Goal: Task Accomplishment & Management: Manage account settings

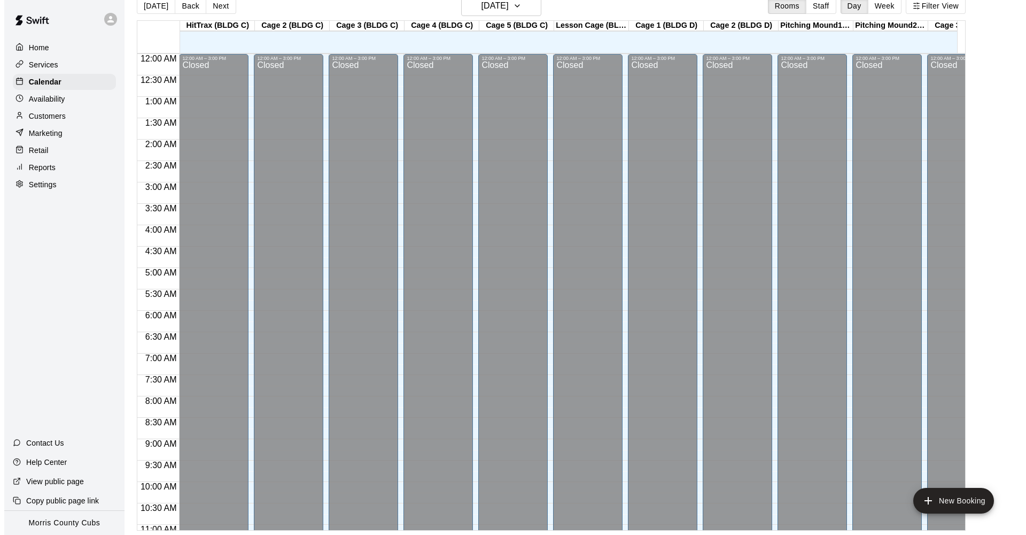
scroll to position [477, 0]
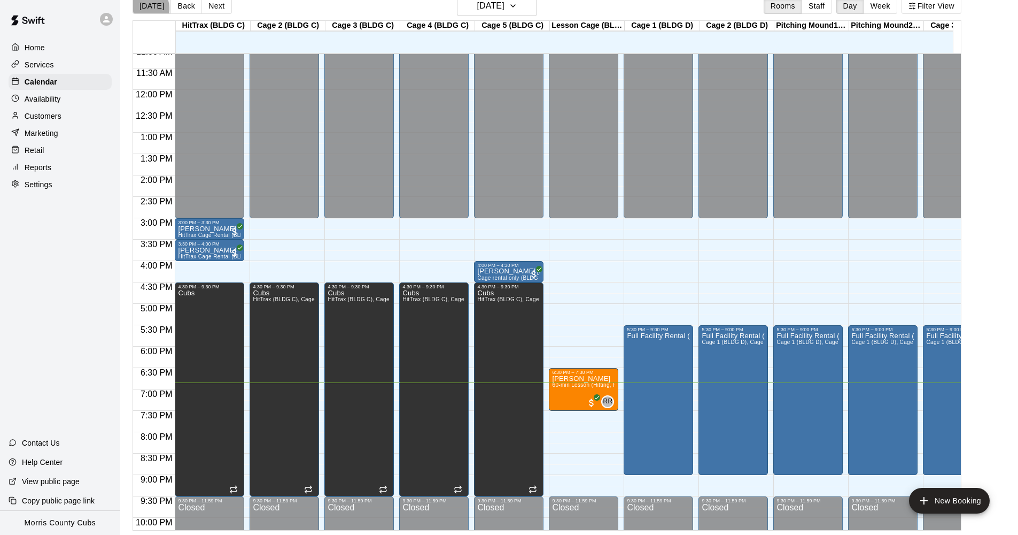
click at [143, 8] on button "[DATE]" at bounding box center [152, 6] width 38 height 16
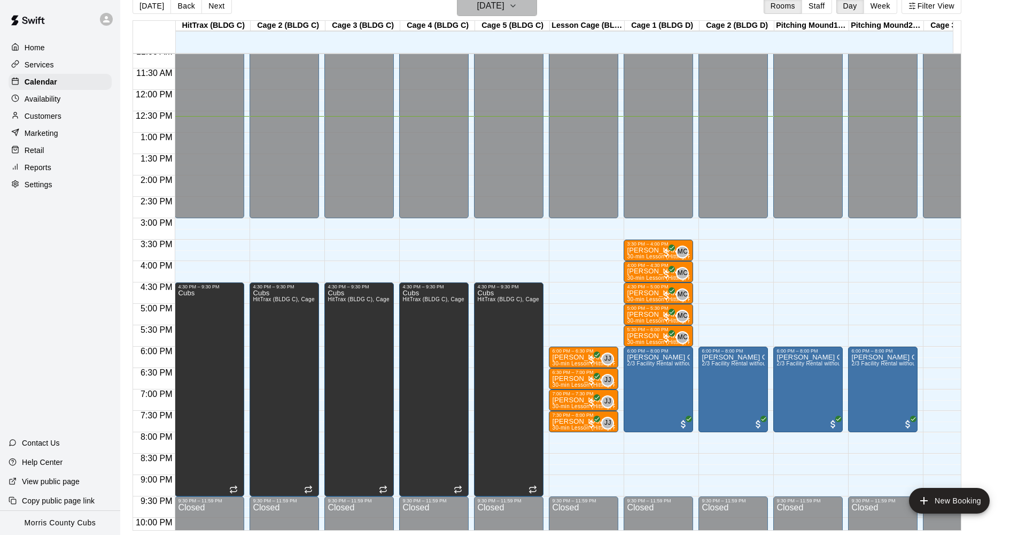
click at [505, 12] on h6 "[DATE]" at bounding box center [490, 5] width 27 height 15
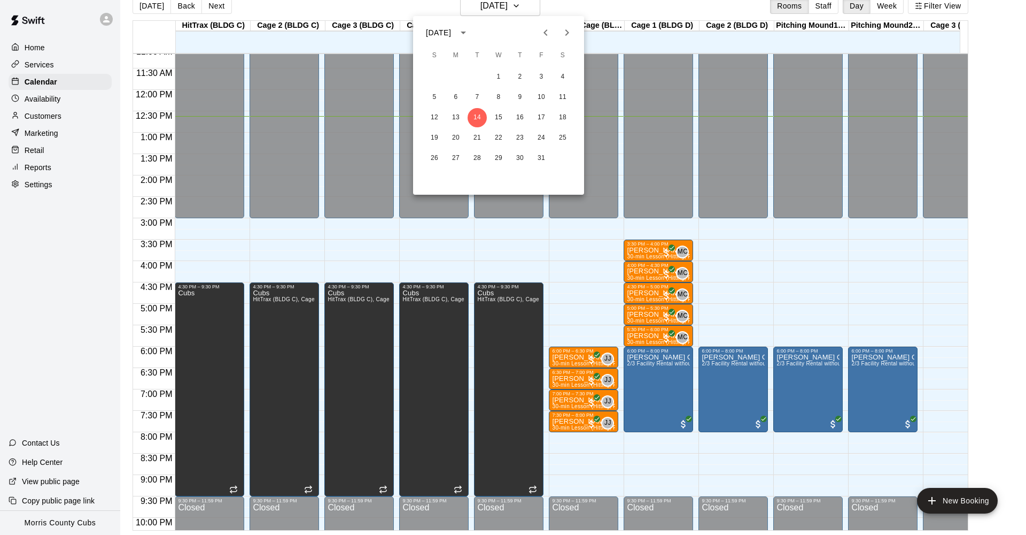
click at [566, 29] on icon "Next month" at bounding box center [568, 32] width 4 height 6
click at [518, 80] on button "1" at bounding box center [519, 76] width 19 height 19
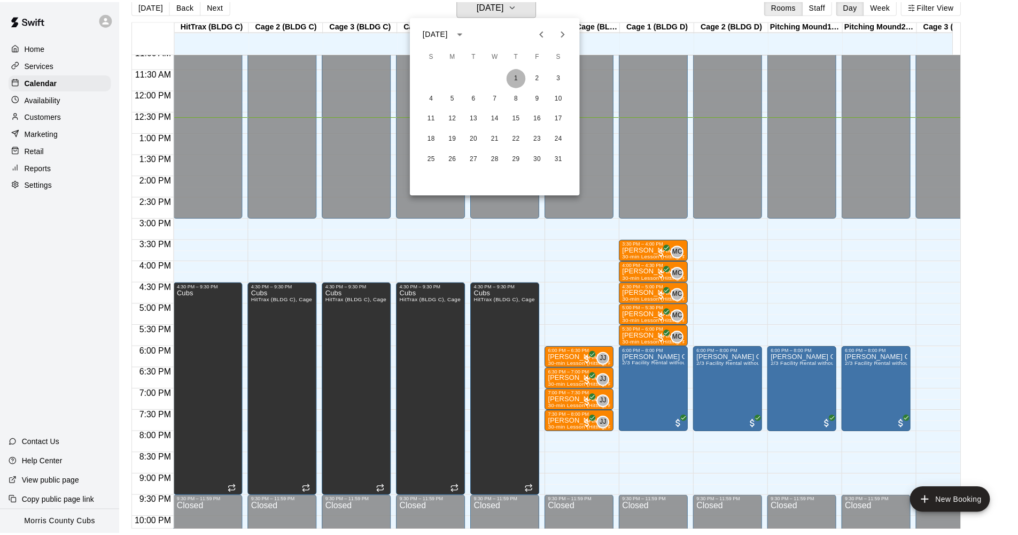
scroll to position [13, 0]
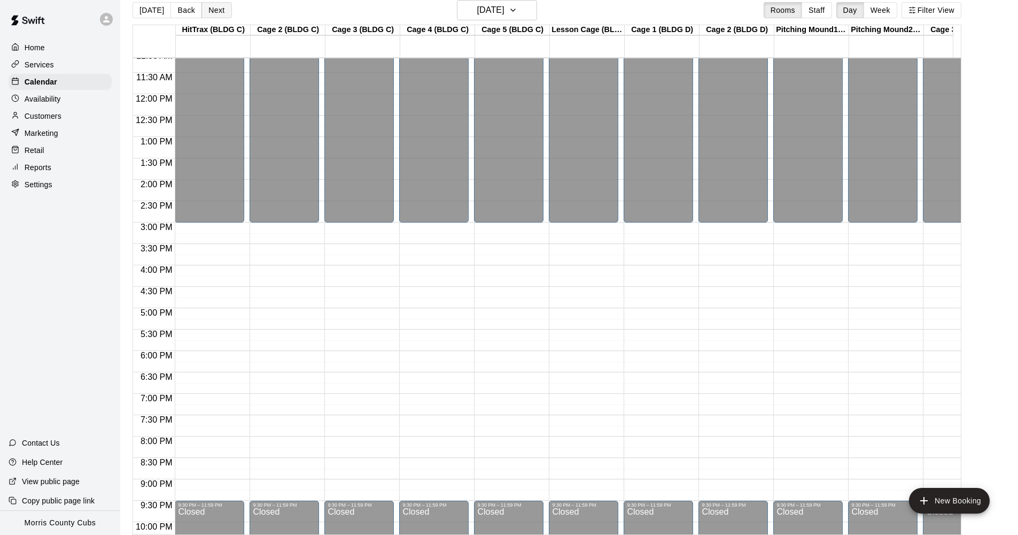
click at [220, 11] on button "Next" at bounding box center [217, 10] width 30 height 16
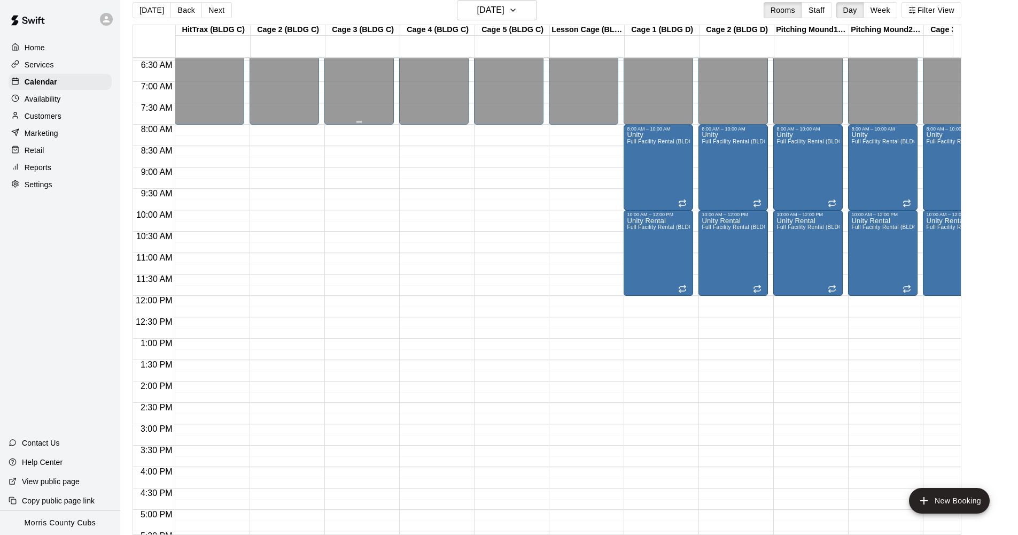
scroll to position [151, 0]
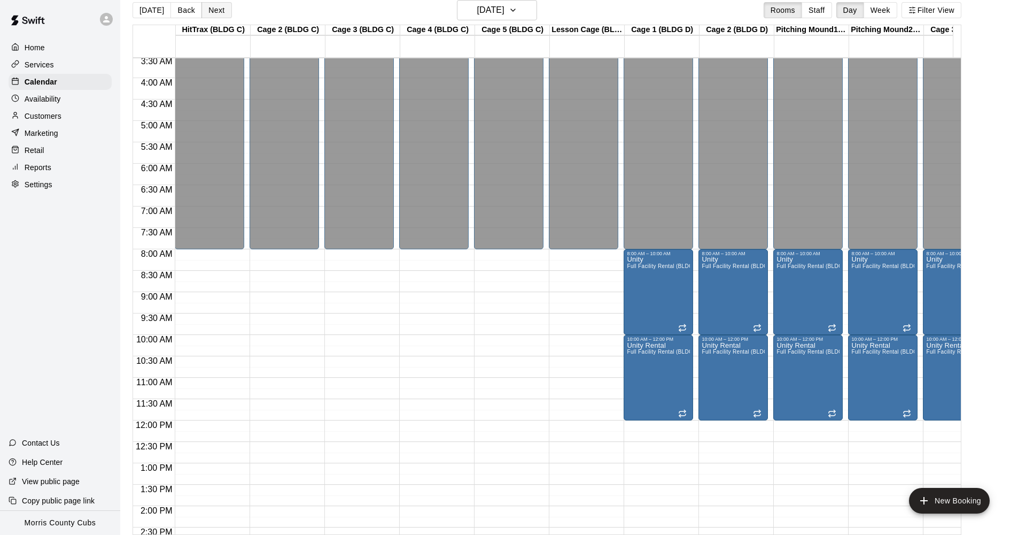
click at [220, 11] on button "Next" at bounding box center [217, 10] width 30 height 16
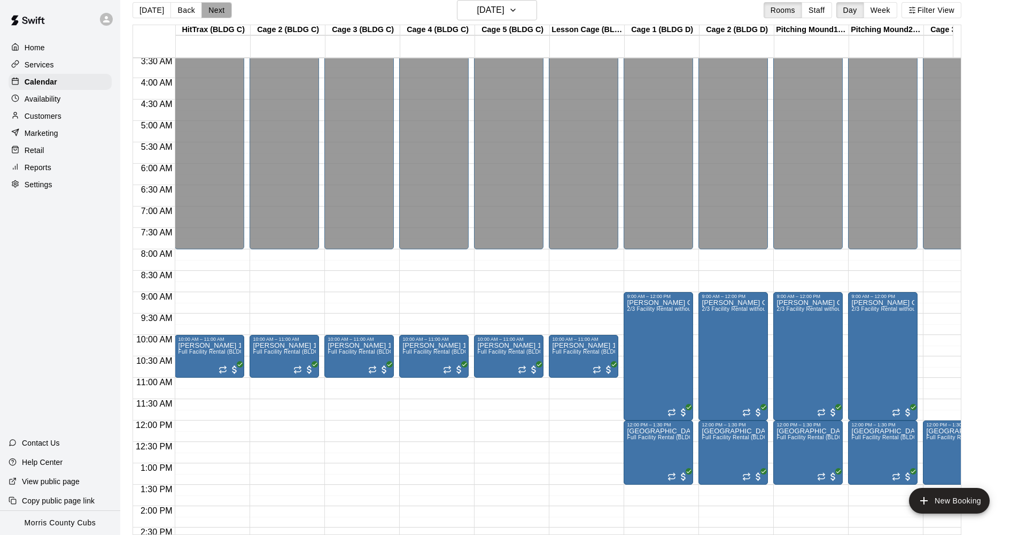
click at [221, 11] on button "Next" at bounding box center [217, 10] width 30 height 16
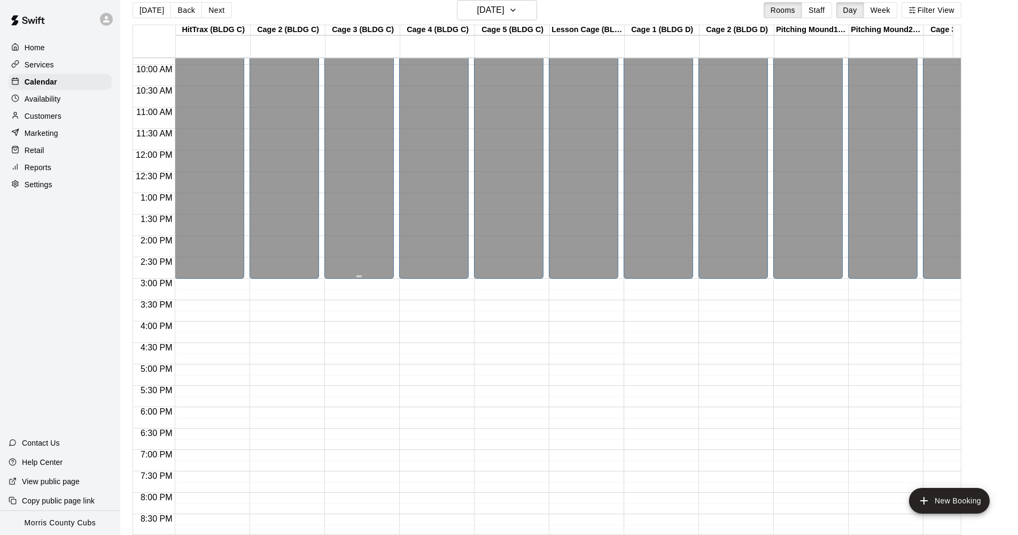
scroll to position [559, 0]
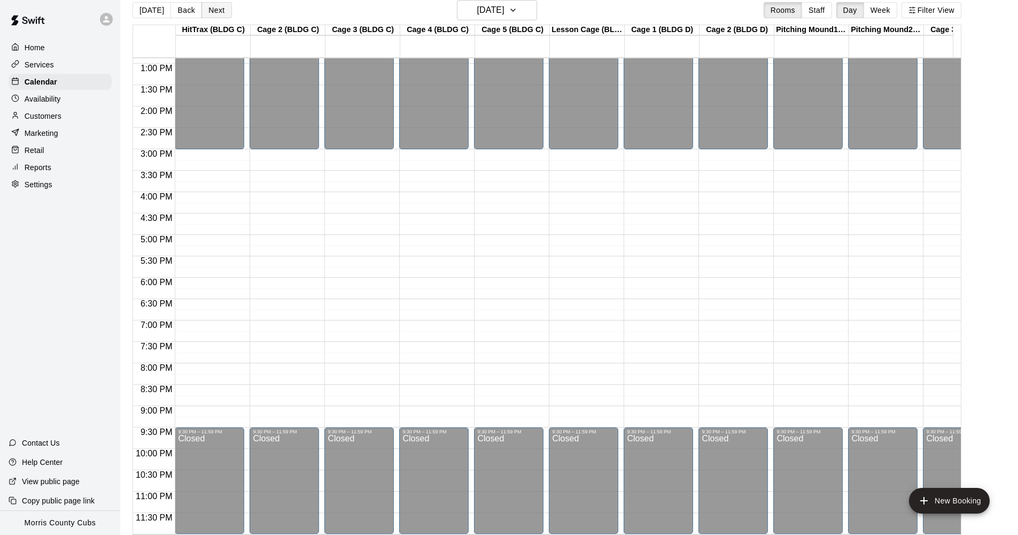
click at [218, 12] on button "Next" at bounding box center [217, 10] width 30 height 16
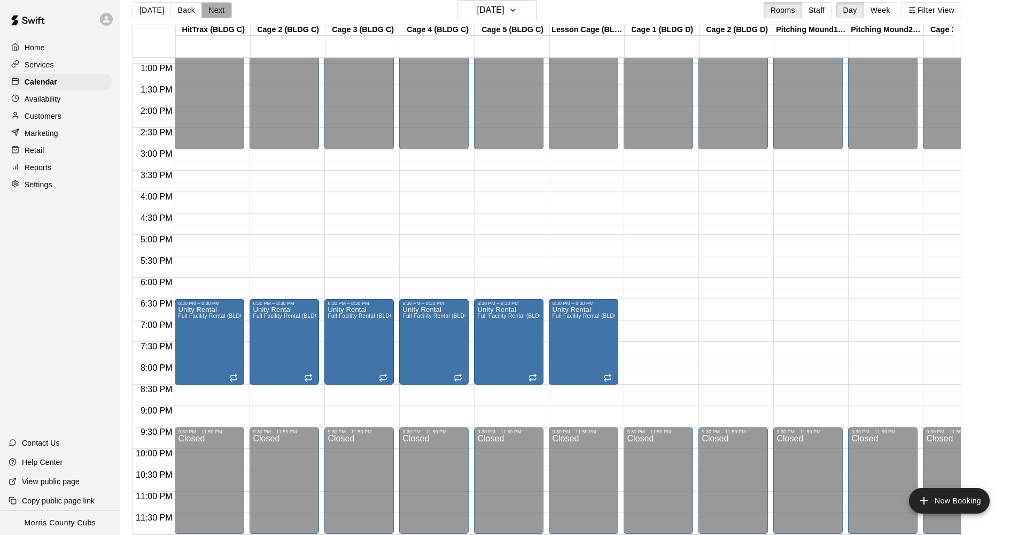
click at [218, 12] on button "Next" at bounding box center [217, 10] width 30 height 16
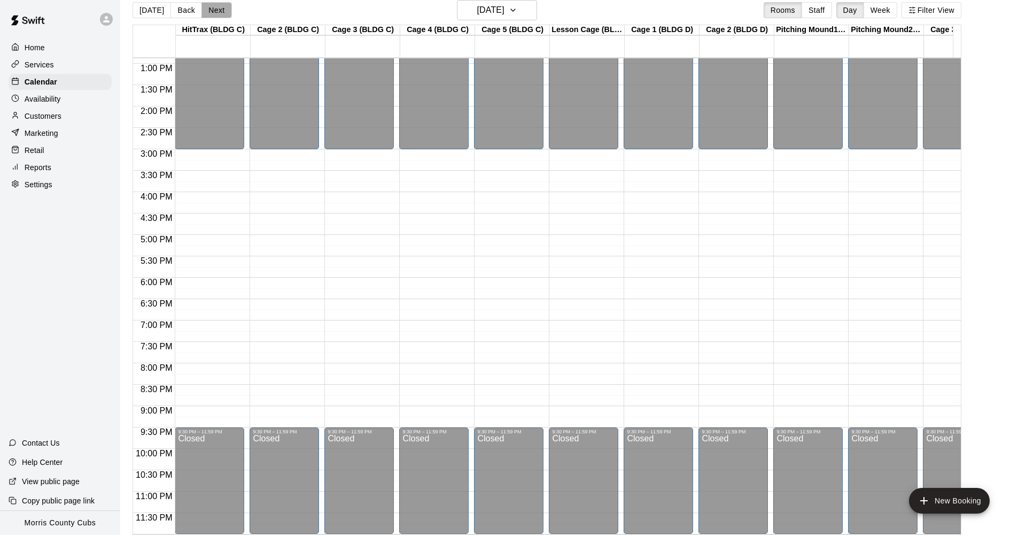
click at [218, 12] on button "Next" at bounding box center [217, 10] width 30 height 16
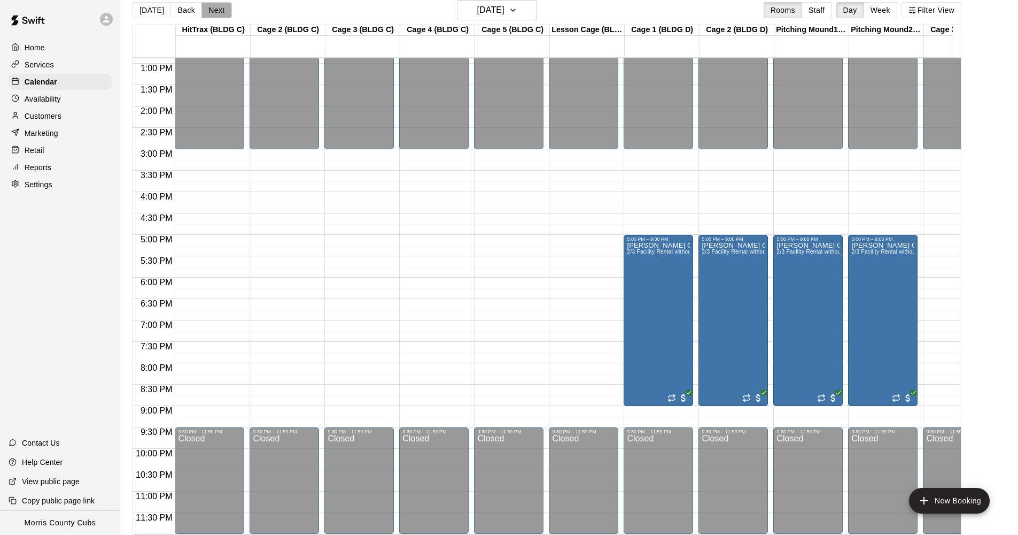
click at [218, 12] on button "Next" at bounding box center [217, 10] width 30 height 16
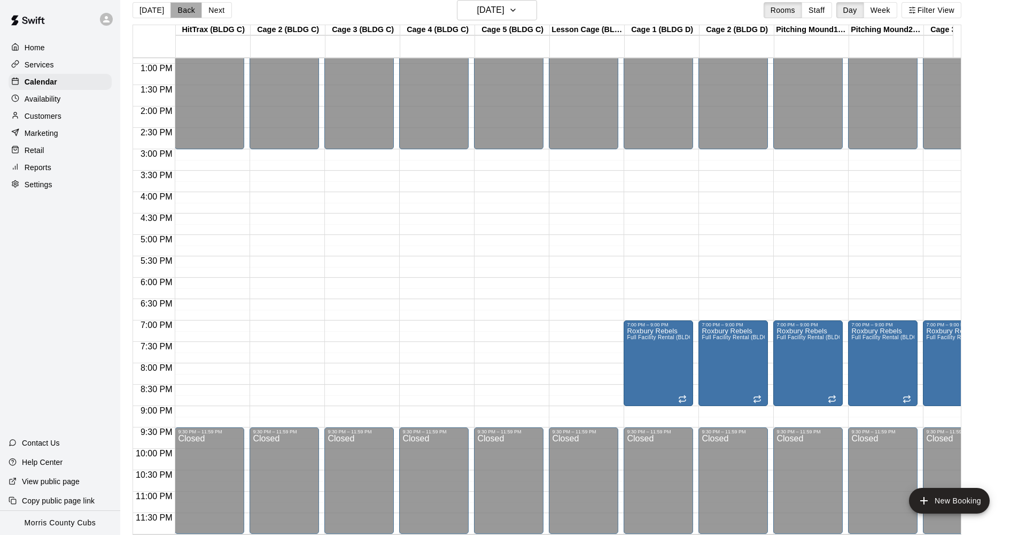
click at [182, 12] on button "Back" at bounding box center [187, 10] width 32 height 16
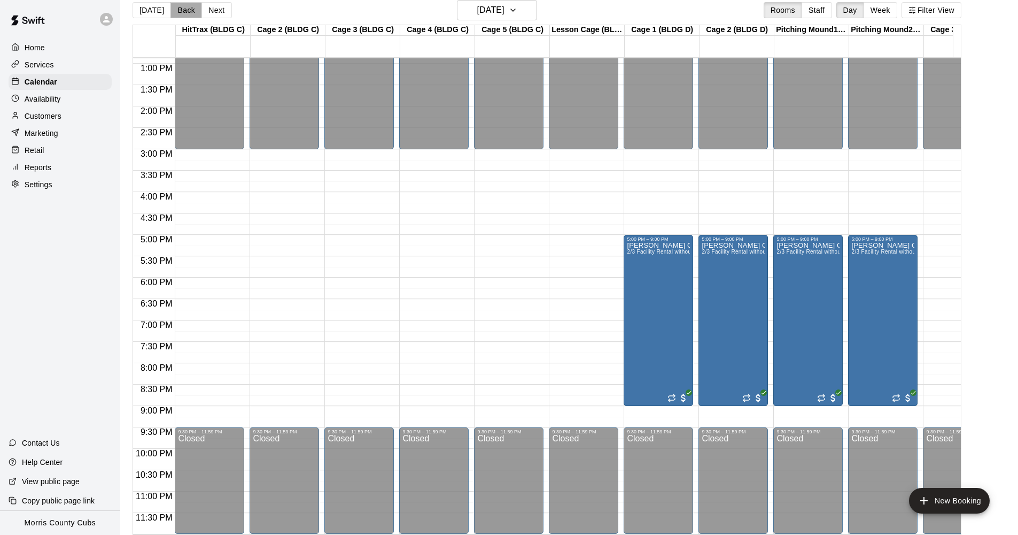
click at [182, 12] on button "Back" at bounding box center [187, 10] width 32 height 16
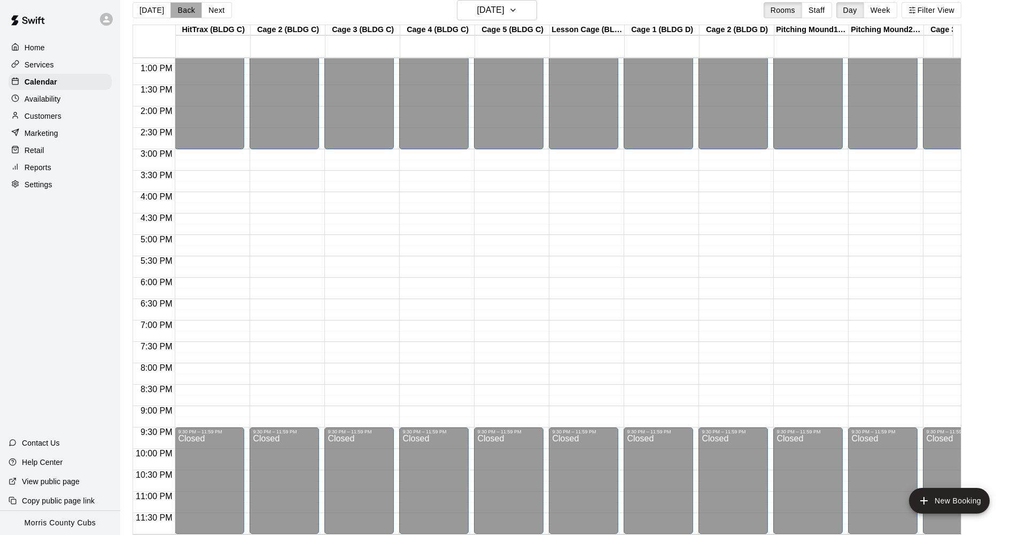
click at [182, 12] on button "Back" at bounding box center [187, 10] width 32 height 16
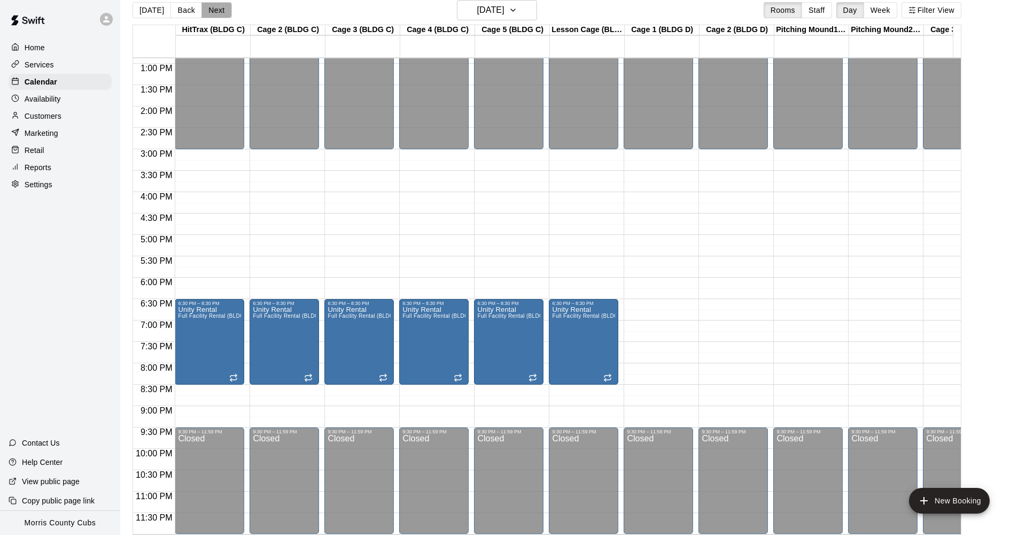
click at [218, 17] on button "Next" at bounding box center [217, 10] width 30 height 16
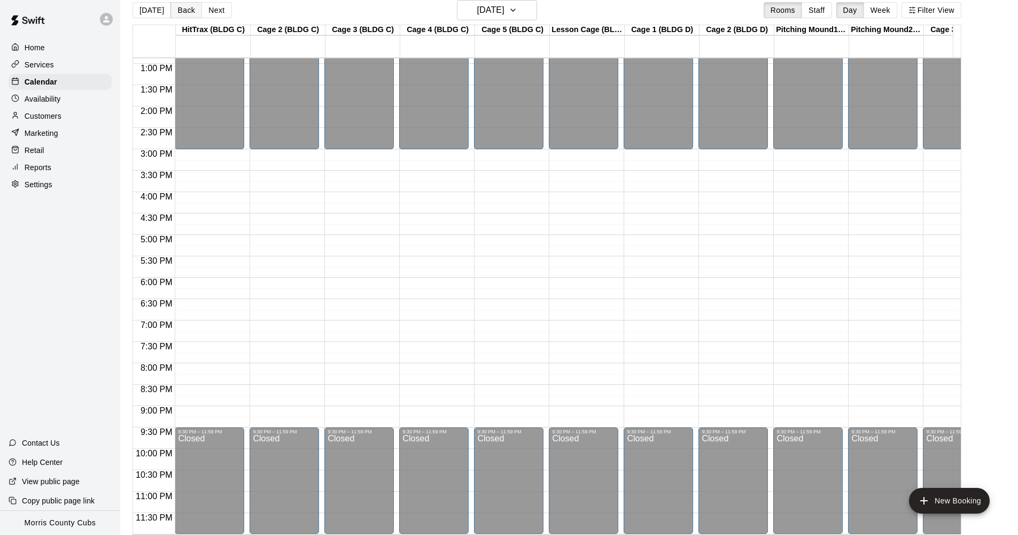
click at [192, 12] on button "Back" at bounding box center [187, 10] width 32 height 16
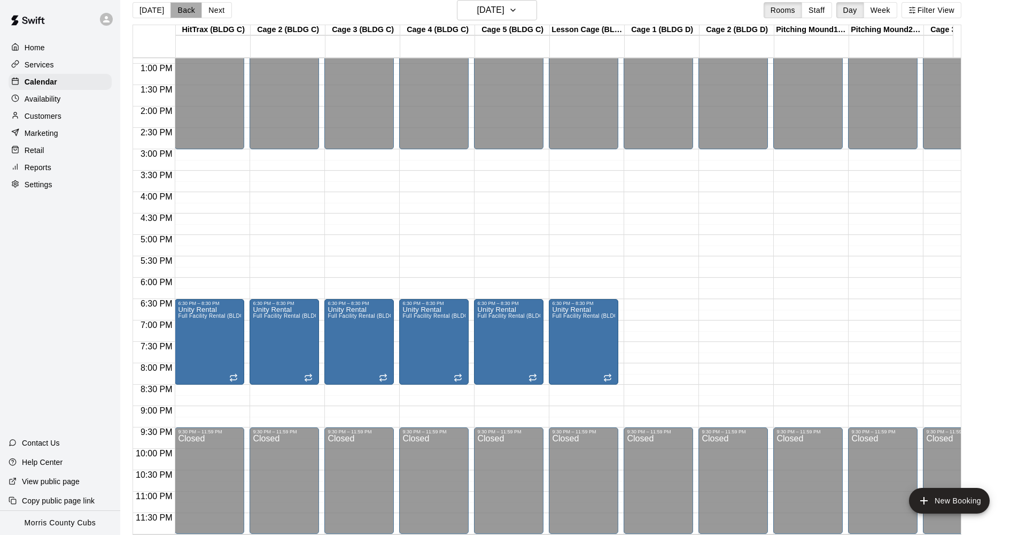
click at [192, 12] on button "Back" at bounding box center [187, 10] width 32 height 16
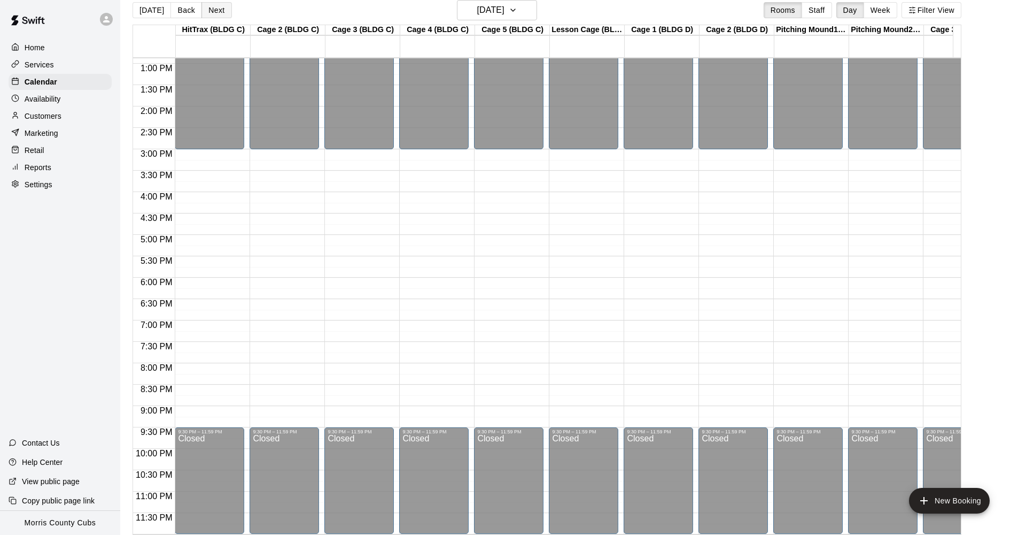
click at [208, 12] on button "Next" at bounding box center [217, 10] width 30 height 16
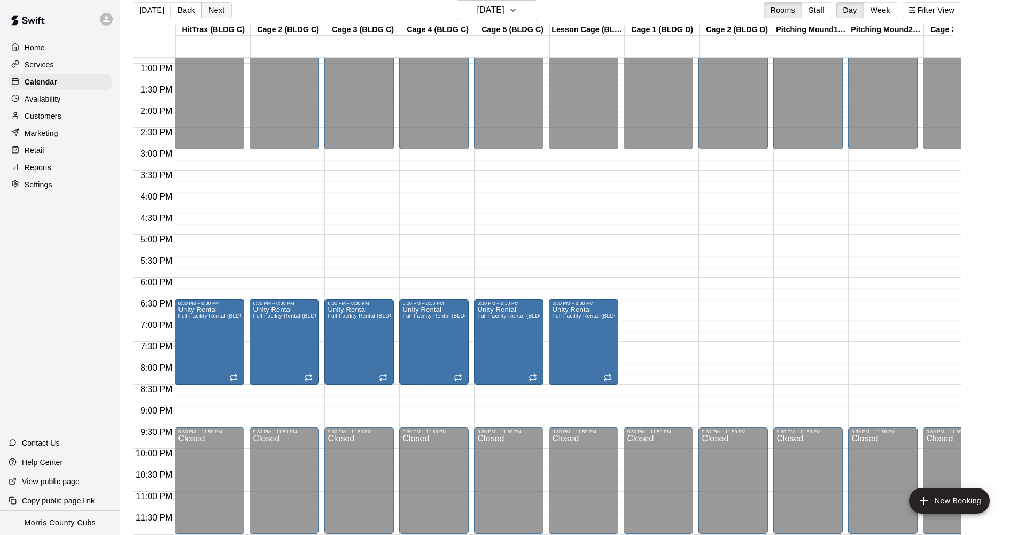
click at [208, 12] on button "Next" at bounding box center [217, 10] width 30 height 16
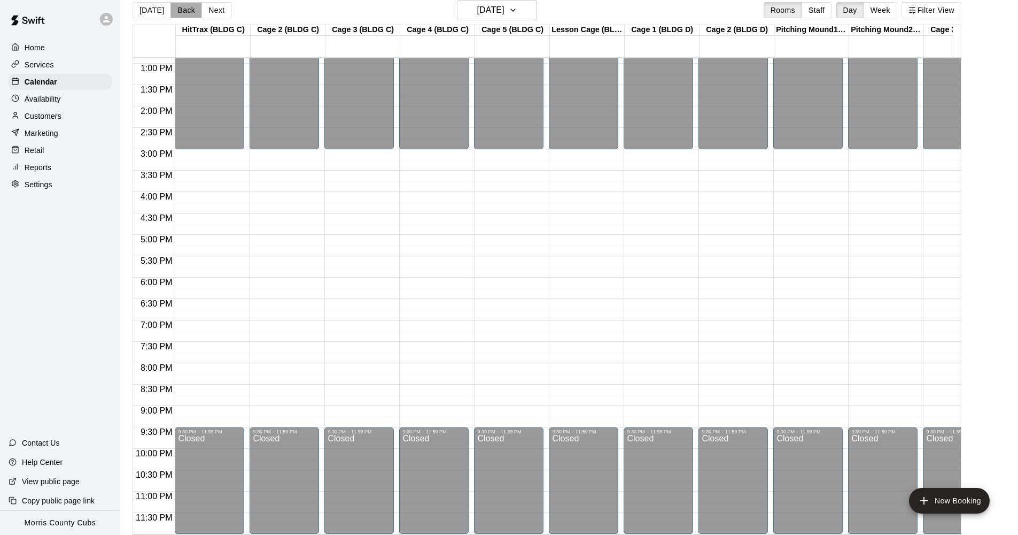
click at [181, 13] on button "Back" at bounding box center [187, 10] width 32 height 16
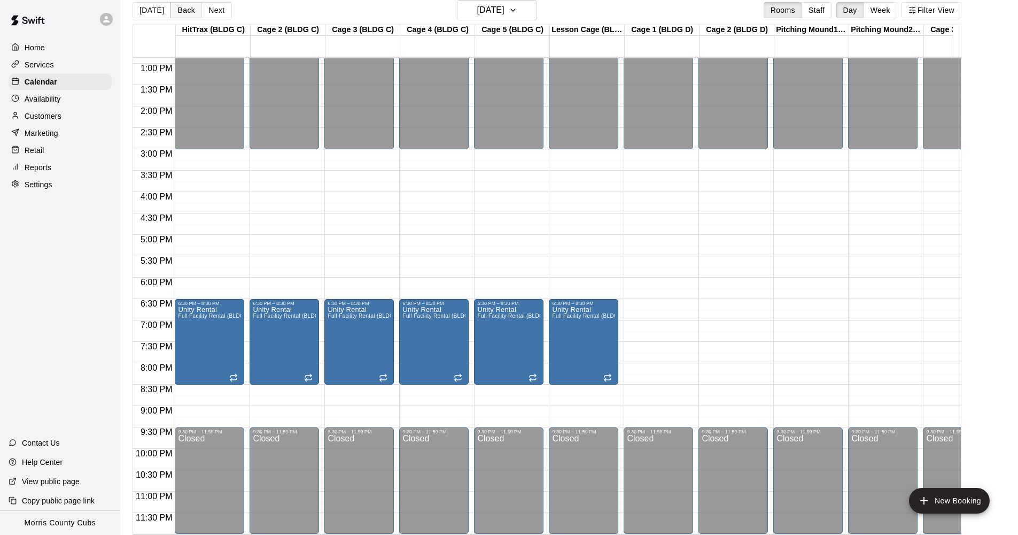
click at [181, 13] on button "Back" at bounding box center [187, 10] width 32 height 16
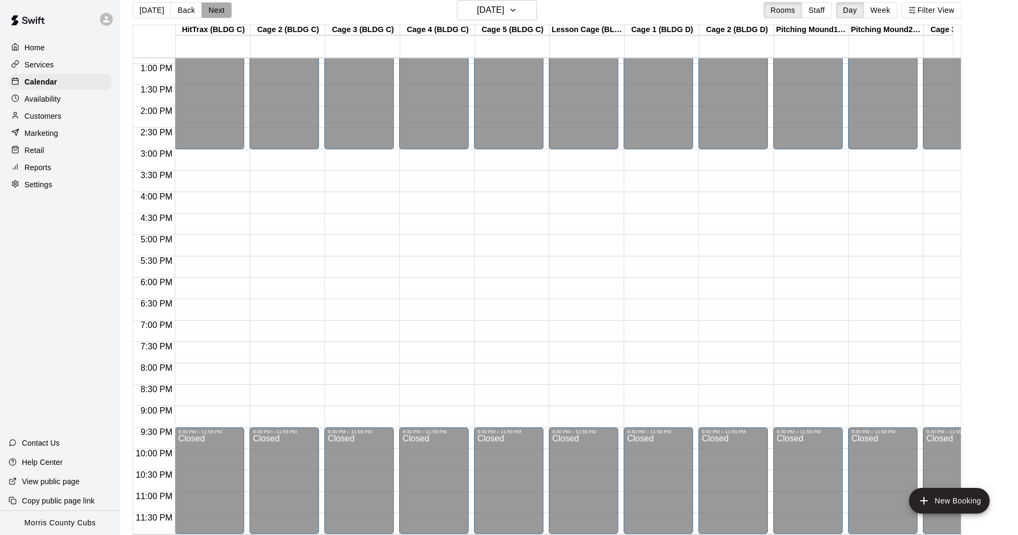
click at [219, 13] on button "Next" at bounding box center [217, 10] width 30 height 16
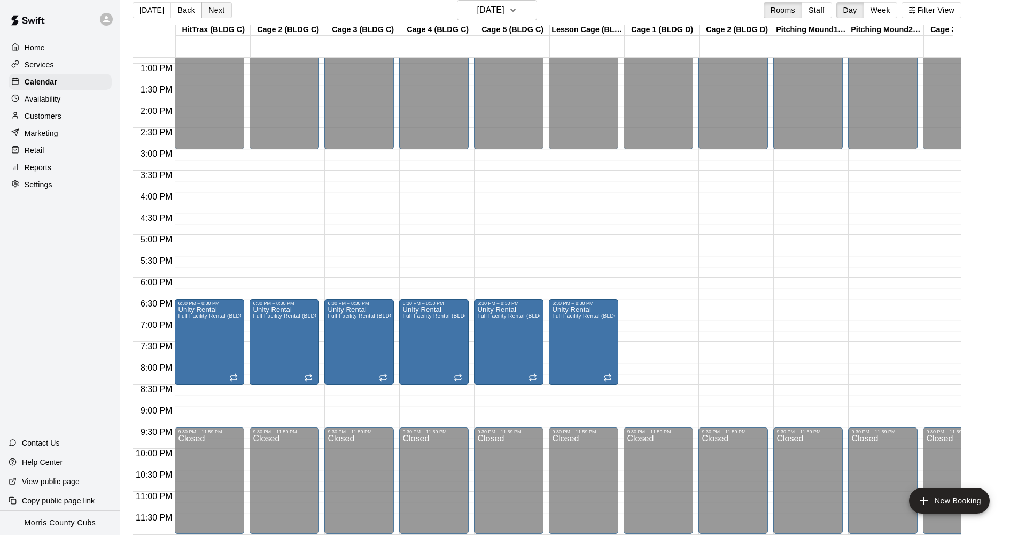
click at [219, 13] on button "Next" at bounding box center [217, 10] width 30 height 16
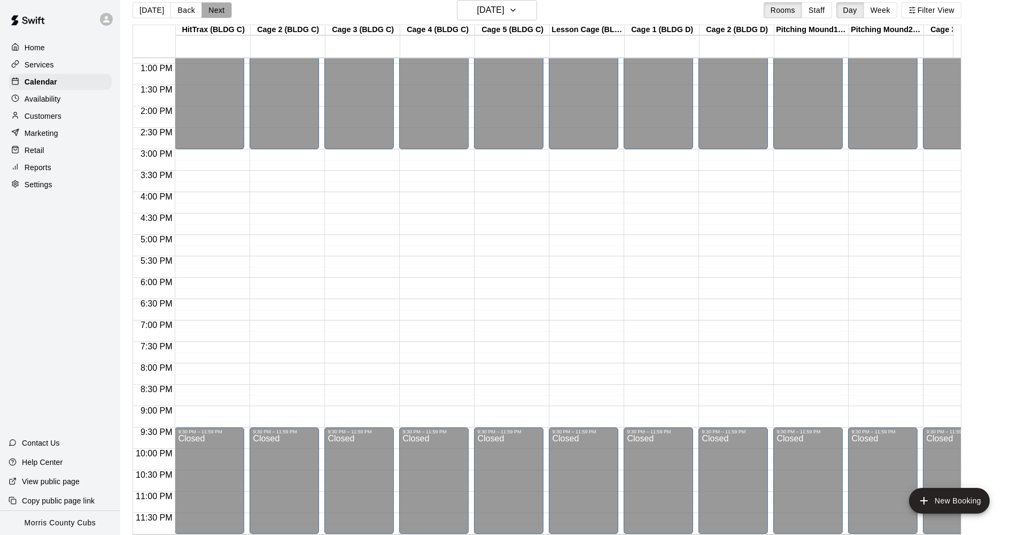
click at [219, 13] on button "Next" at bounding box center [217, 10] width 30 height 16
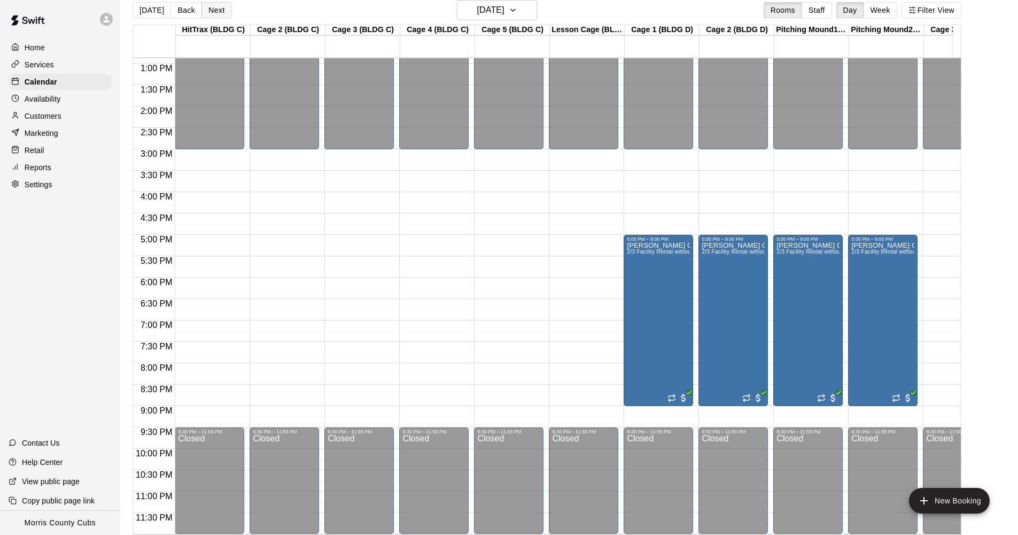
click at [219, 13] on button "Next" at bounding box center [217, 10] width 30 height 16
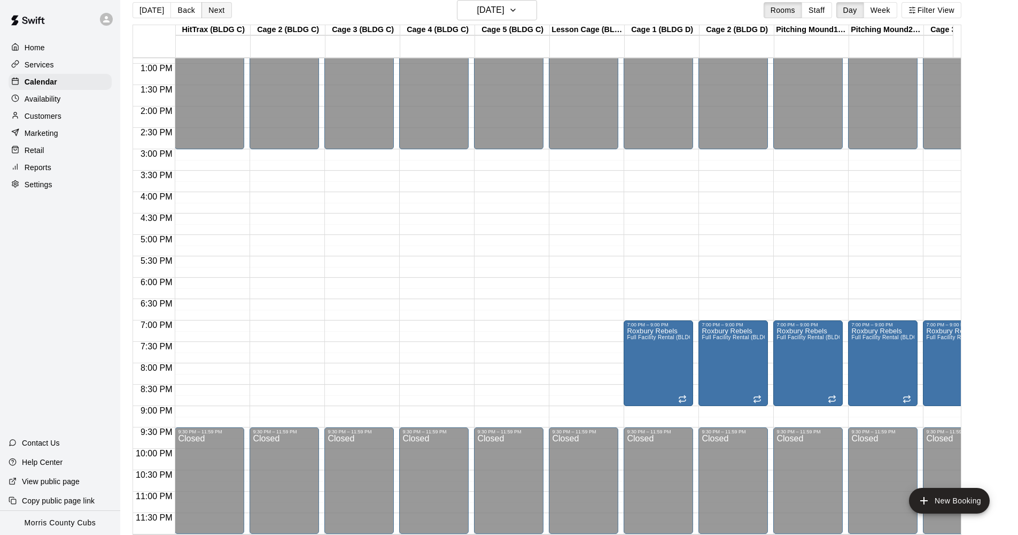
click at [219, 13] on button "Next" at bounding box center [217, 10] width 30 height 16
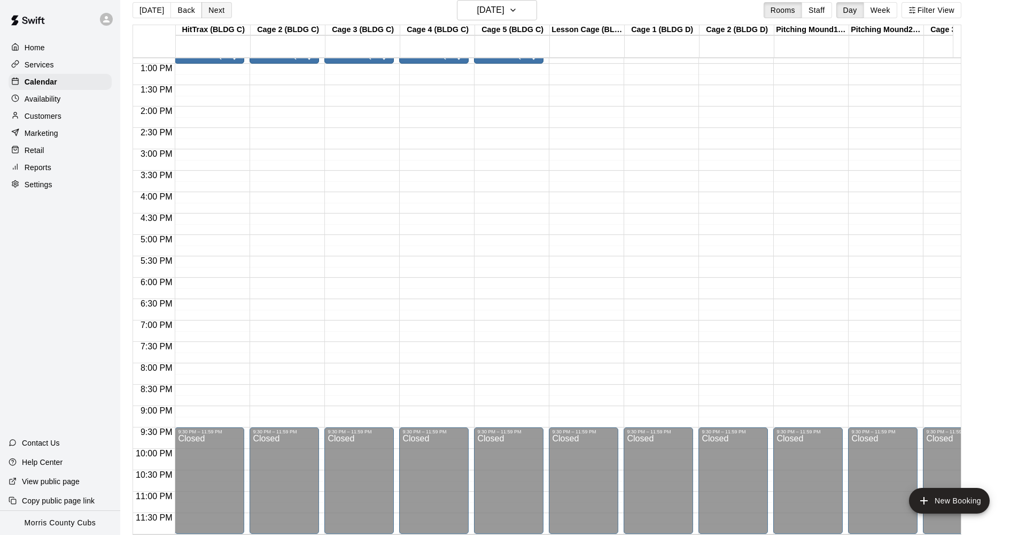
click at [219, 13] on button "Next" at bounding box center [217, 10] width 30 height 16
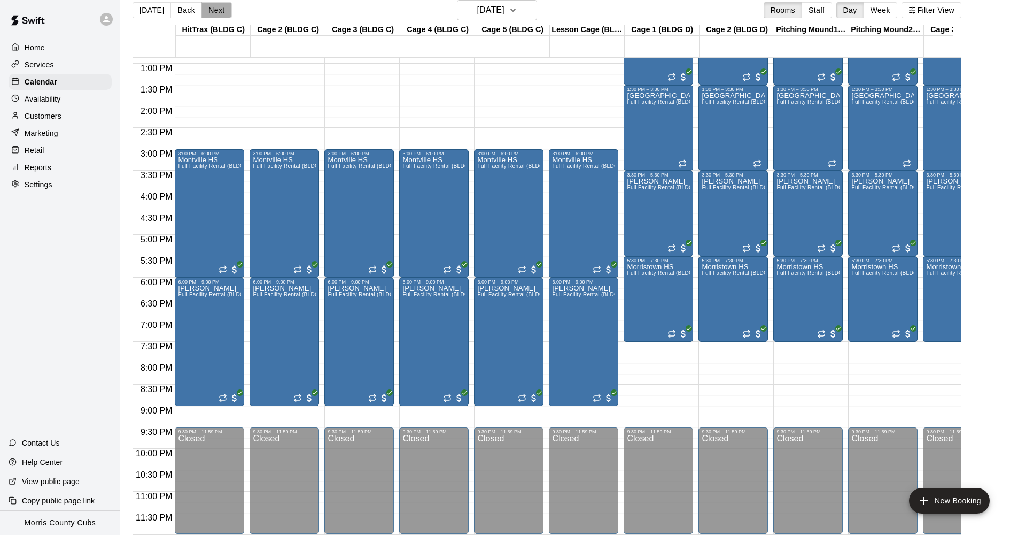
click at [219, 13] on button "Next" at bounding box center [217, 10] width 30 height 16
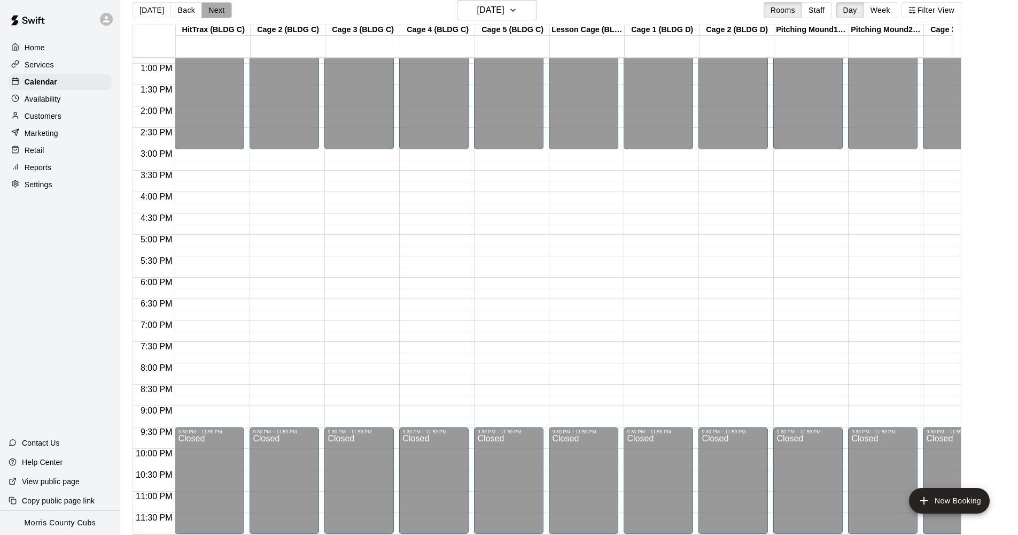
click at [219, 13] on button "Next" at bounding box center [217, 10] width 30 height 16
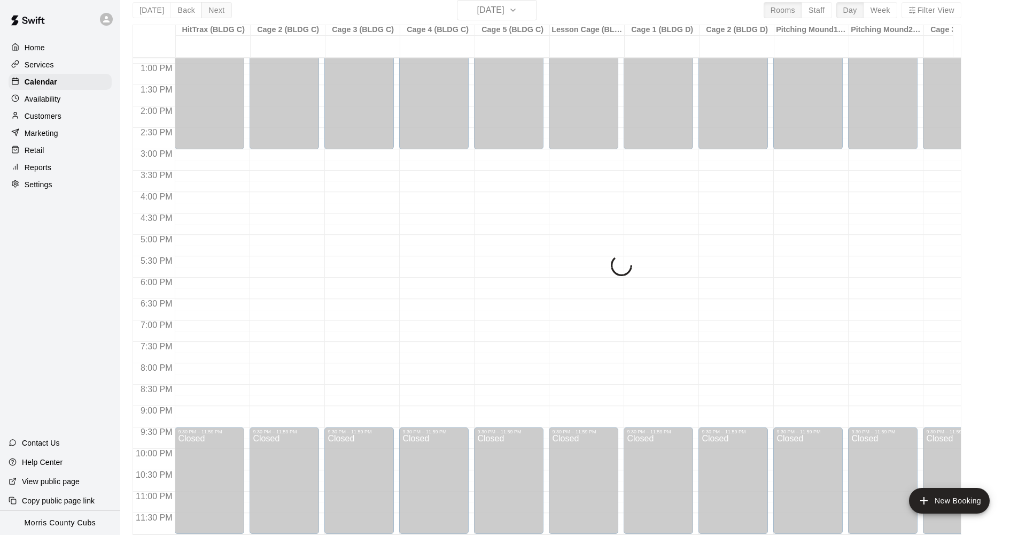
click at [219, 13] on div "[DATE] Back [DATE][DATE] Rooms Staff Day Week Filter View HitTrax (BLDG C) 13 T…" at bounding box center [547, 267] width 829 height 535
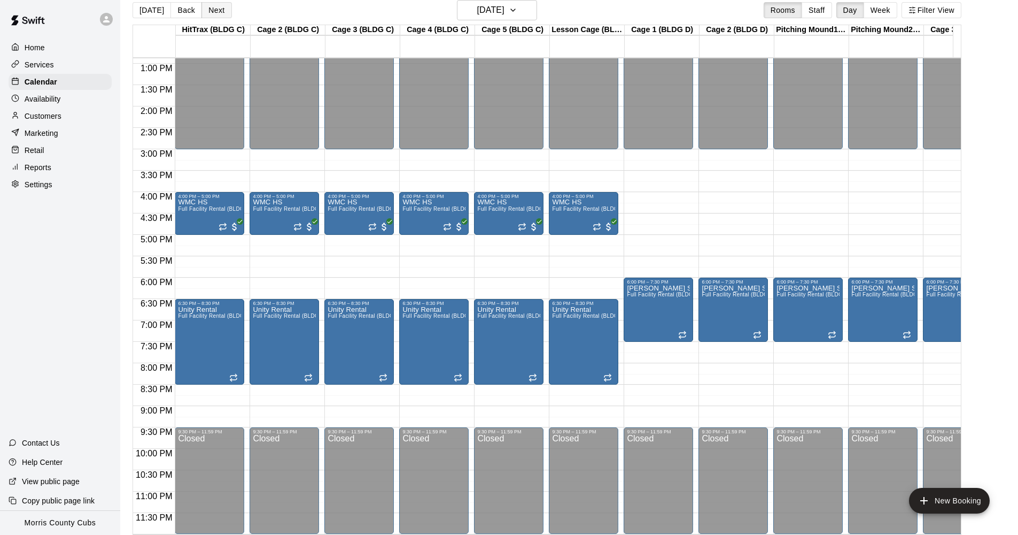
click at [219, 13] on button "Next" at bounding box center [217, 10] width 30 height 16
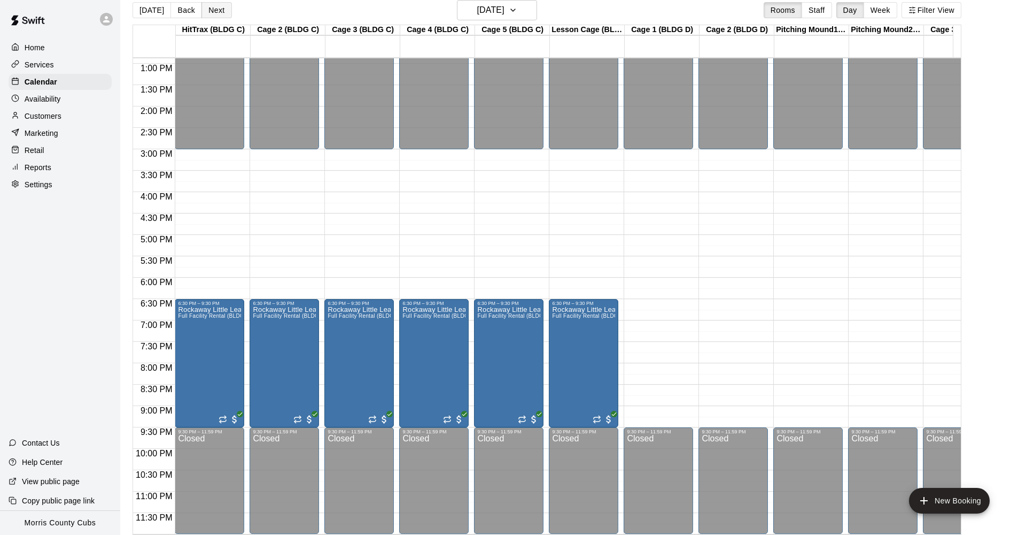
click at [219, 13] on button "Next" at bounding box center [217, 10] width 30 height 16
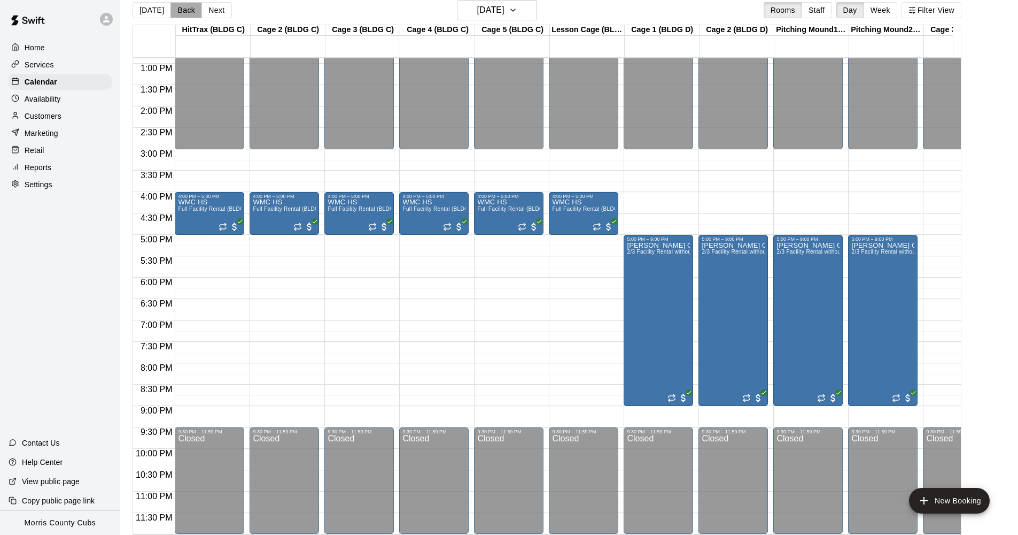
click at [182, 13] on button "Back" at bounding box center [187, 10] width 32 height 16
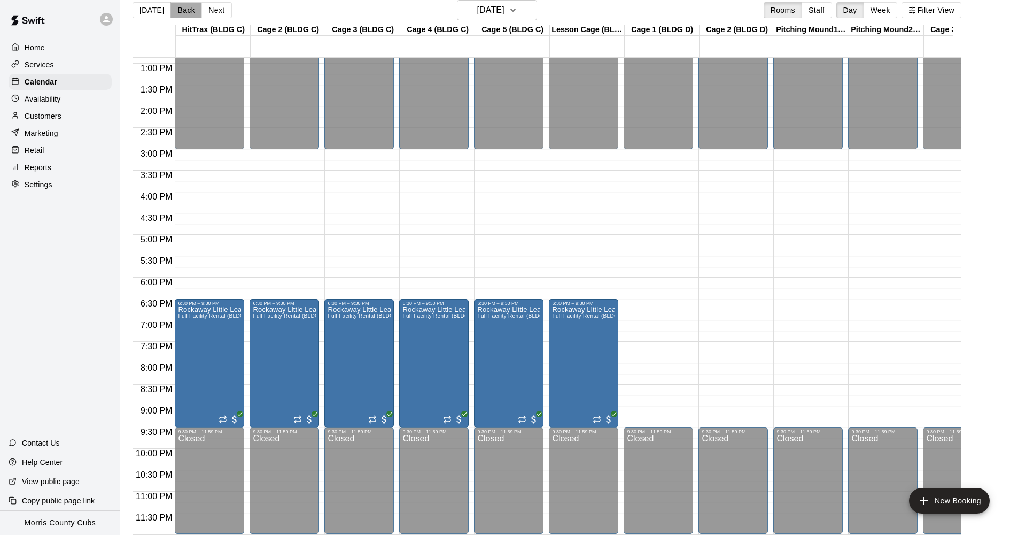
click at [182, 13] on button "Back" at bounding box center [187, 10] width 32 height 16
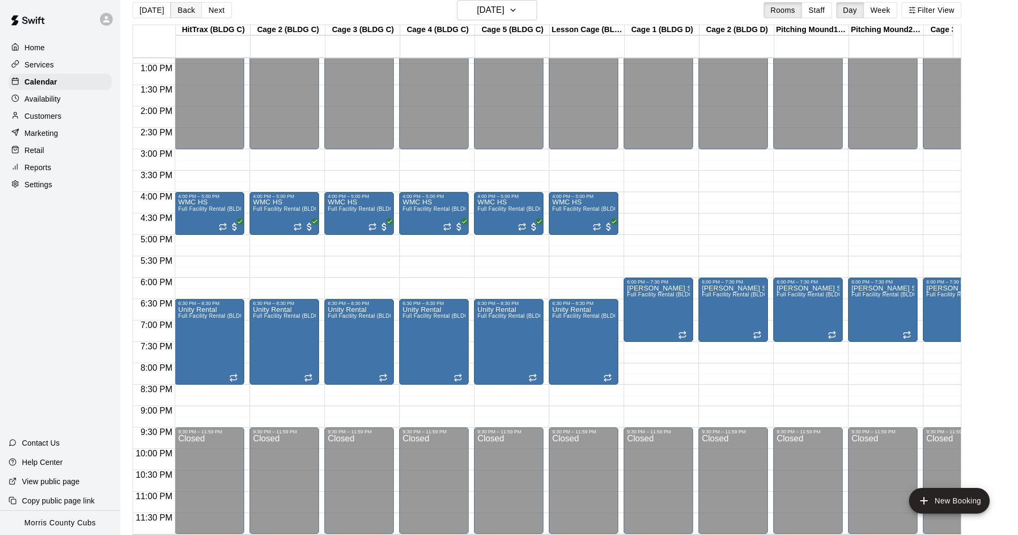
click at [182, 13] on button "Back" at bounding box center [187, 10] width 32 height 16
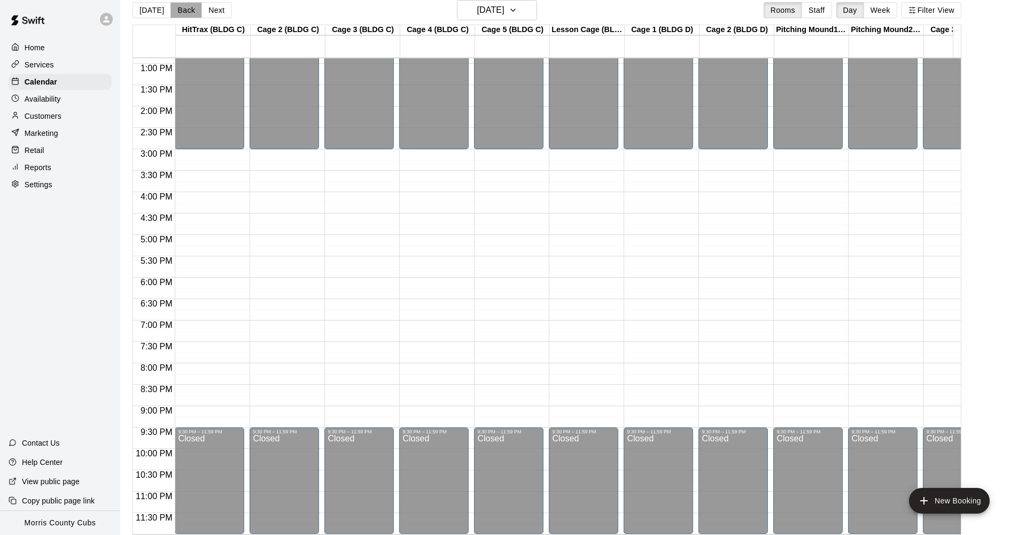
click at [182, 13] on button "Back" at bounding box center [187, 10] width 32 height 16
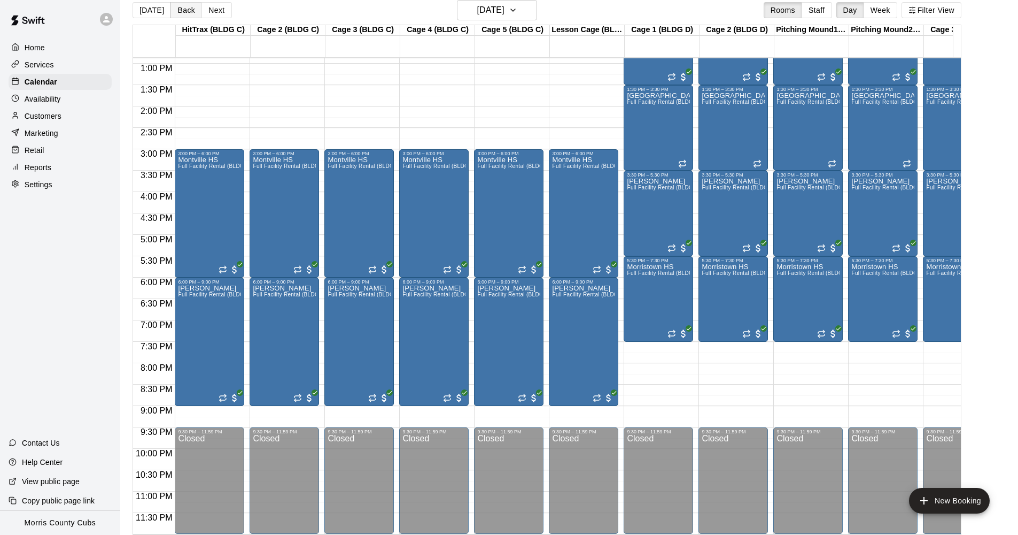
click at [182, 13] on button "Back" at bounding box center [187, 10] width 32 height 16
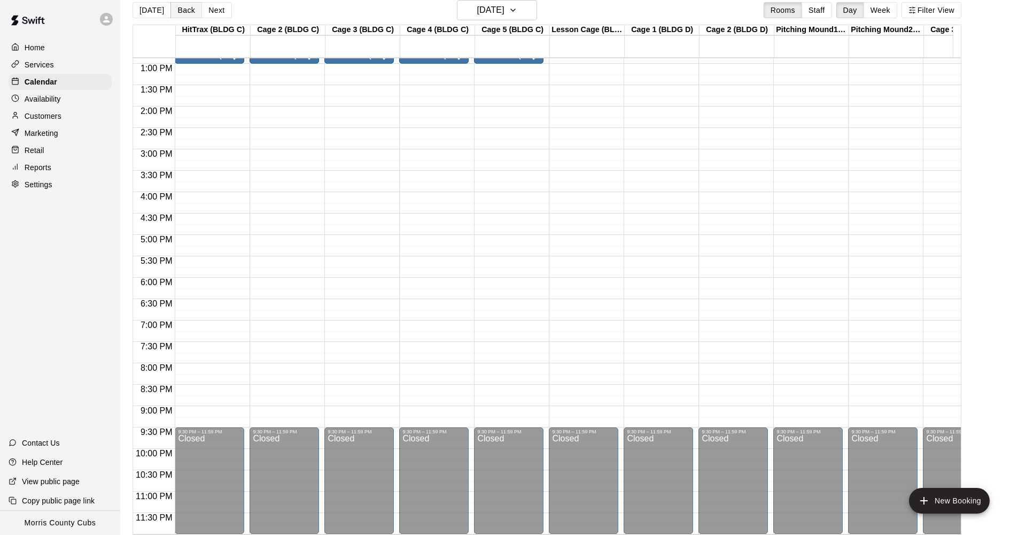
click at [182, 13] on button "Back" at bounding box center [187, 10] width 32 height 16
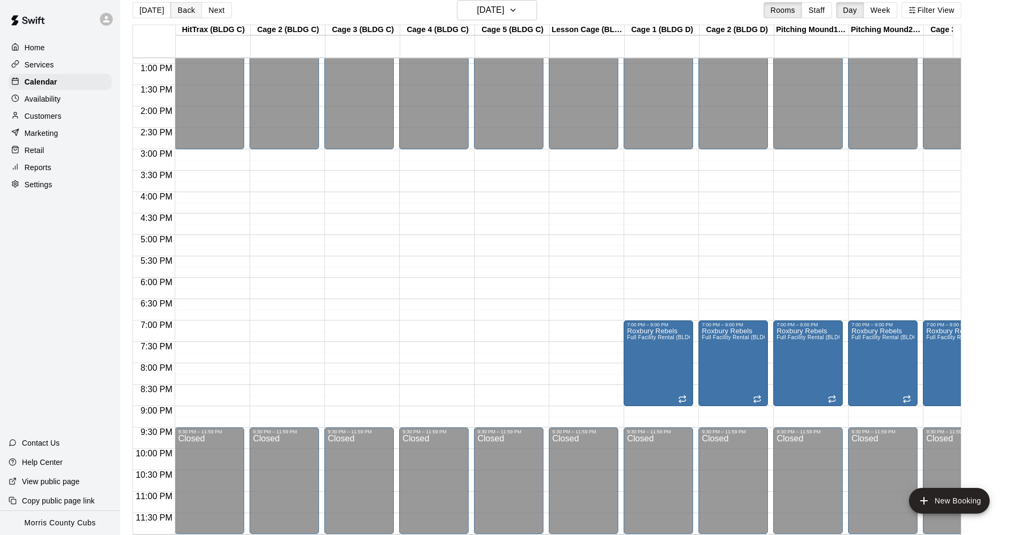
click at [182, 13] on button "Back" at bounding box center [187, 10] width 32 height 16
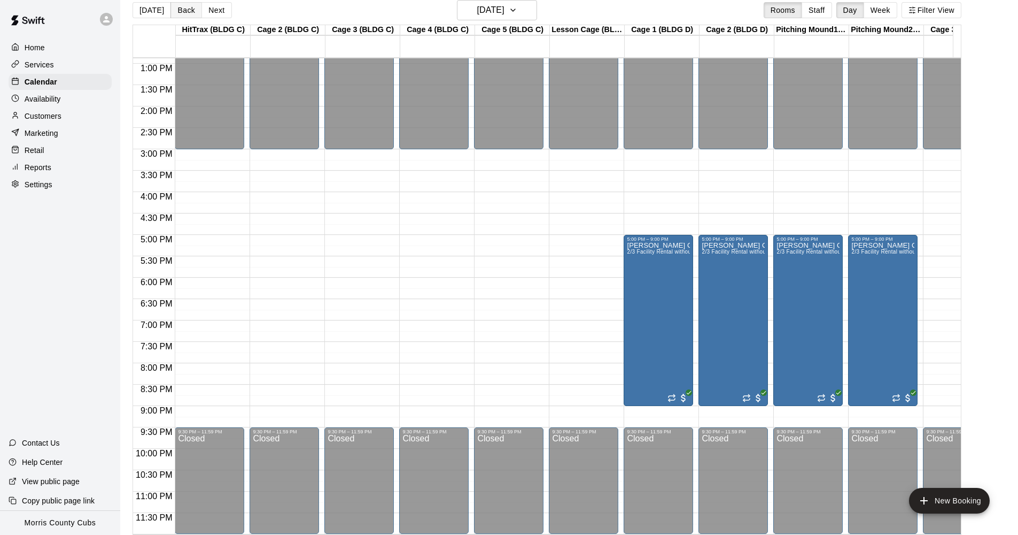
click at [182, 13] on button "Back" at bounding box center [187, 10] width 32 height 16
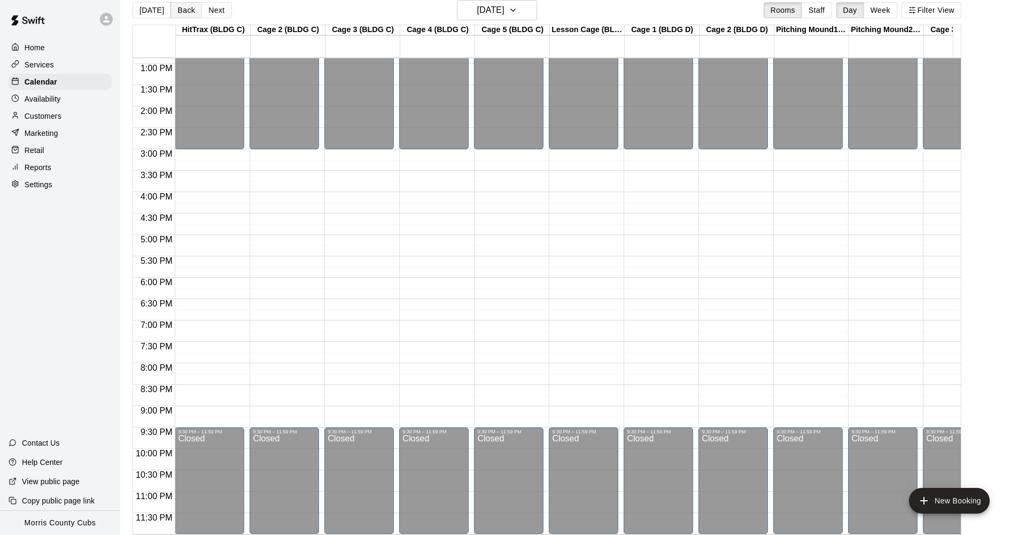
click at [182, 13] on button "Back" at bounding box center [187, 10] width 32 height 16
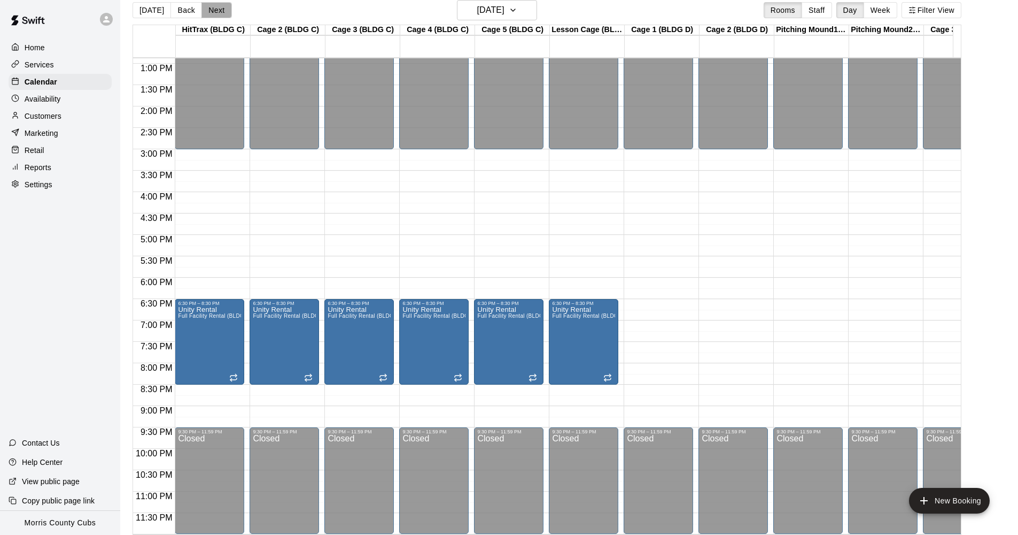
click at [210, 14] on button "Next" at bounding box center [217, 10] width 30 height 16
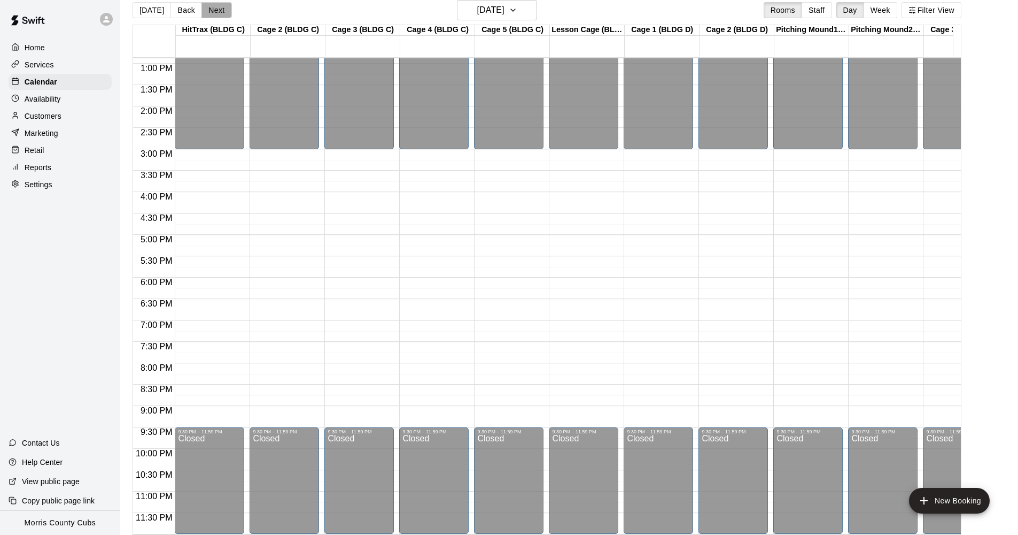
click at [210, 14] on button "Next" at bounding box center [217, 10] width 30 height 16
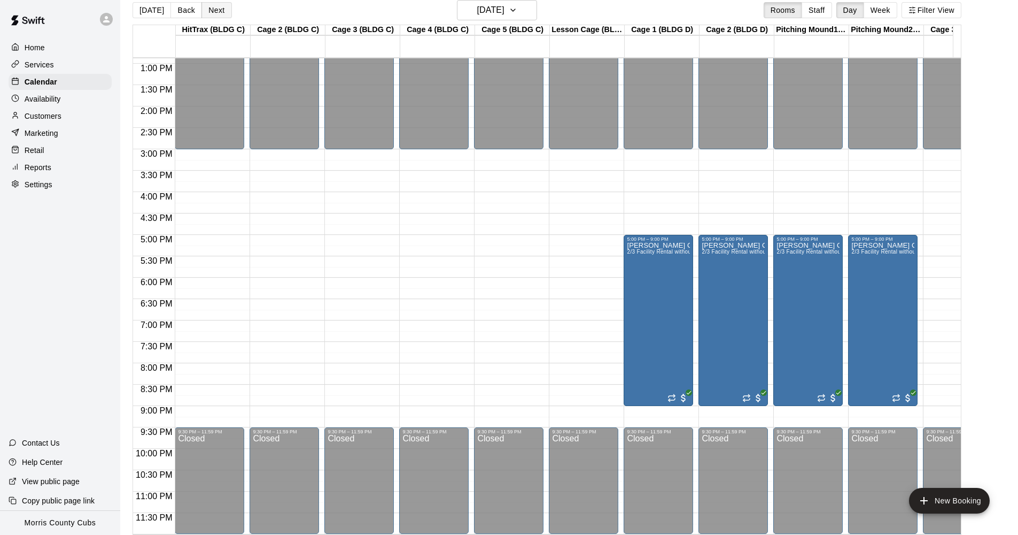
click at [210, 14] on button "Next" at bounding box center [217, 10] width 30 height 16
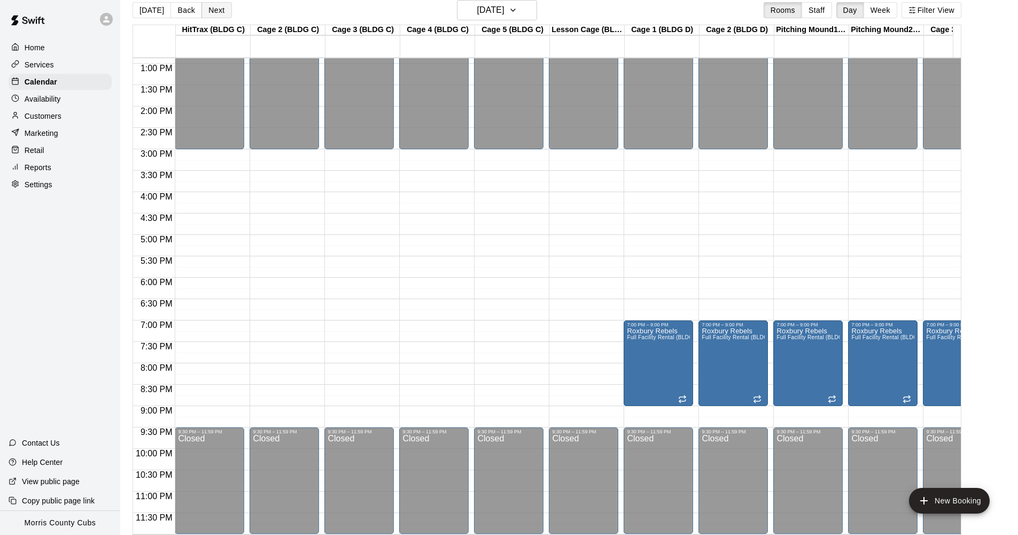
click at [210, 14] on button "Next" at bounding box center [217, 10] width 30 height 16
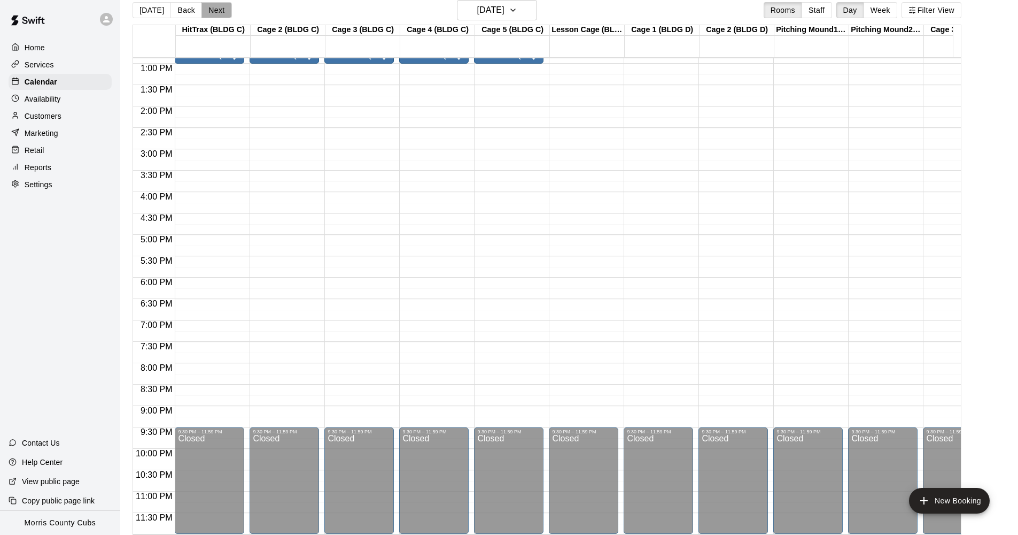
click at [210, 14] on button "Next" at bounding box center [217, 10] width 30 height 16
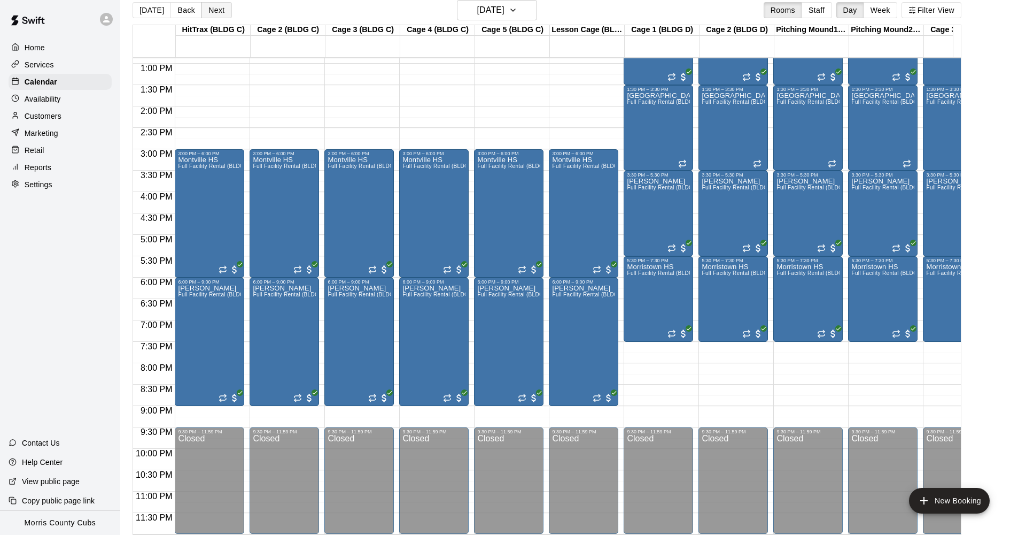
click at [210, 14] on button "Next" at bounding box center [217, 10] width 30 height 16
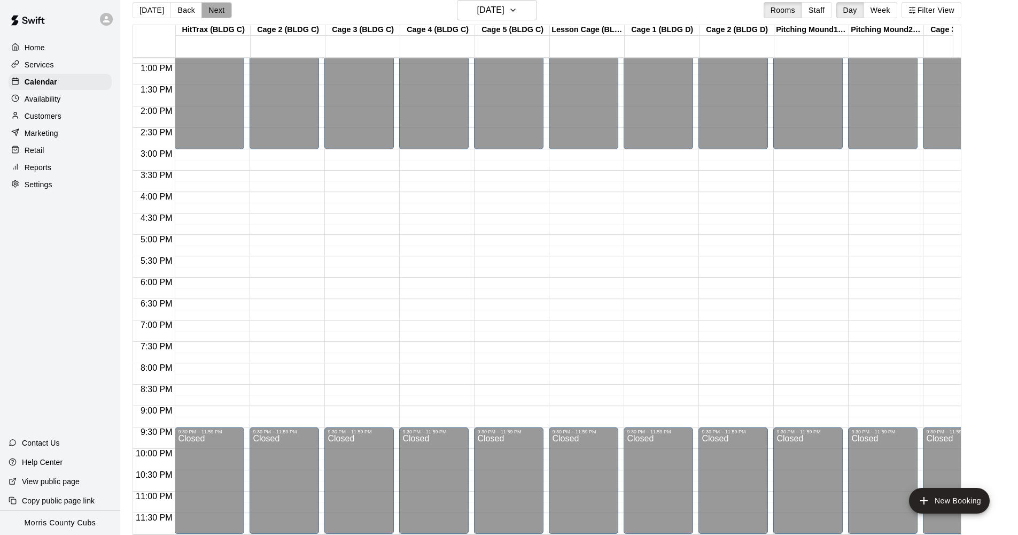
click at [210, 14] on button "Next" at bounding box center [217, 10] width 30 height 16
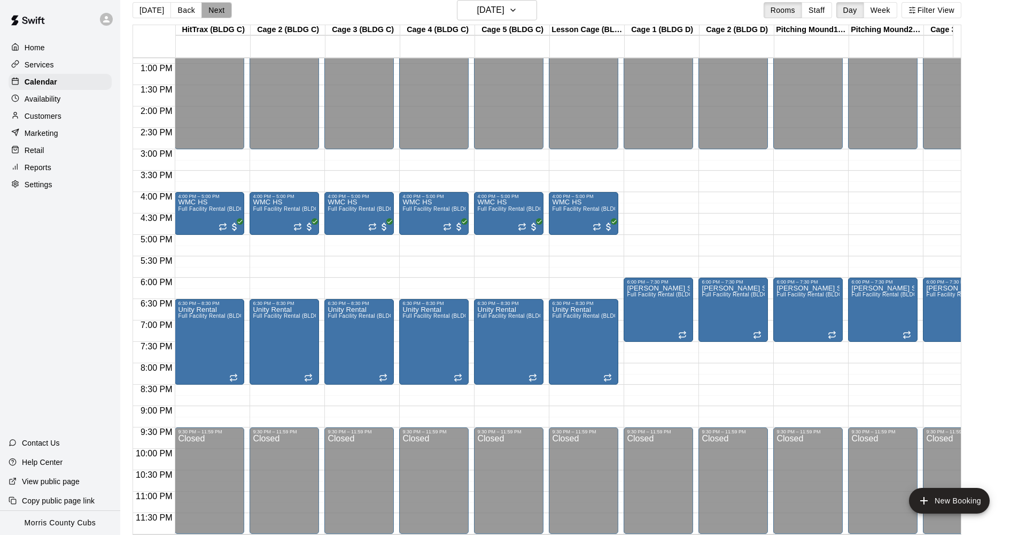
click at [210, 14] on button "Next" at bounding box center [217, 10] width 30 height 16
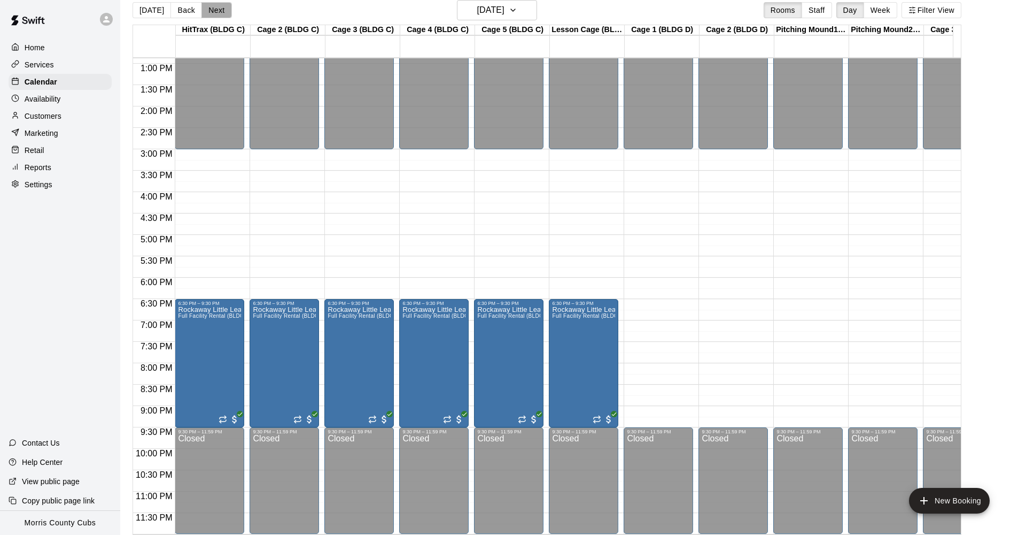
click at [210, 14] on button "Next" at bounding box center [217, 10] width 30 height 16
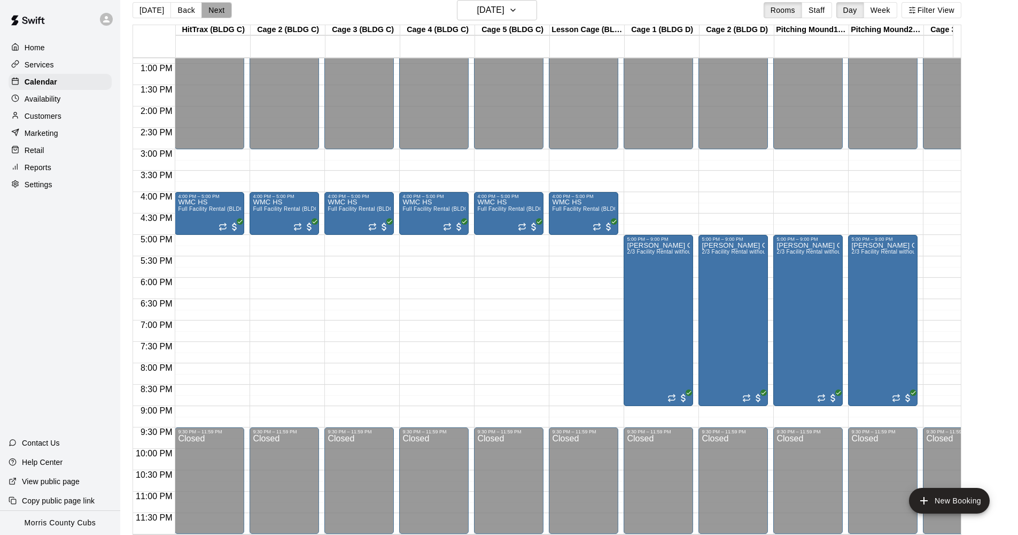
click at [210, 14] on button "Next" at bounding box center [217, 10] width 30 height 16
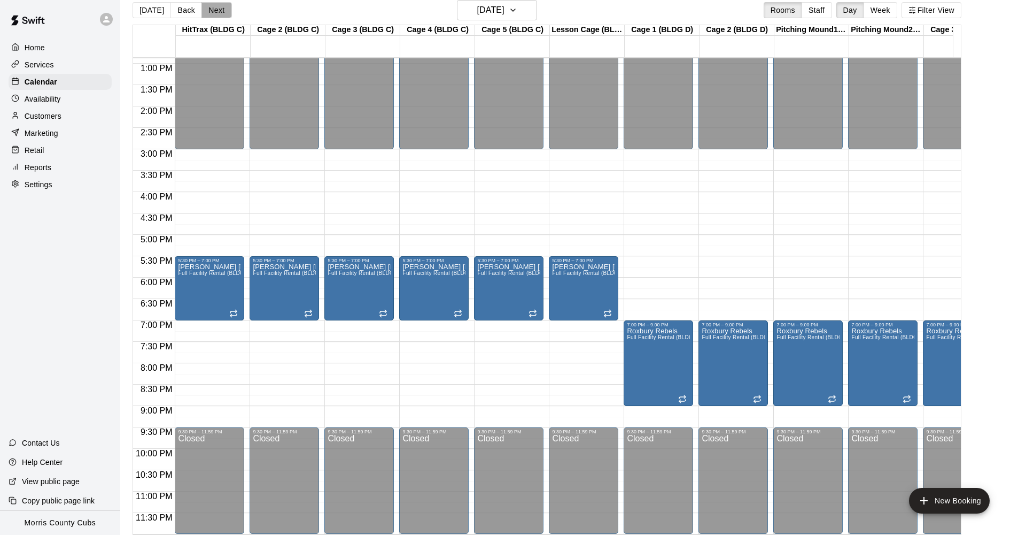
click at [210, 14] on button "Next" at bounding box center [217, 10] width 30 height 16
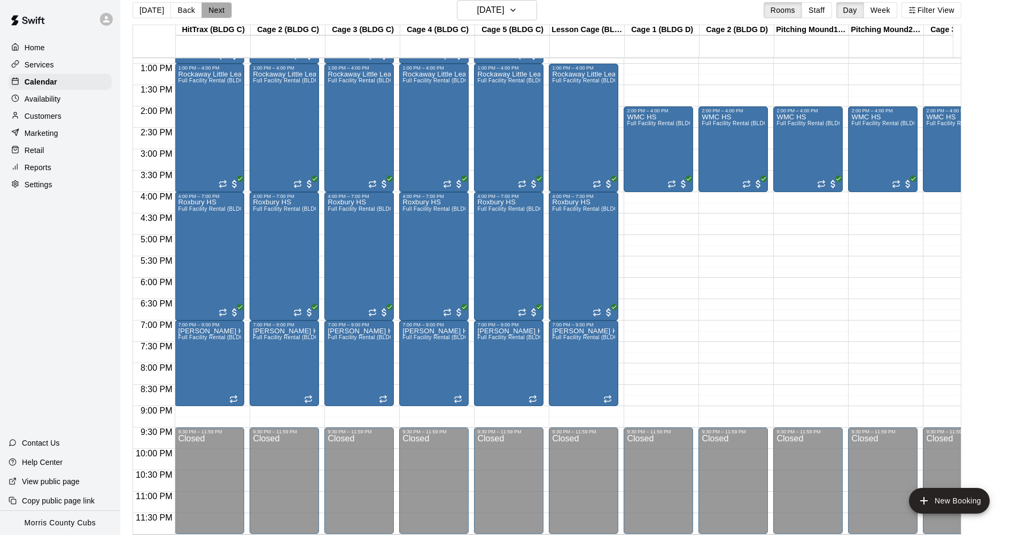
click at [210, 14] on button "Next" at bounding box center [217, 10] width 30 height 16
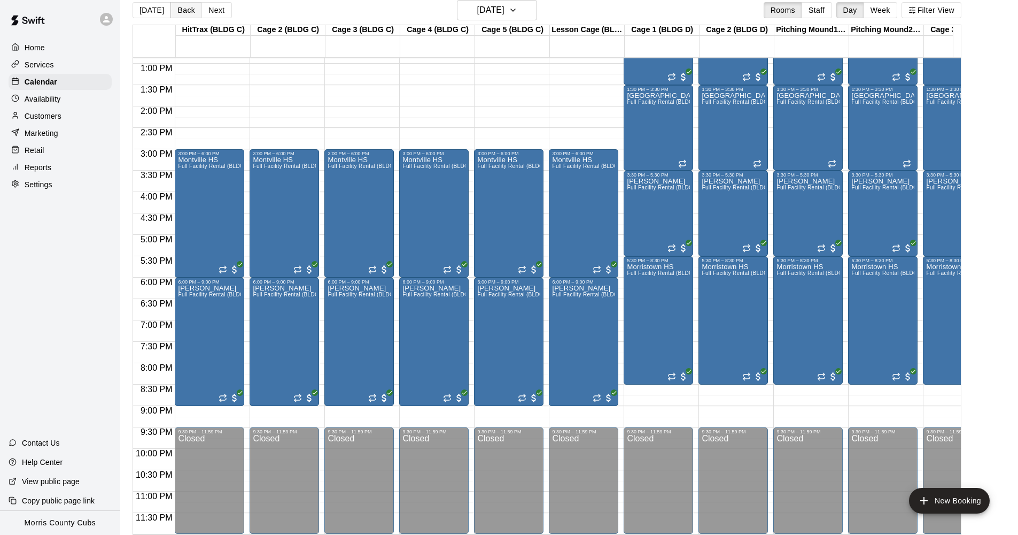
click at [183, 12] on button "Back" at bounding box center [187, 10] width 32 height 16
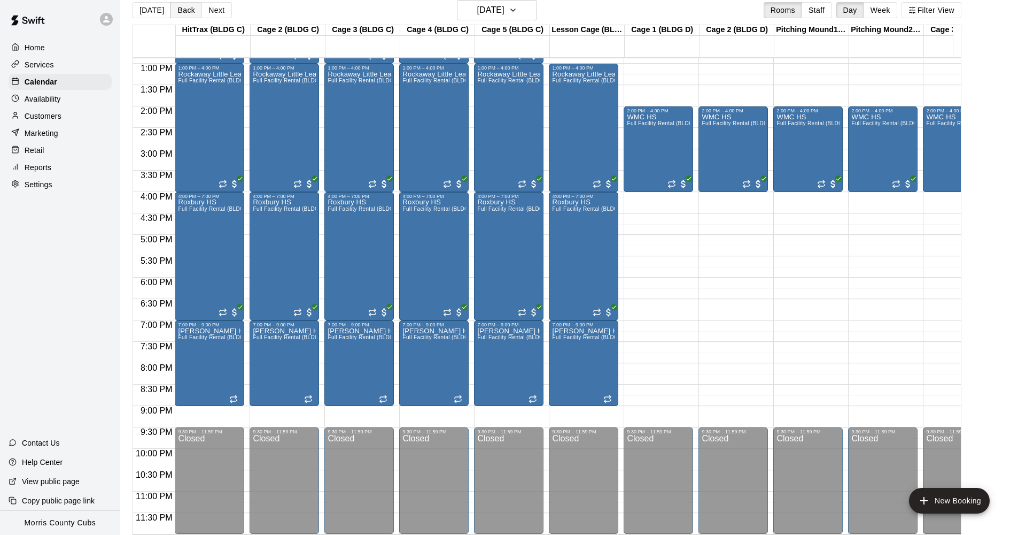
click at [183, 12] on button "Back" at bounding box center [187, 10] width 32 height 16
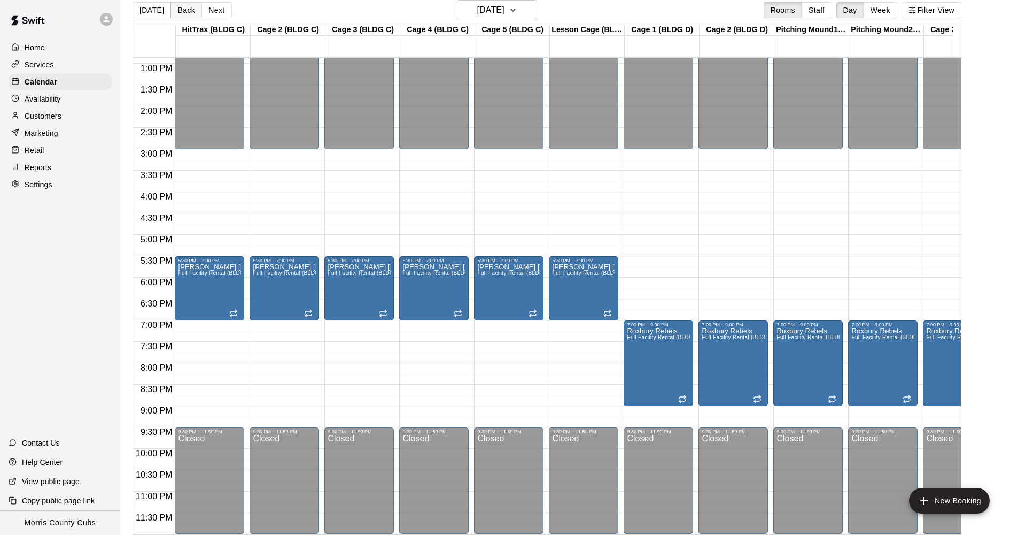
click at [183, 12] on button "Back" at bounding box center [187, 10] width 32 height 16
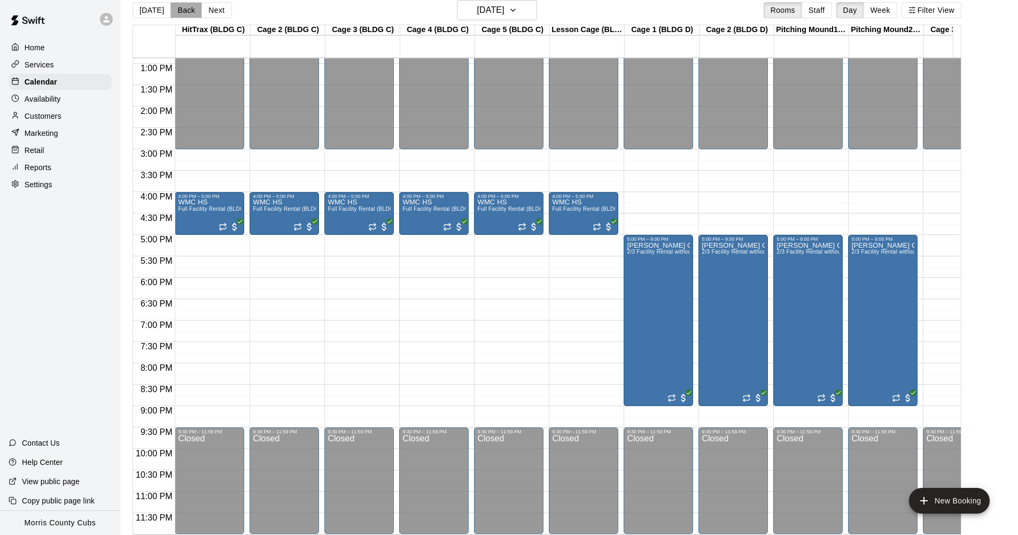
click at [183, 12] on button "Back" at bounding box center [187, 10] width 32 height 16
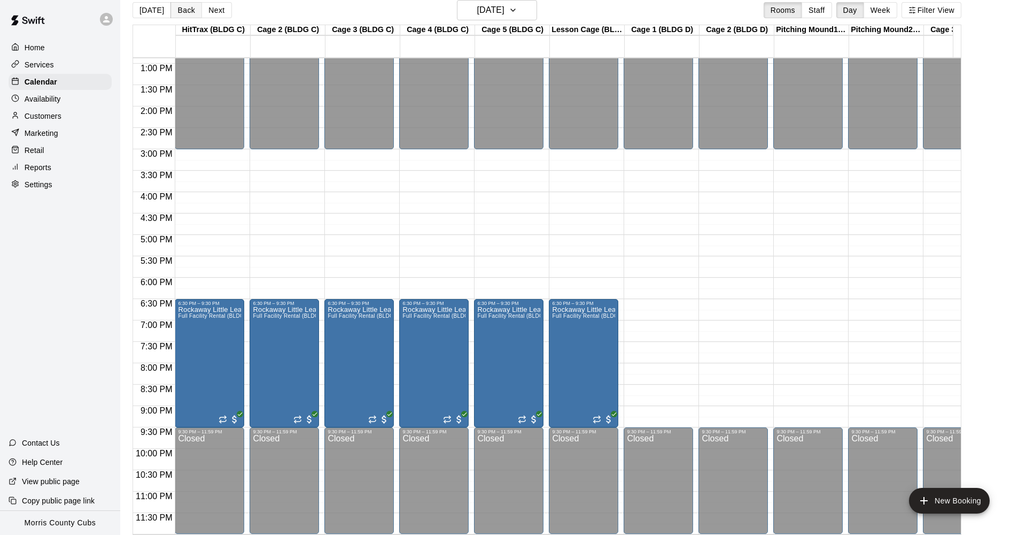
click at [183, 12] on button "Back" at bounding box center [187, 10] width 32 height 16
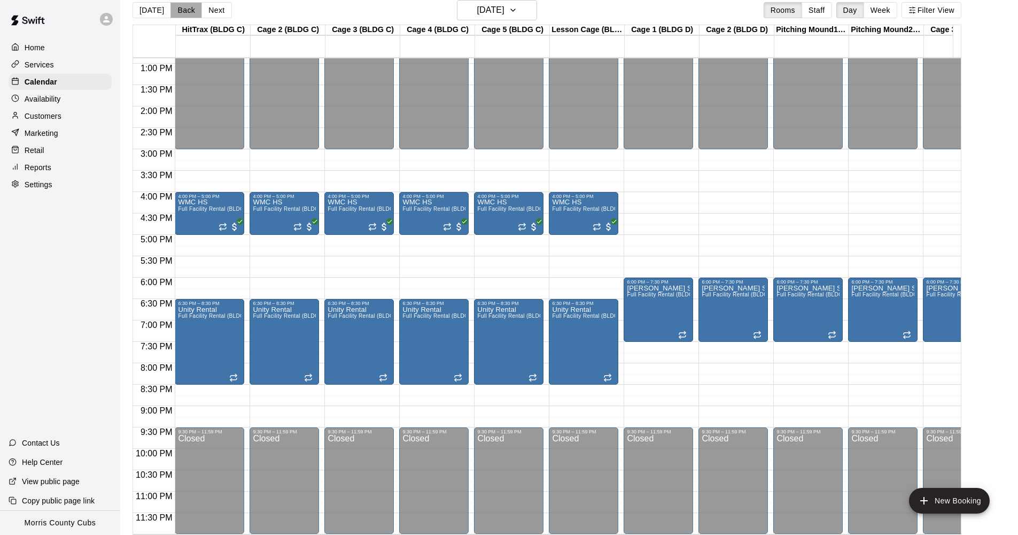
click at [183, 12] on button "Back" at bounding box center [187, 10] width 32 height 16
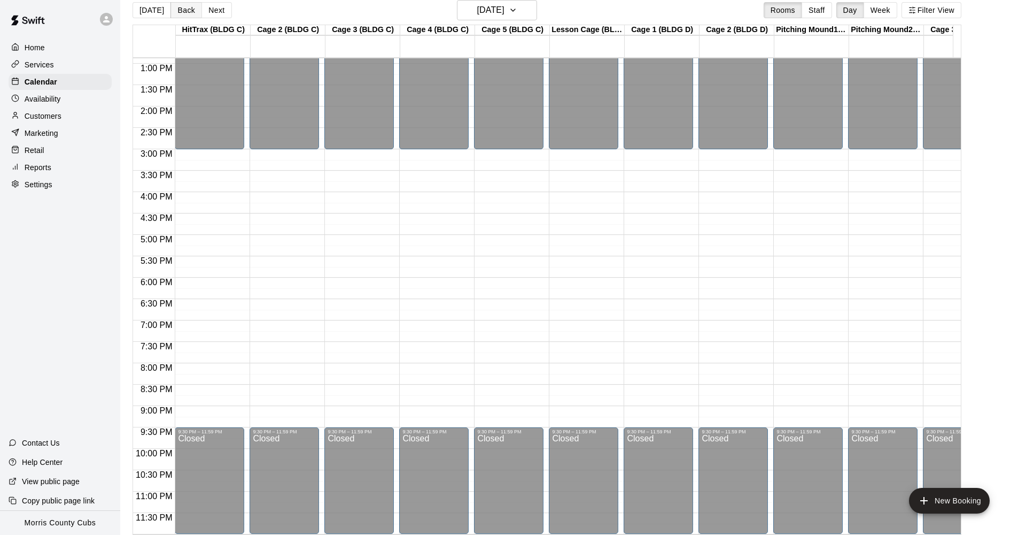
click at [183, 12] on button "Back" at bounding box center [187, 10] width 32 height 16
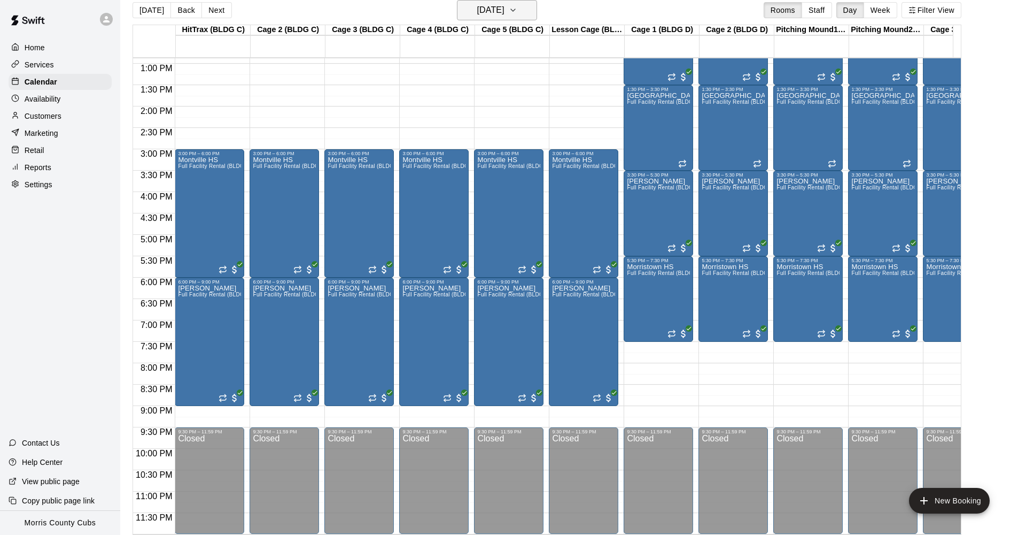
click at [517, 9] on icon "button" at bounding box center [513, 10] width 9 height 13
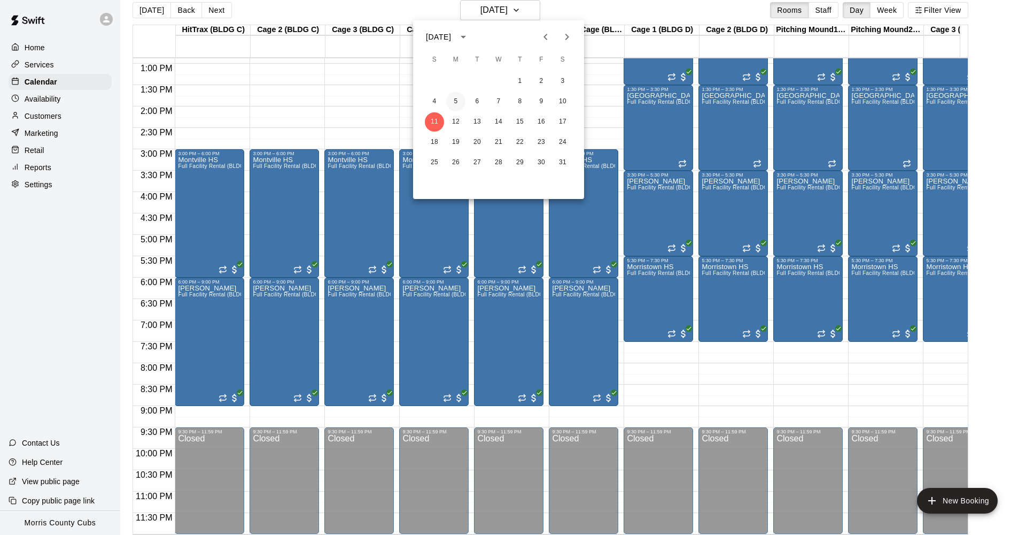
click at [460, 105] on button "5" at bounding box center [455, 101] width 19 height 19
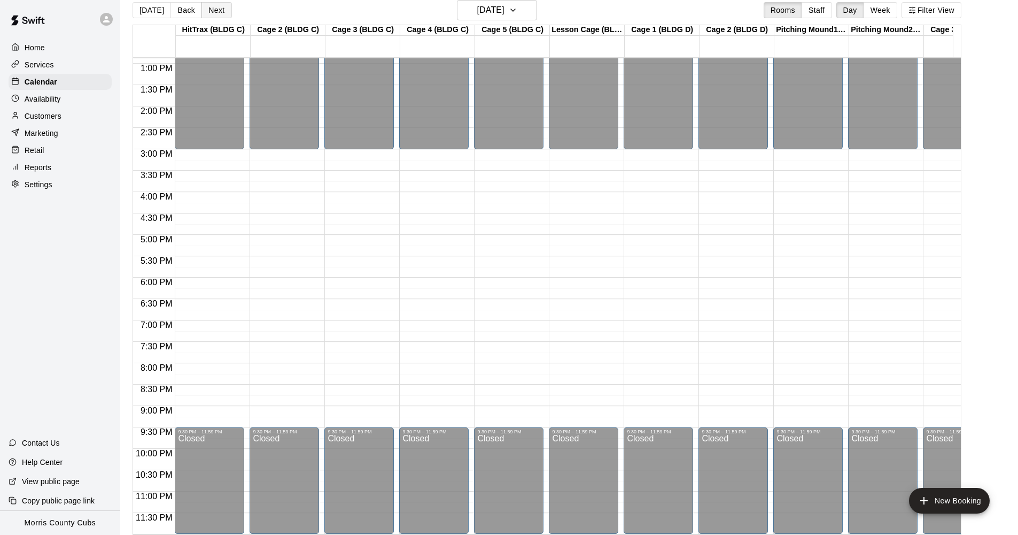
click at [215, 11] on button "Next" at bounding box center [217, 10] width 30 height 16
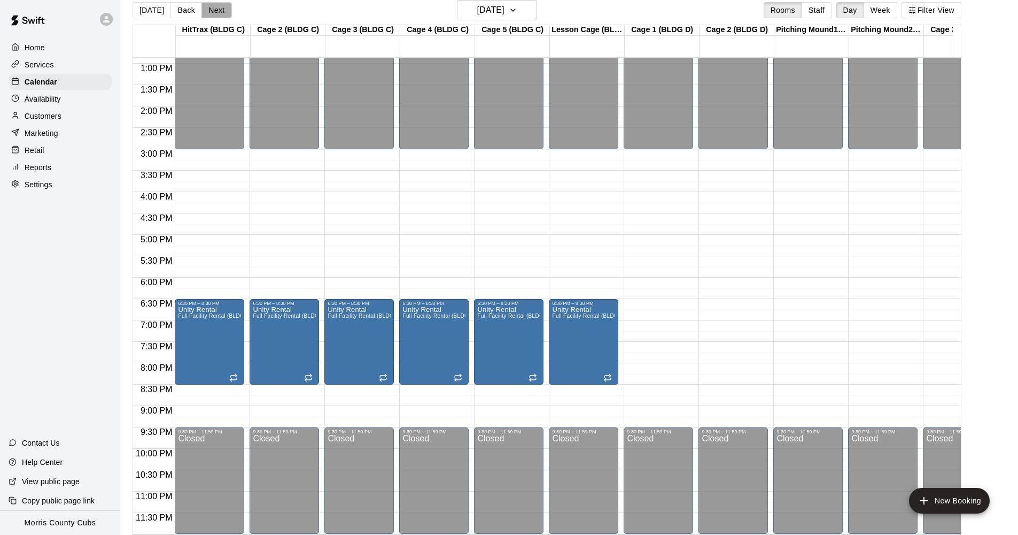
click at [220, 9] on button "Next" at bounding box center [217, 10] width 30 height 16
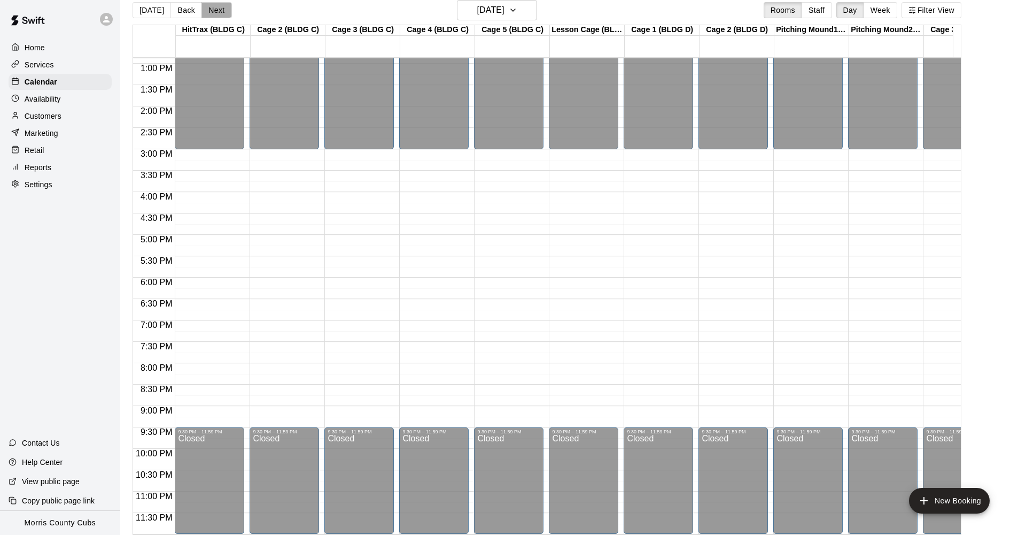
click at [220, 11] on button "Next" at bounding box center [217, 10] width 30 height 16
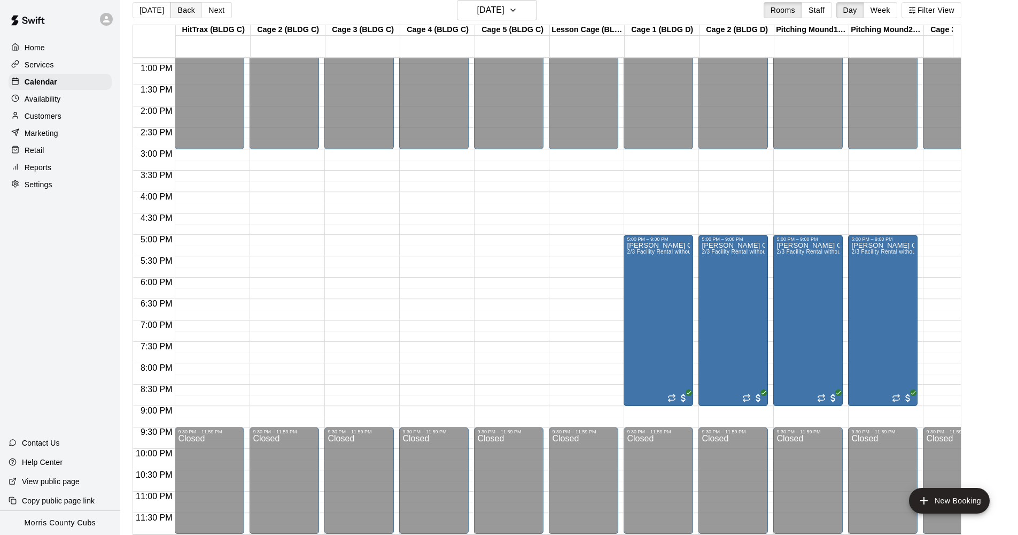
click at [177, 7] on button "Back" at bounding box center [187, 10] width 32 height 16
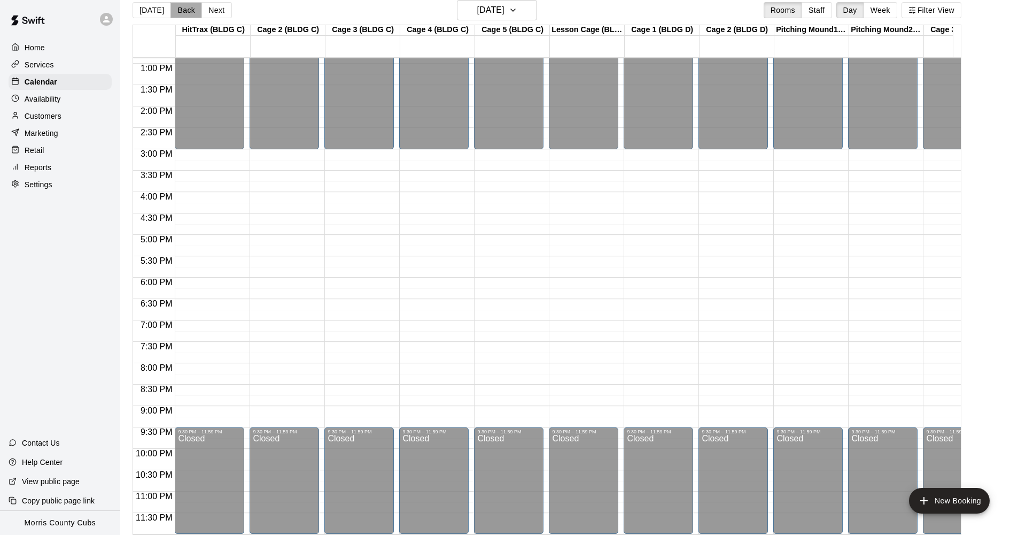
click at [177, 7] on button "Back" at bounding box center [187, 10] width 32 height 16
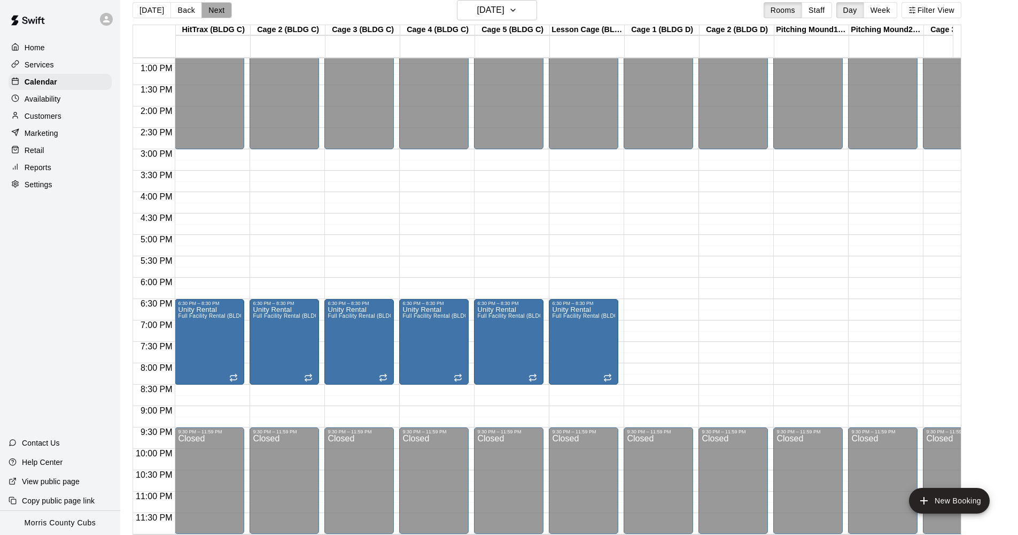
click at [216, 18] on button "Next" at bounding box center [217, 10] width 30 height 16
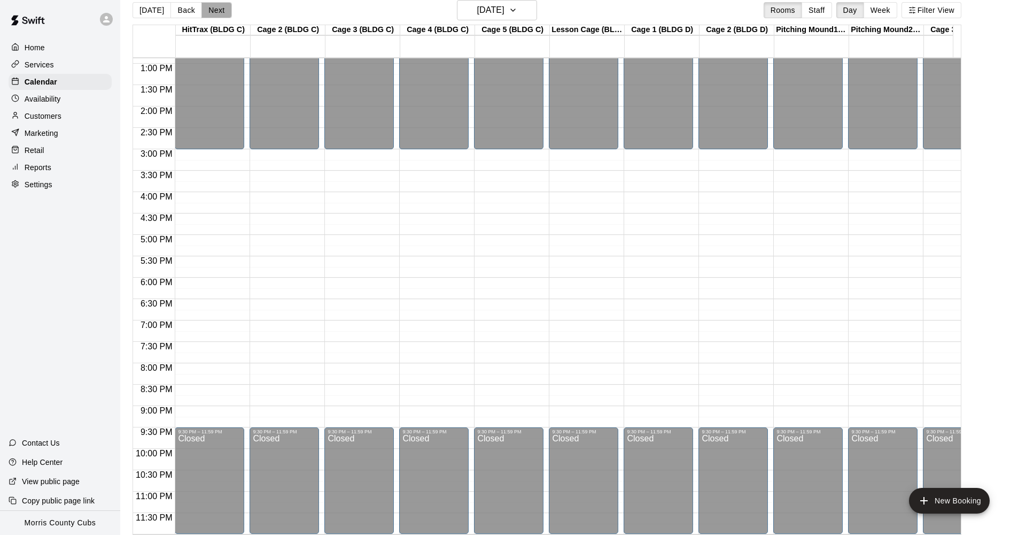
click at [216, 13] on button "Next" at bounding box center [217, 10] width 30 height 16
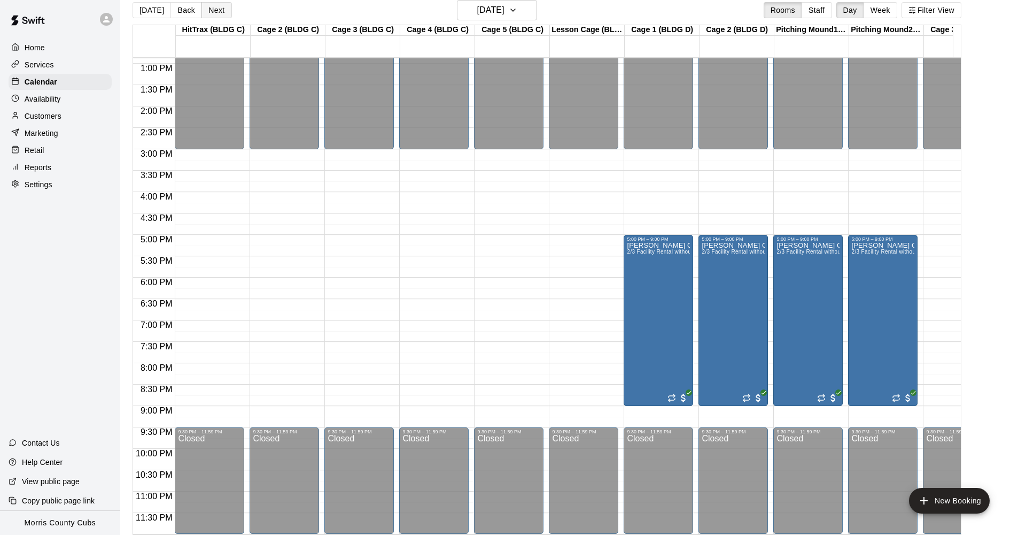
click at [218, 13] on button "Next" at bounding box center [217, 10] width 30 height 16
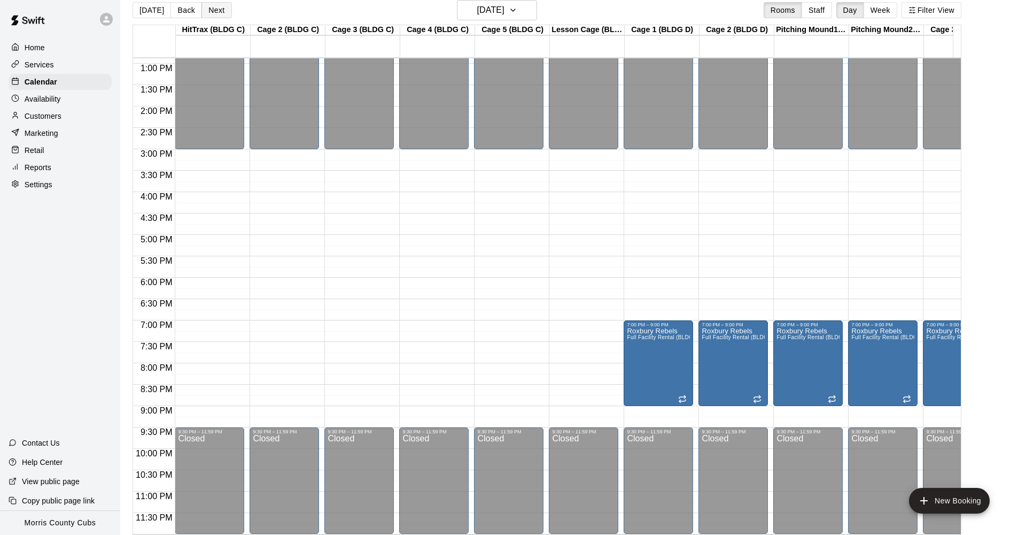
click at [218, 13] on button "Next" at bounding box center [217, 10] width 30 height 16
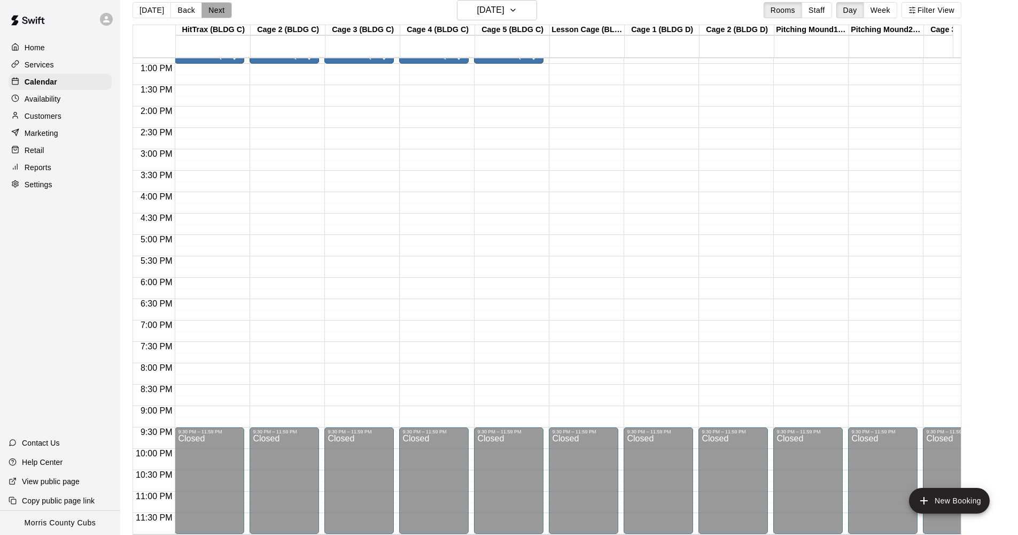
click at [218, 13] on button "Next" at bounding box center [217, 10] width 30 height 16
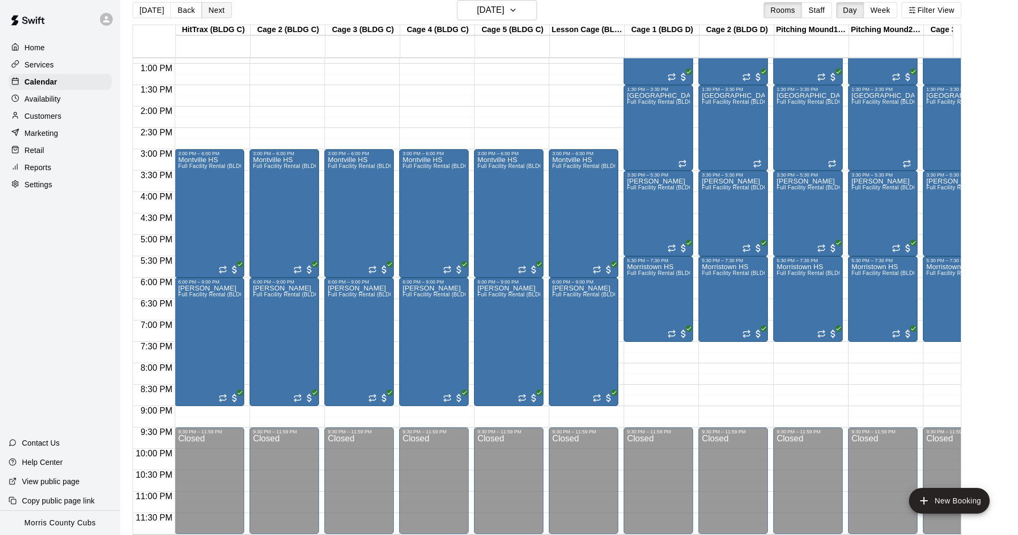
click at [218, 13] on button "Next" at bounding box center [217, 10] width 30 height 16
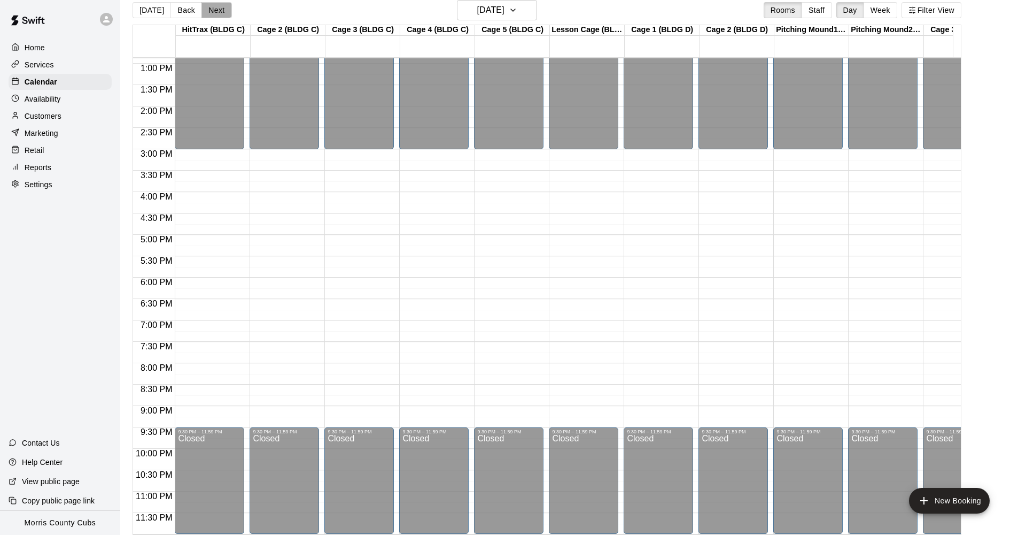
click at [218, 13] on button "Next" at bounding box center [217, 10] width 30 height 16
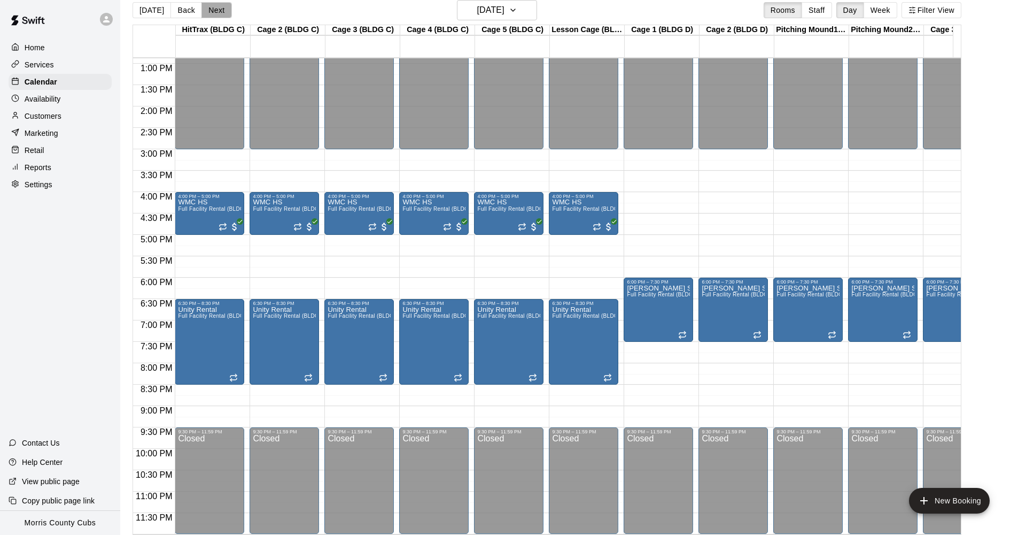
click at [218, 13] on button "Next" at bounding box center [217, 10] width 30 height 16
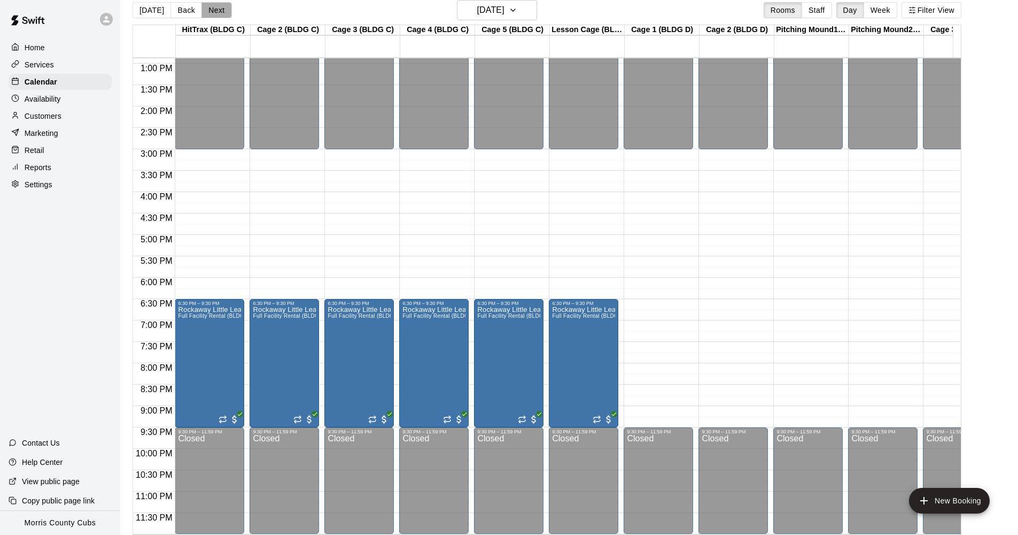
click at [218, 13] on button "Next" at bounding box center [217, 10] width 30 height 16
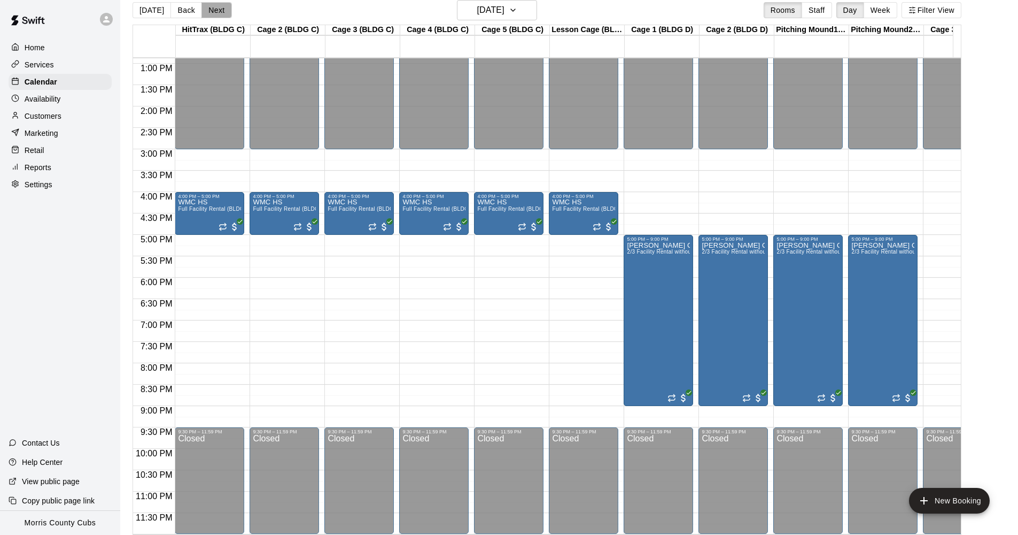
click at [218, 13] on button "Next" at bounding box center [217, 10] width 30 height 16
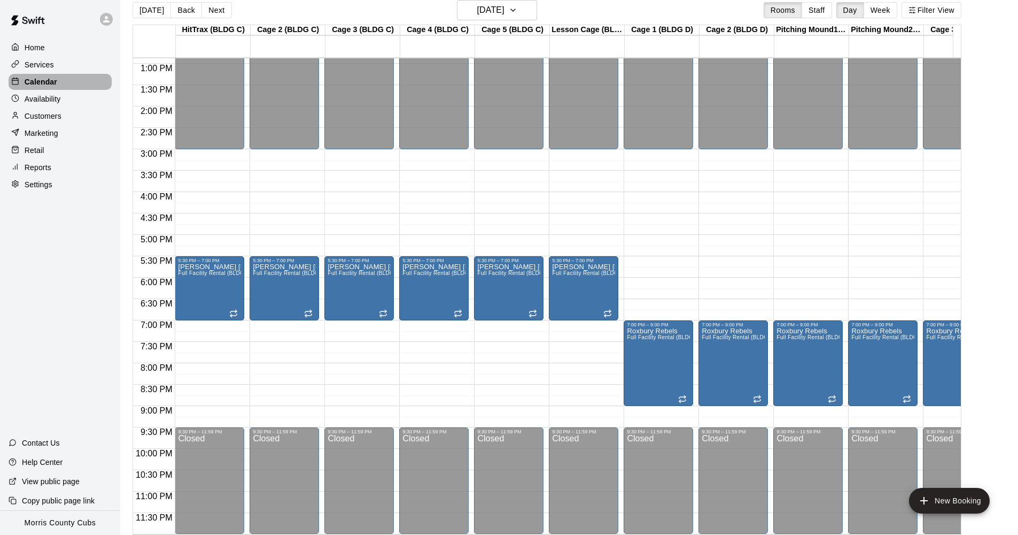
click at [61, 81] on div "Calendar" at bounding box center [60, 82] width 103 height 16
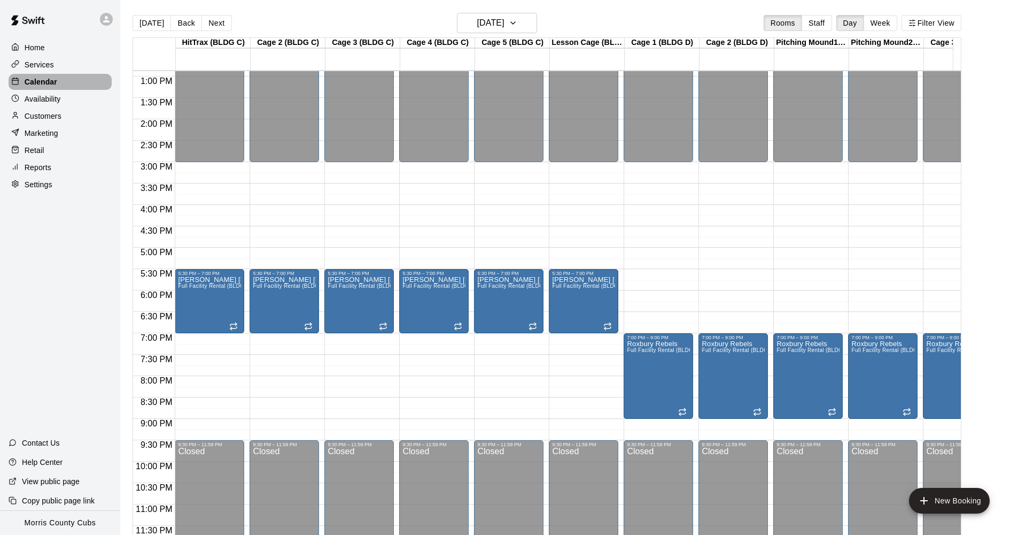
click at [59, 80] on div "Calendar" at bounding box center [60, 82] width 103 height 16
click at [161, 27] on button "[DATE]" at bounding box center [152, 23] width 38 height 16
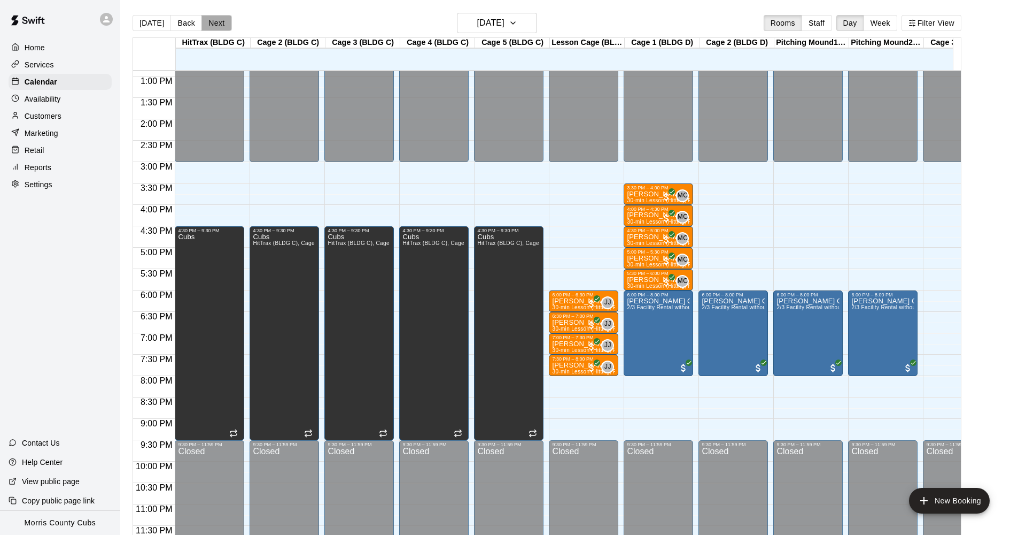
click at [219, 25] on button "Next" at bounding box center [217, 23] width 30 height 16
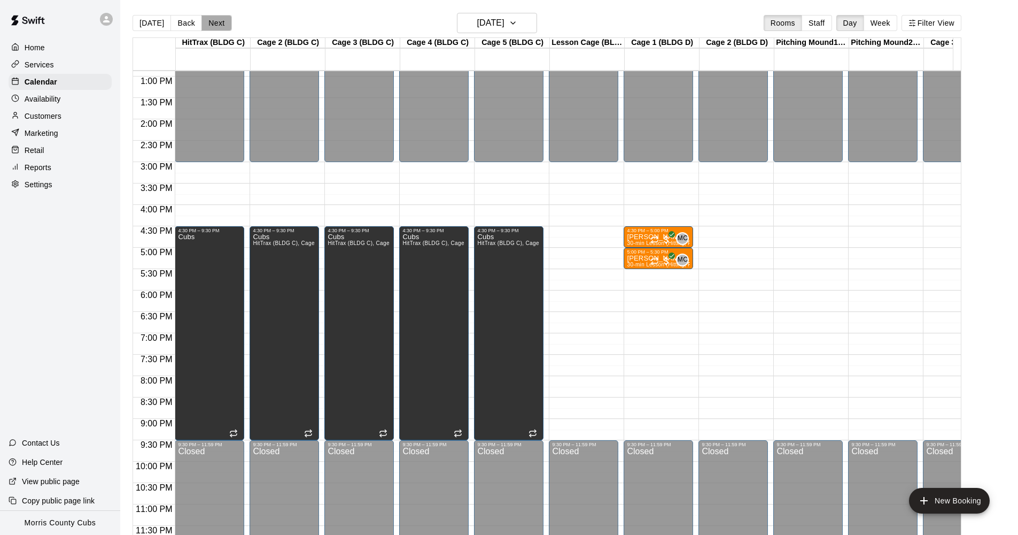
click at [213, 25] on button "Next" at bounding box center [217, 23] width 30 height 16
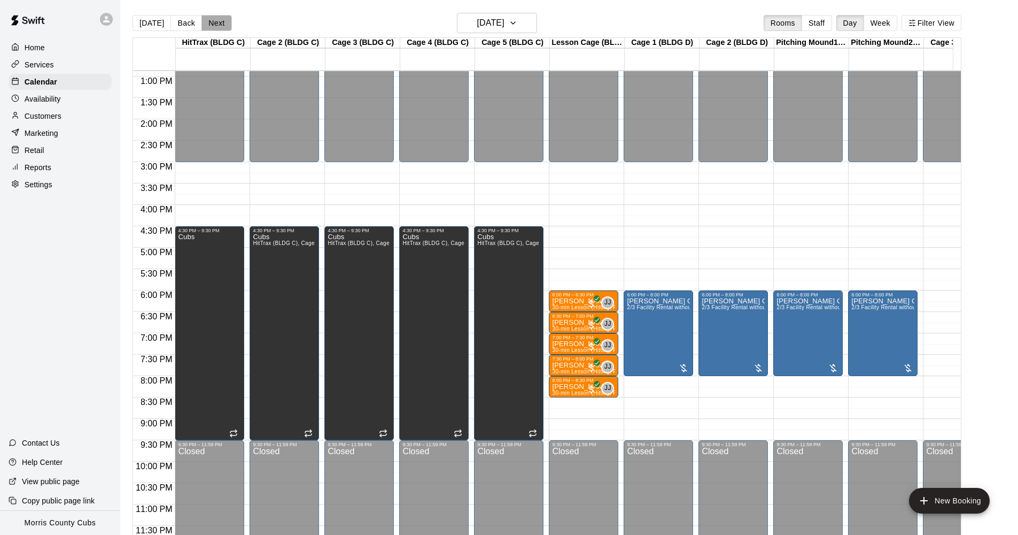
click at [213, 25] on button "Next" at bounding box center [217, 23] width 30 height 16
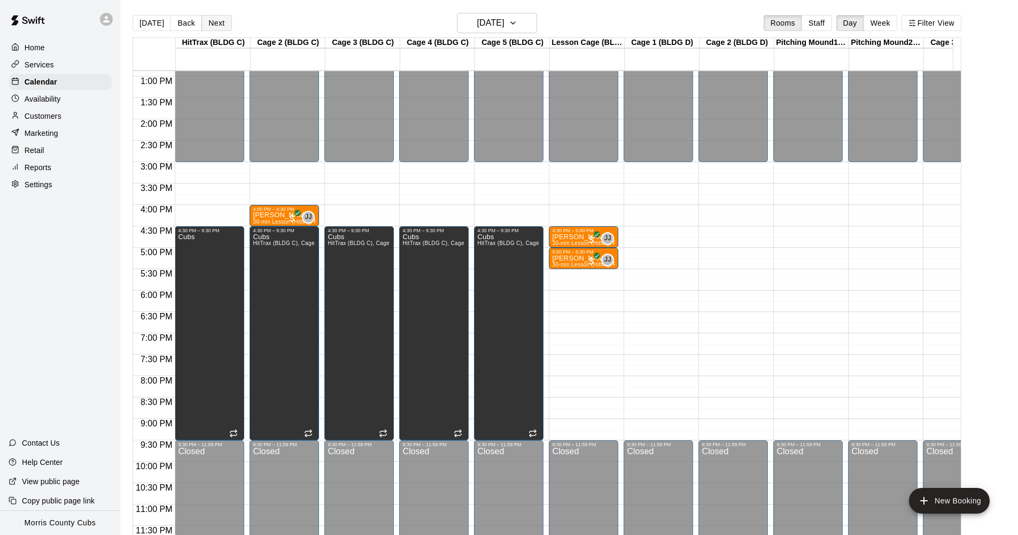
click at [213, 25] on button "Next" at bounding box center [217, 23] width 30 height 16
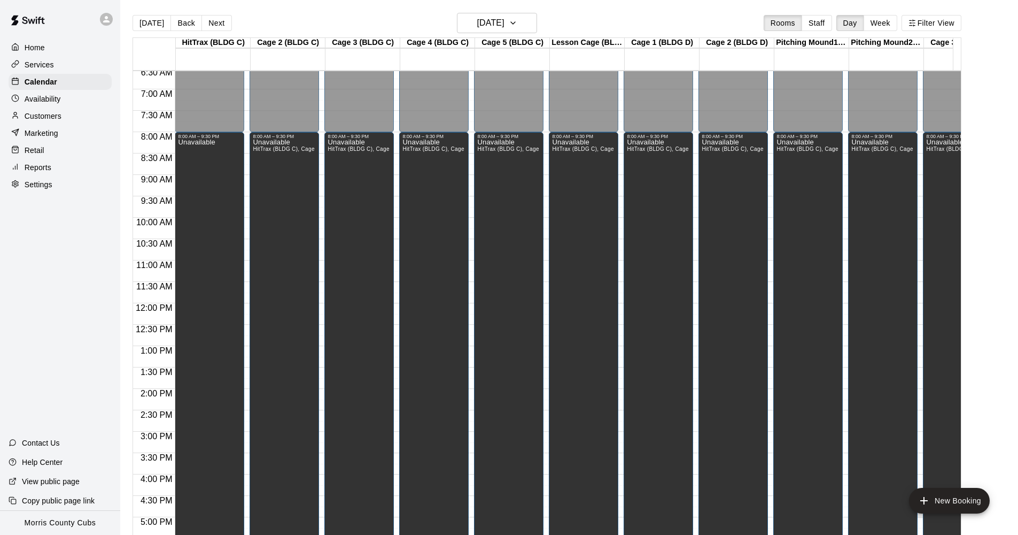
scroll to position [159, 0]
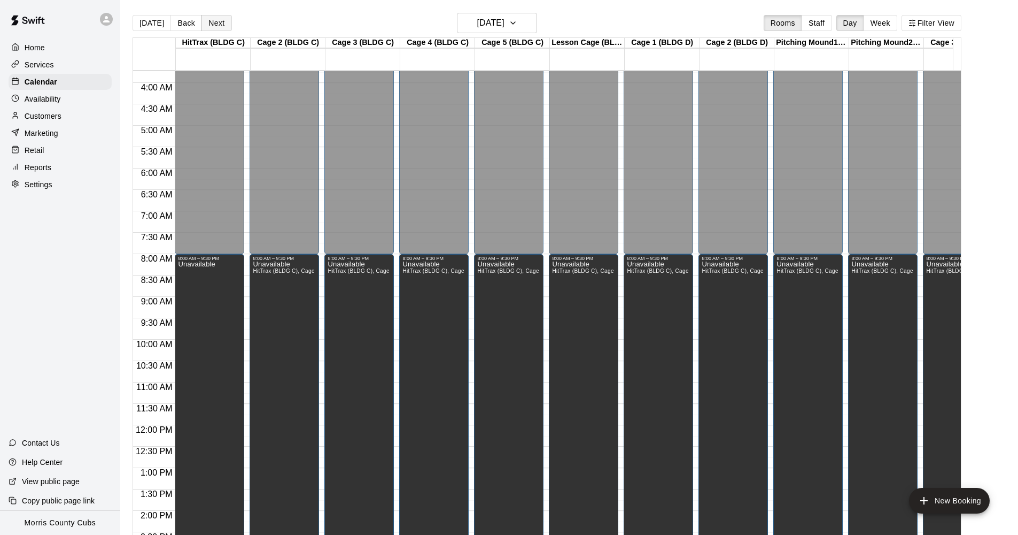
click at [215, 21] on button "Next" at bounding box center [217, 23] width 30 height 16
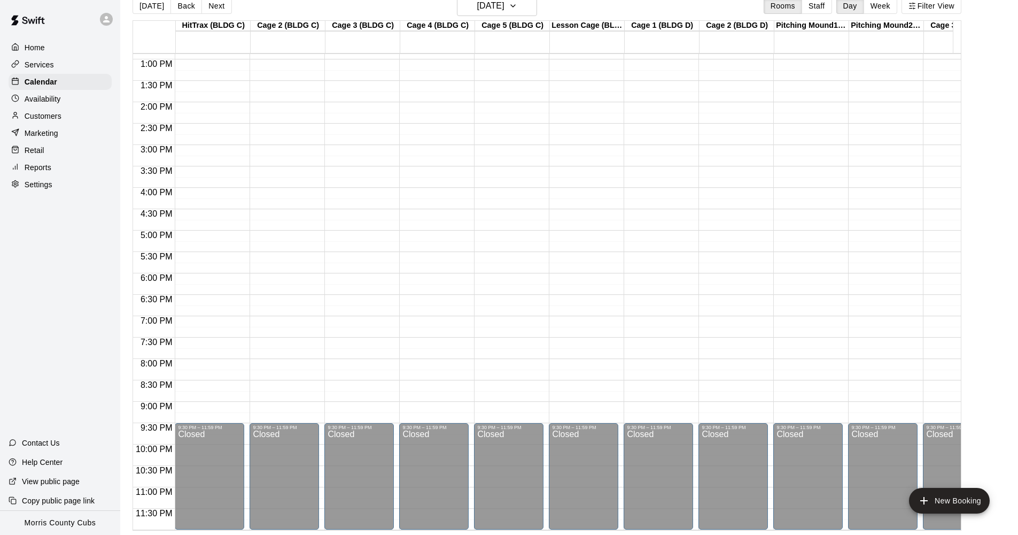
scroll to position [378, 0]
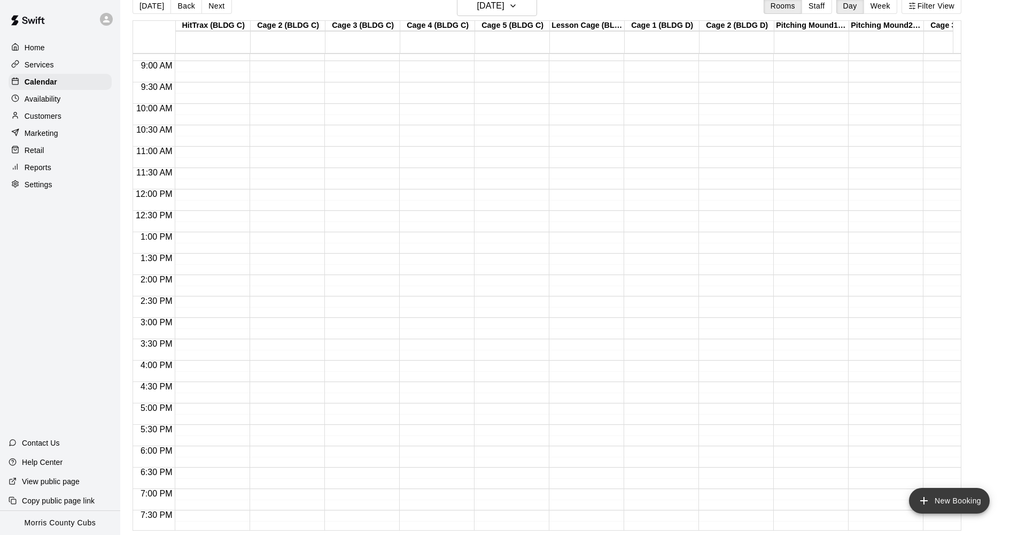
click at [921, 500] on icon "add" at bounding box center [923, 500] width 7 height 7
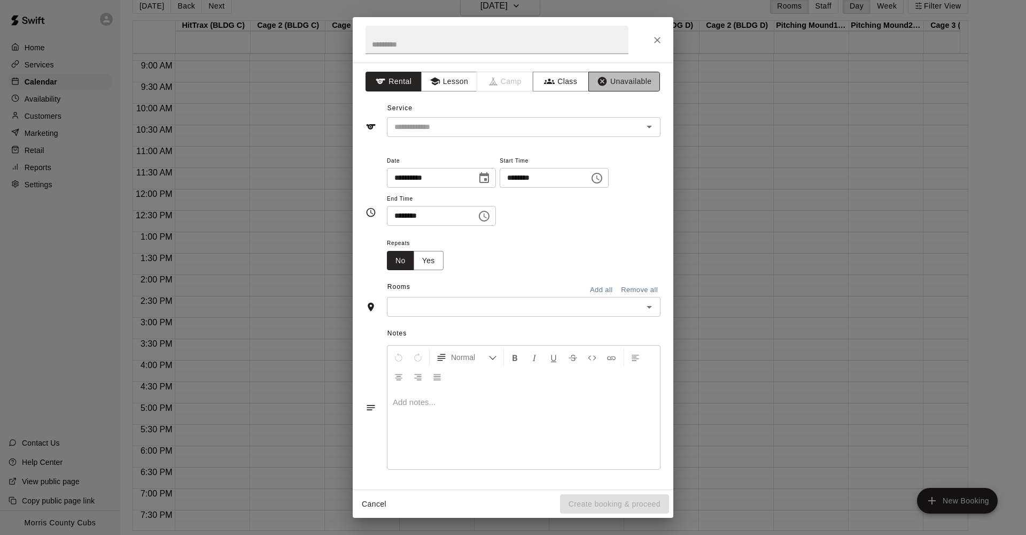
click at [640, 81] on button "Unavailable" at bounding box center [625, 82] width 72 height 20
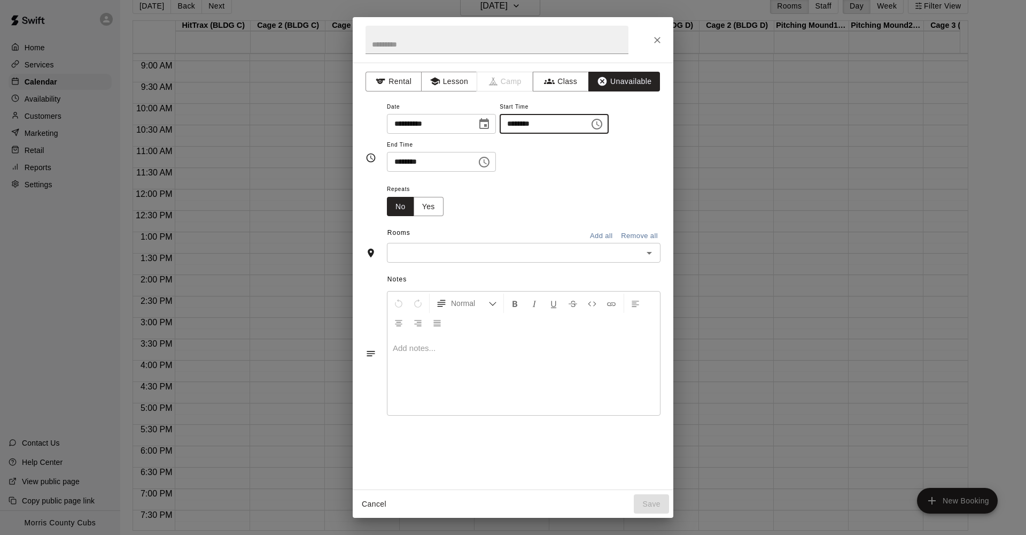
click at [517, 122] on input "********" at bounding box center [541, 124] width 82 height 20
click at [538, 124] on input "********" at bounding box center [541, 124] width 82 height 20
type input "********"
drag, startPoint x: 552, startPoint y: 147, endPoint x: 479, endPoint y: 153, distance: 72.4
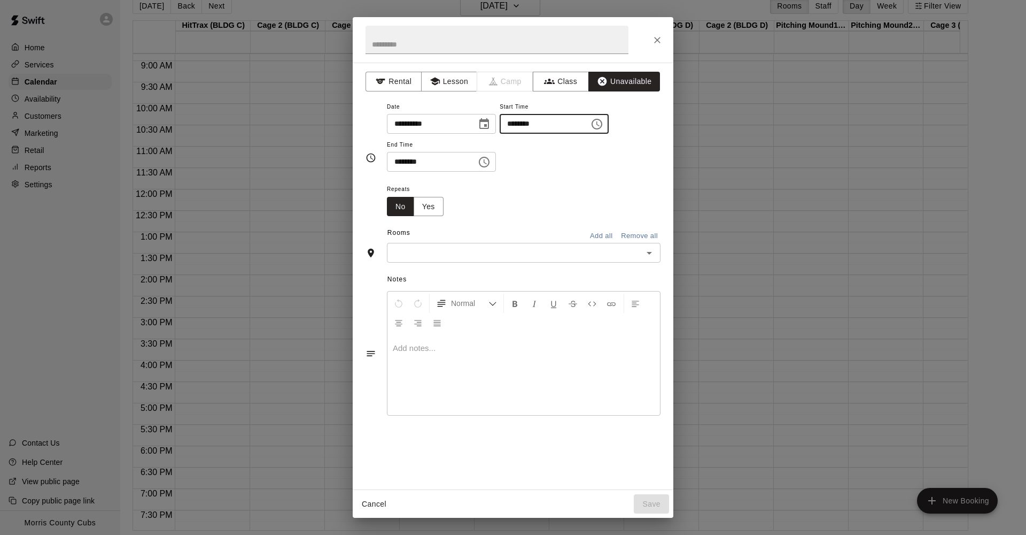
click at [549, 148] on div "**********" at bounding box center [524, 136] width 274 height 72
click at [398, 160] on input "********" at bounding box center [428, 162] width 82 height 20
type input "********"
drag, startPoint x: 457, startPoint y: 190, endPoint x: 466, endPoint y: 198, distance: 11.8
click at [458, 191] on div "Repeats No Yes" at bounding box center [524, 199] width 274 height 34
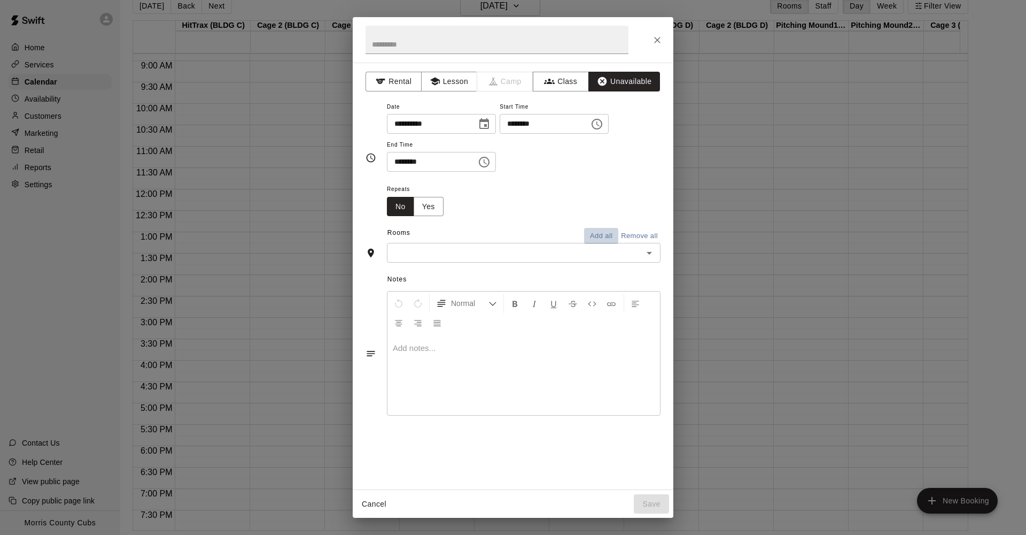
click at [608, 230] on button "Add all" at bounding box center [601, 236] width 34 height 17
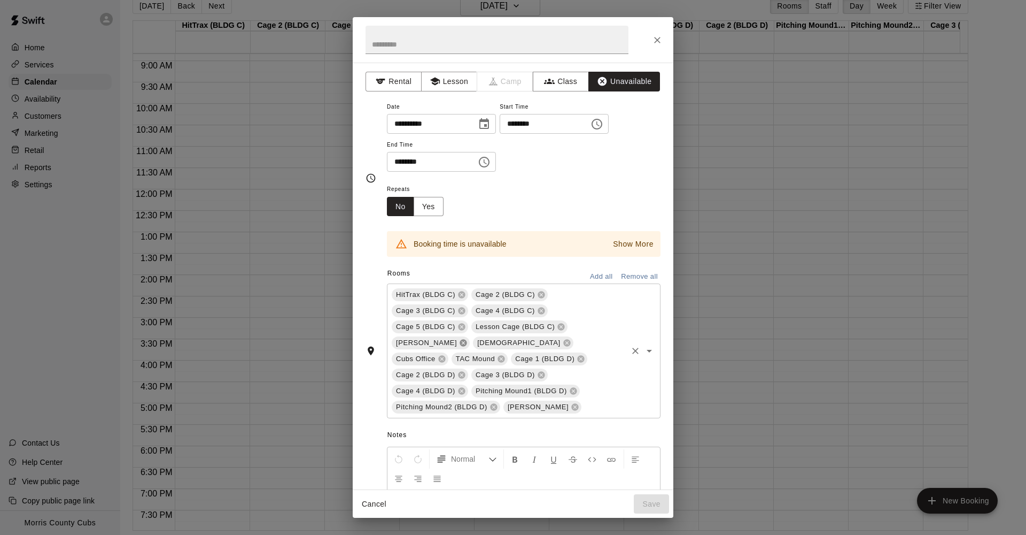
click at [467, 339] on icon at bounding box center [463, 342] width 7 height 7
click at [558, 388] on div "HitTrax (BLDG C) Cage 2 (BLDG C) Cage 3 (BLDG C) Cage 4 (BLDG C) Cage 5 (BLDG C…" at bounding box center [524, 350] width 274 height 135
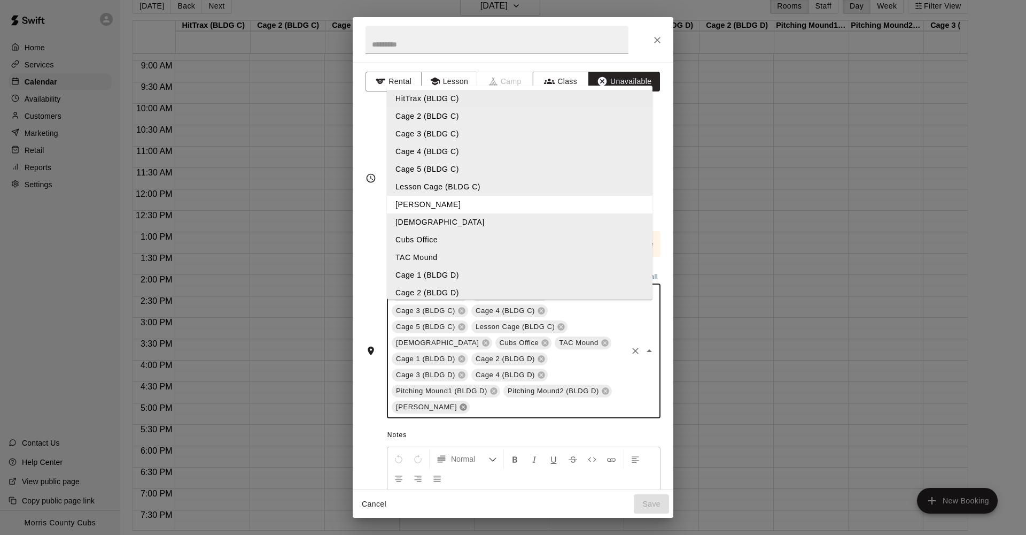
click at [467, 404] on icon at bounding box center [463, 407] width 7 height 7
click at [489, 339] on icon at bounding box center [485, 342] width 7 height 7
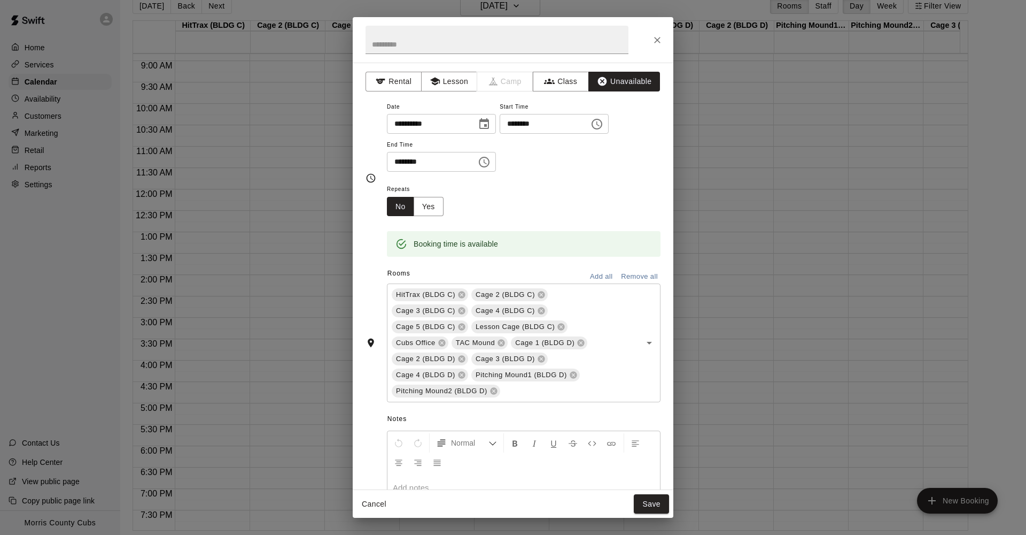
click at [660, 256] on div "**********" at bounding box center [513, 276] width 321 height 427
click at [444, 339] on icon at bounding box center [441, 342] width 7 height 7
click at [656, 502] on button "Save" at bounding box center [651, 504] width 35 height 20
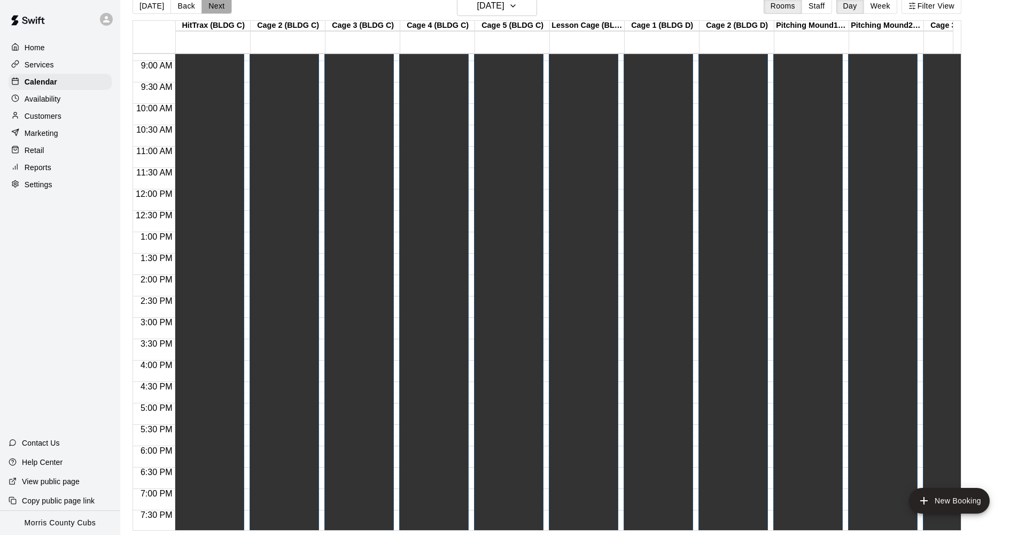
click at [213, 7] on button "Next" at bounding box center [217, 6] width 30 height 16
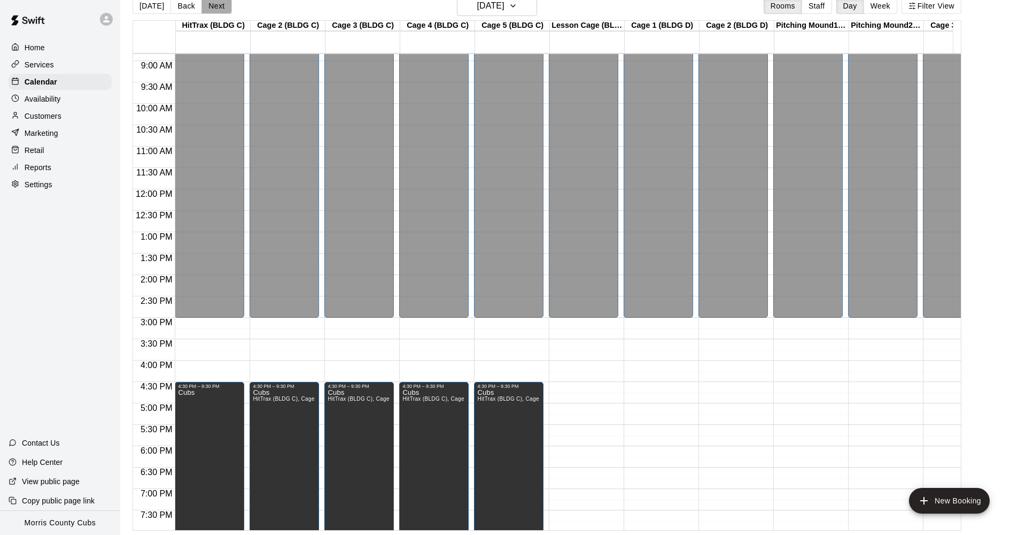
click at [213, 7] on button "Next" at bounding box center [217, 6] width 30 height 16
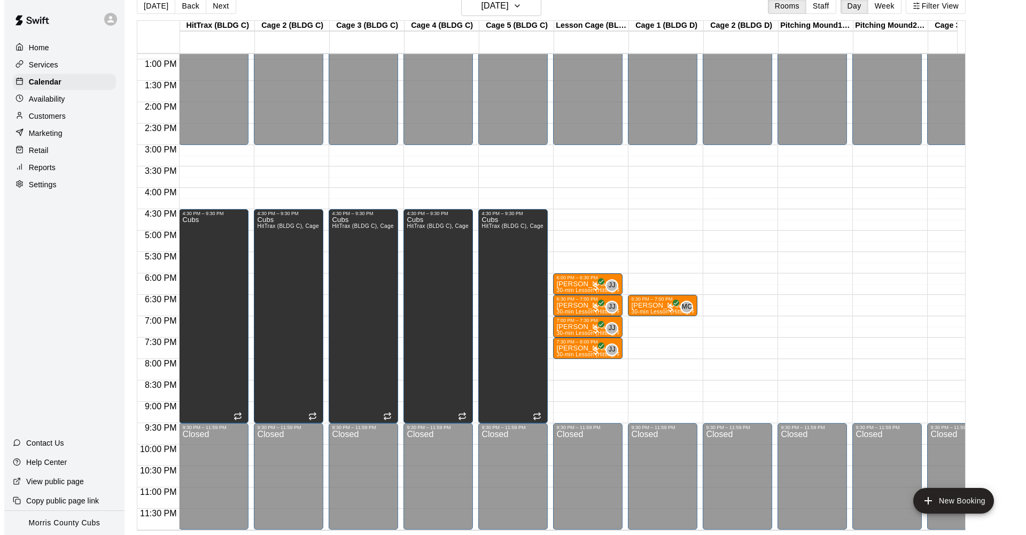
scroll to position [559, 0]
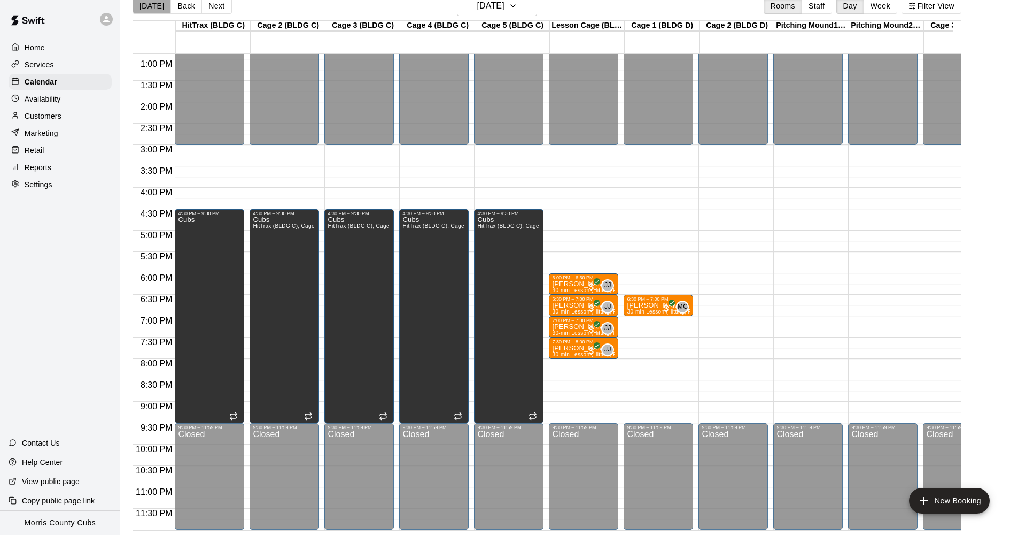
click at [157, 13] on button "[DATE]" at bounding box center [152, 6] width 38 height 16
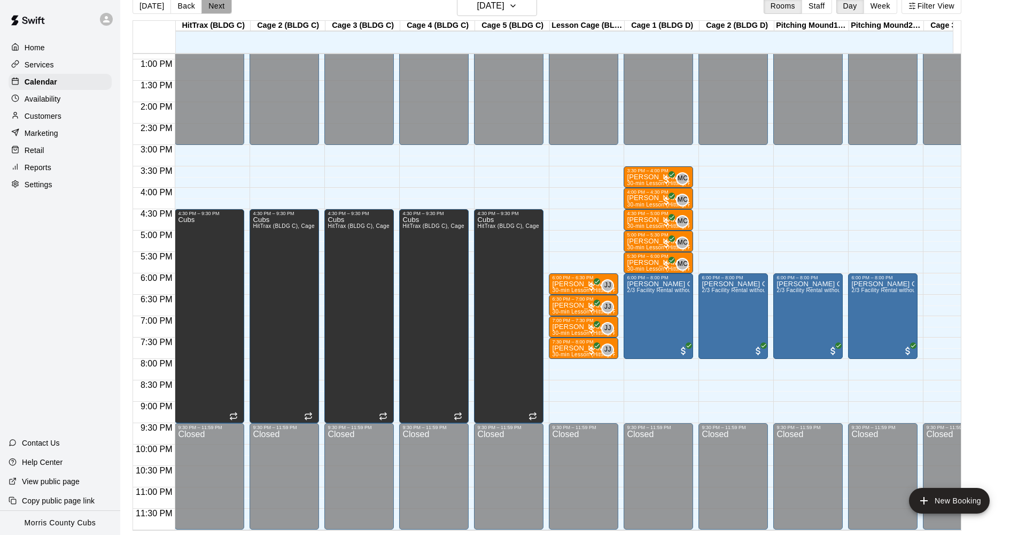
click at [208, 12] on button "Next" at bounding box center [217, 6] width 30 height 16
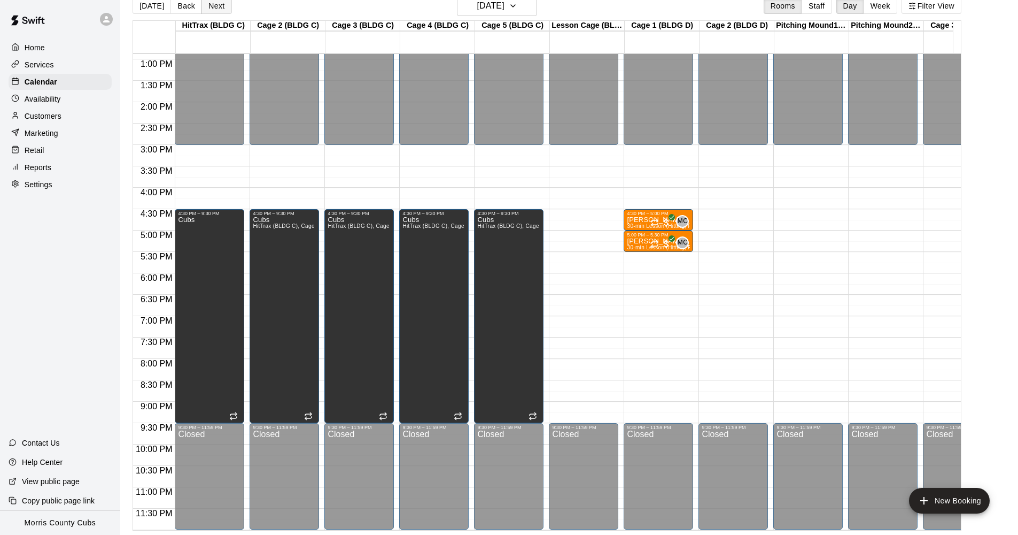
click at [208, 12] on button "Next" at bounding box center [217, 6] width 30 height 16
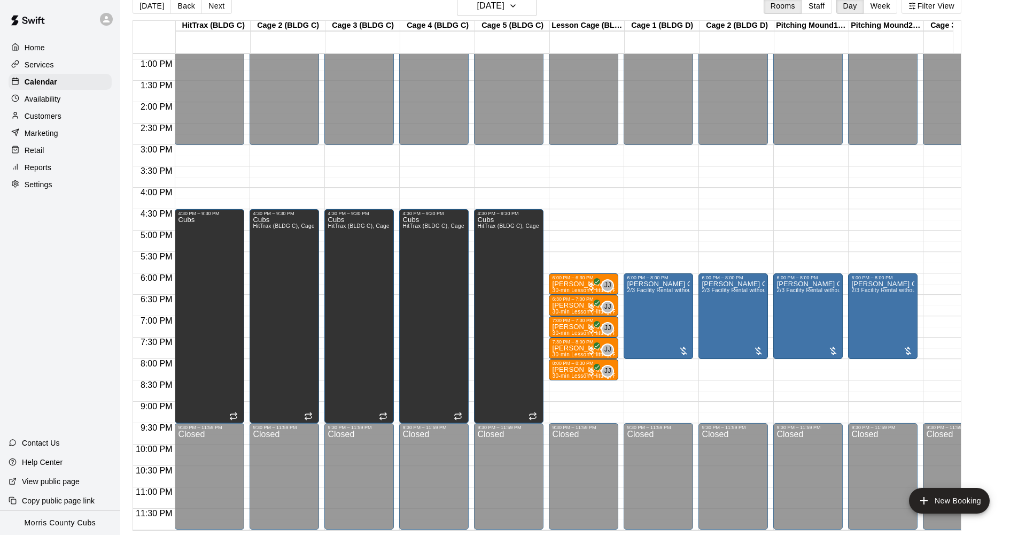
click at [208, 14] on div "[DATE] Back [DATE][DATE] Rooms Staff Day Week Filter View" at bounding box center [547, 8] width 829 height 25
click at [213, 5] on button "Next" at bounding box center [217, 6] width 30 height 16
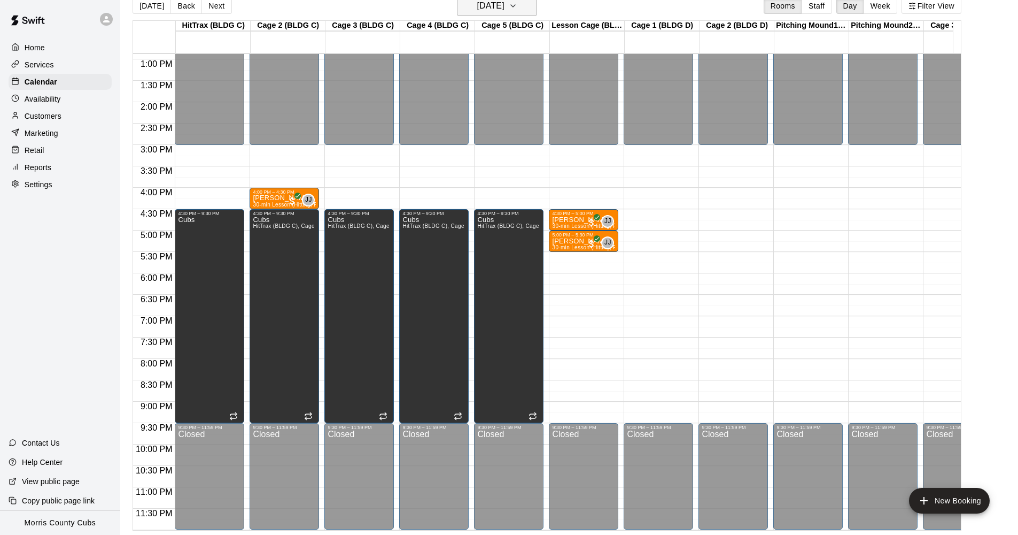
click at [532, 10] on button "[DATE]" at bounding box center [497, 6] width 80 height 20
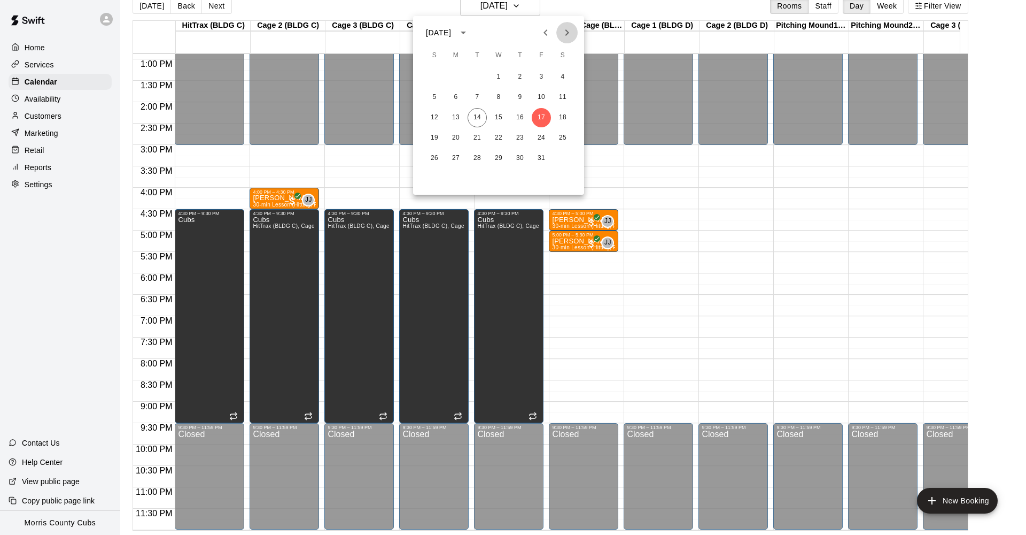
click at [566, 29] on icon "Next month" at bounding box center [567, 32] width 13 height 13
click at [437, 119] on button "14" at bounding box center [434, 117] width 19 height 19
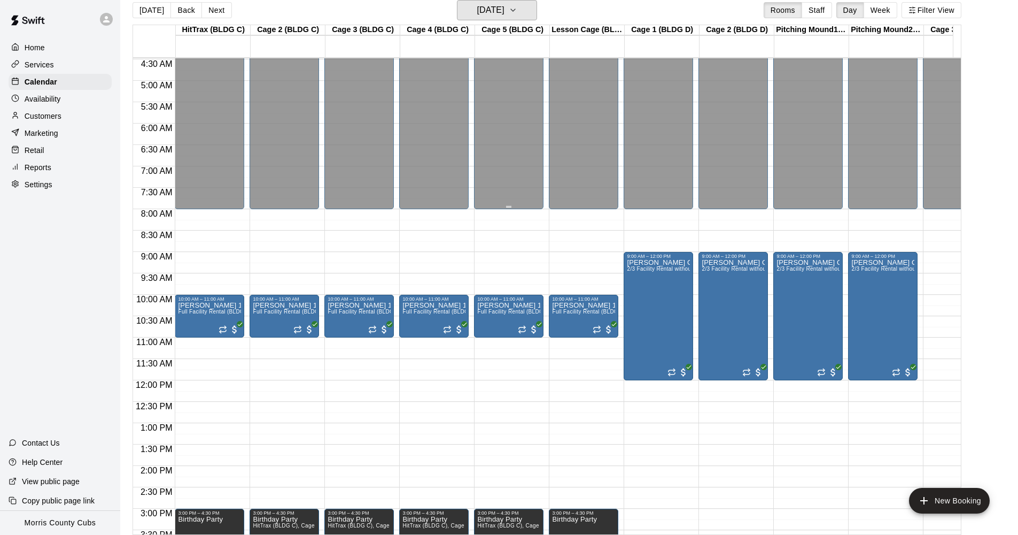
scroll to position [259, 0]
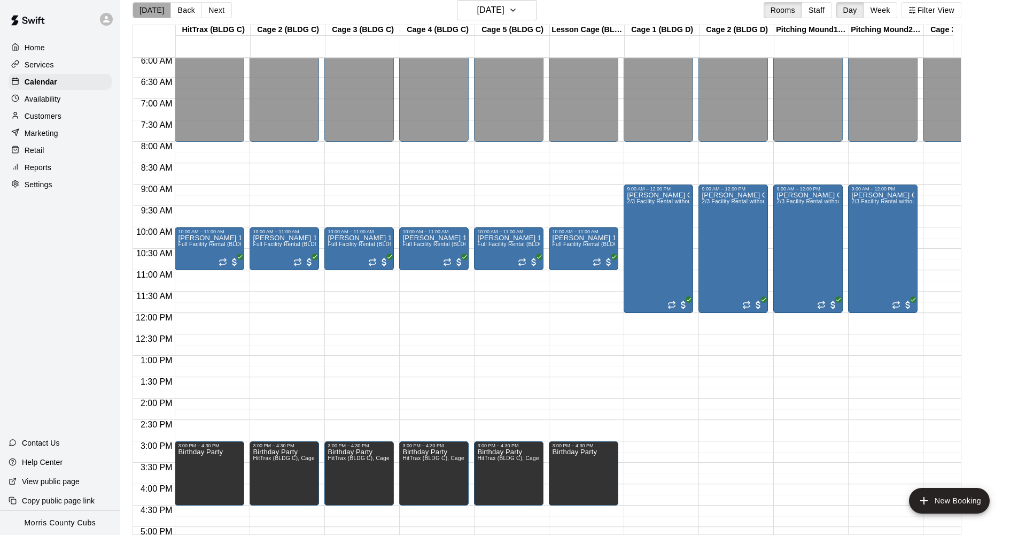
click at [153, 9] on button "[DATE]" at bounding box center [152, 10] width 38 height 16
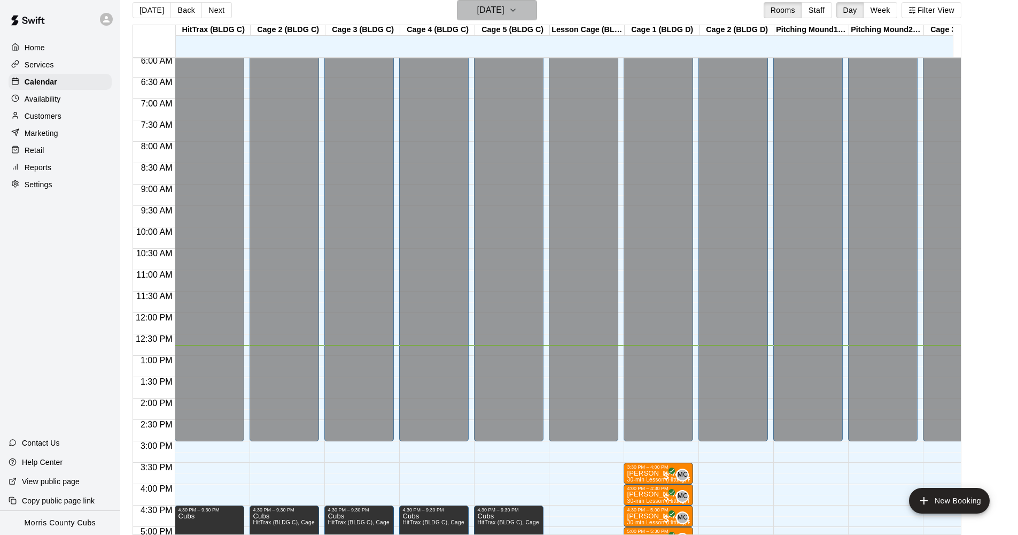
click at [517, 9] on icon "button" at bounding box center [513, 10] width 9 height 13
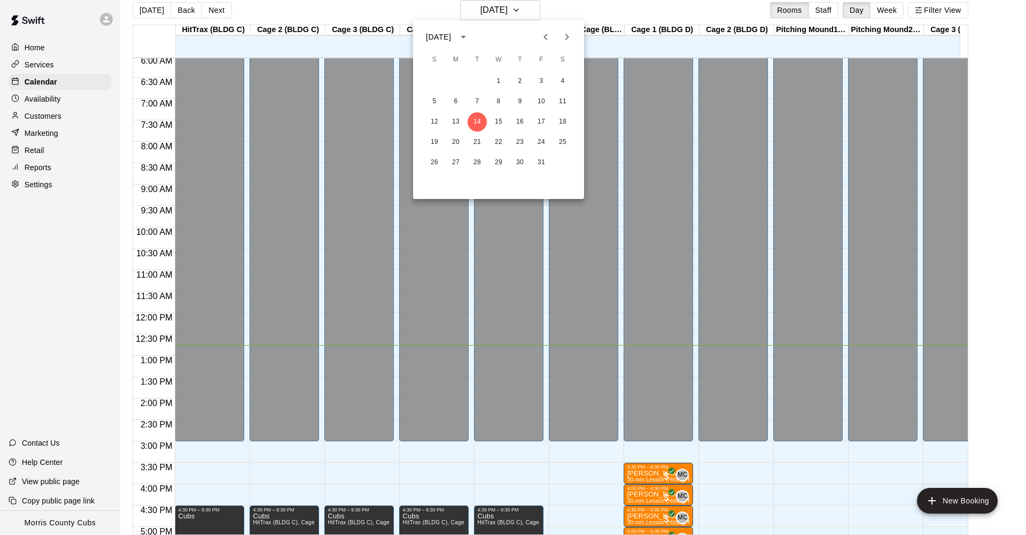
click at [568, 40] on icon "Next month" at bounding box center [567, 36] width 13 height 13
click at [565, 38] on icon "Next month" at bounding box center [567, 36] width 13 height 13
click at [523, 81] on button "1" at bounding box center [519, 81] width 19 height 19
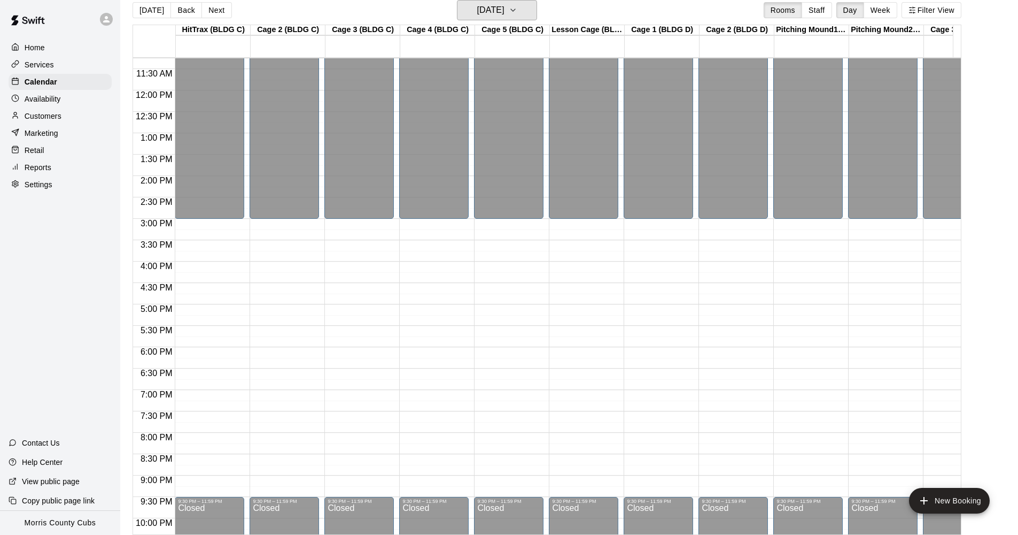
scroll to position [442, 0]
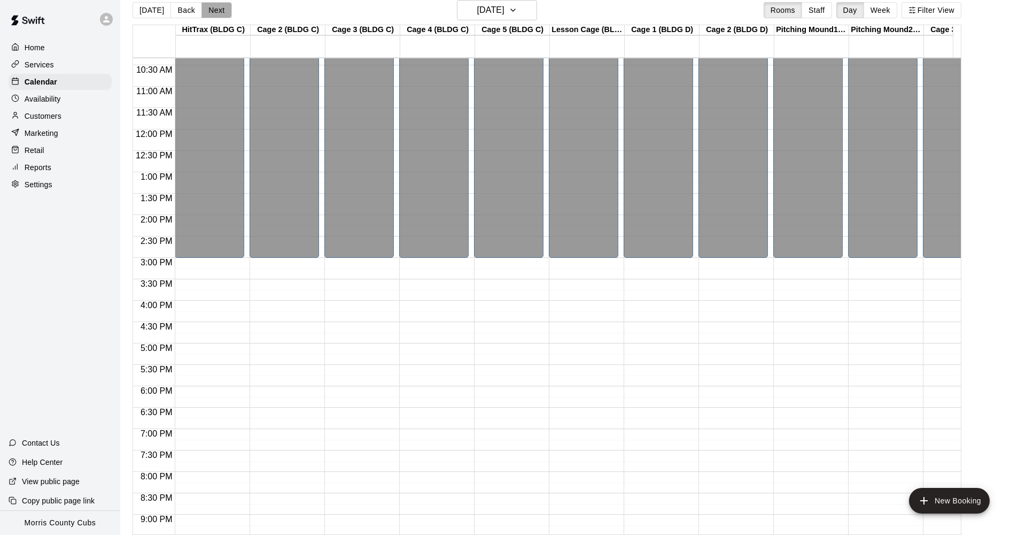
click at [222, 13] on button "Next" at bounding box center [217, 10] width 30 height 16
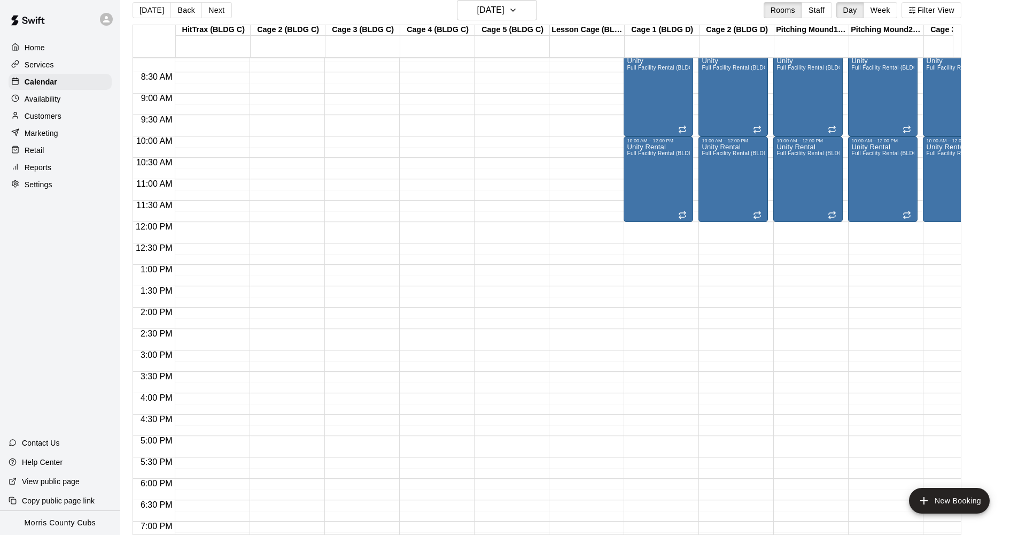
scroll to position [453, 0]
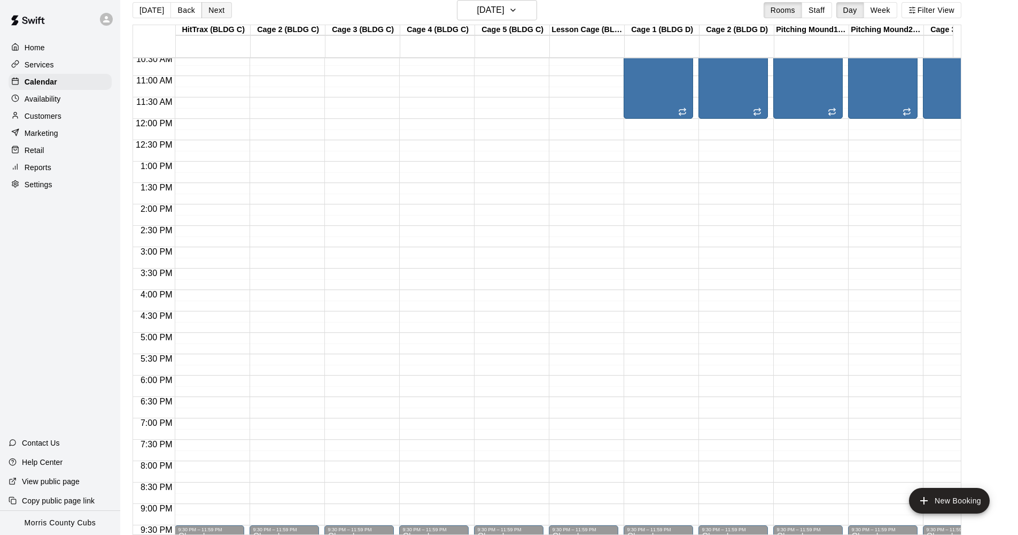
click at [214, 12] on button "Next" at bounding box center [217, 10] width 30 height 16
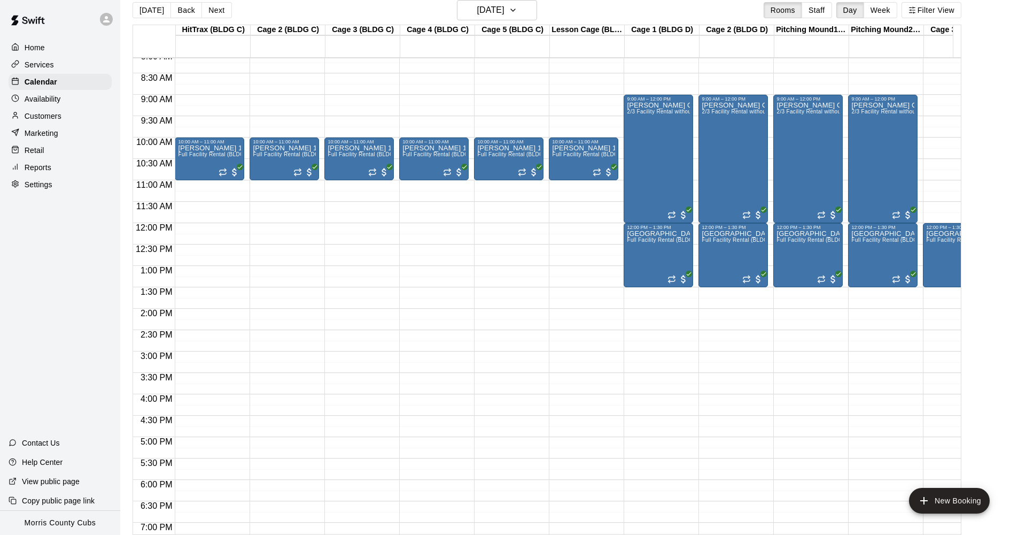
scroll to position [297, 0]
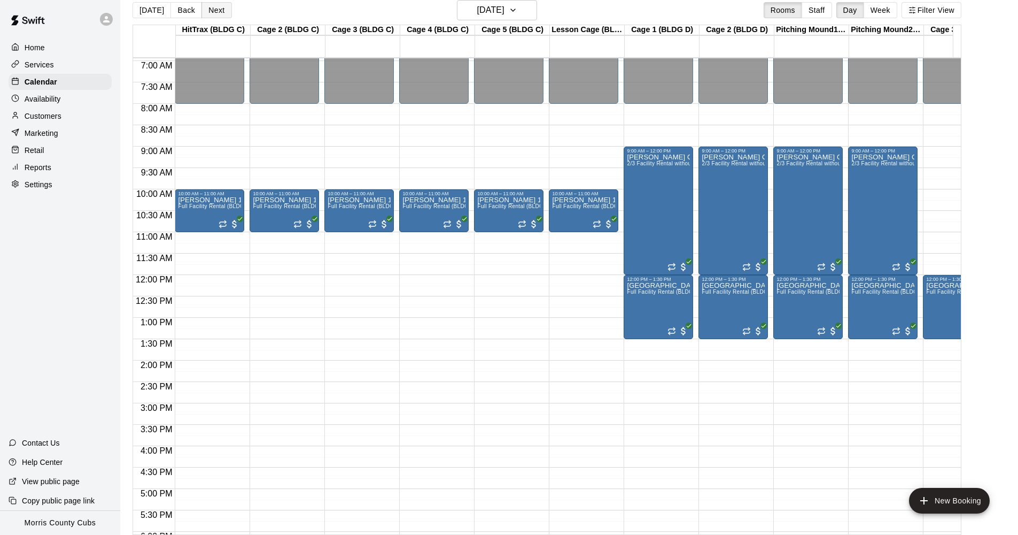
click at [212, 15] on button "Next" at bounding box center [217, 10] width 30 height 16
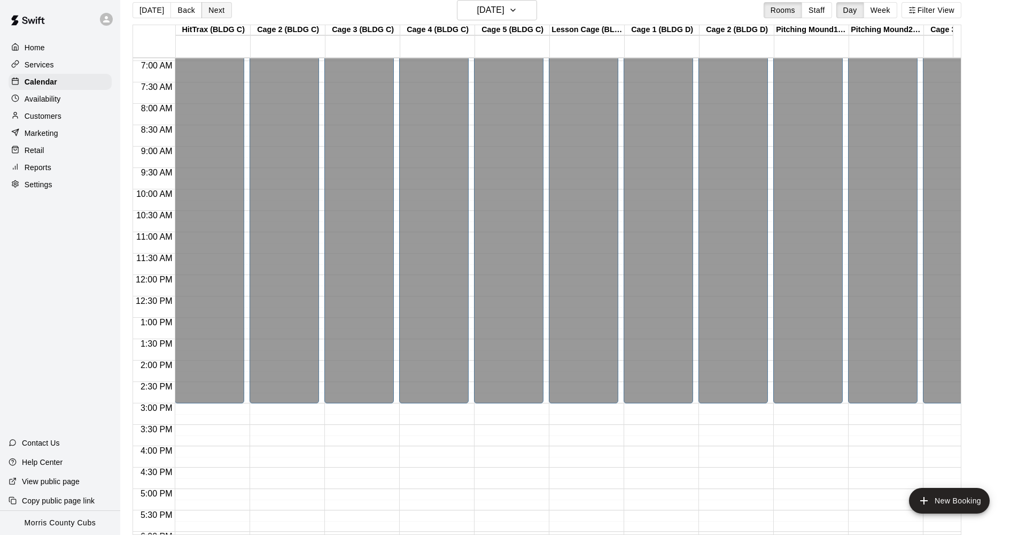
click at [212, 15] on button "Next" at bounding box center [217, 10] width 30 height 16
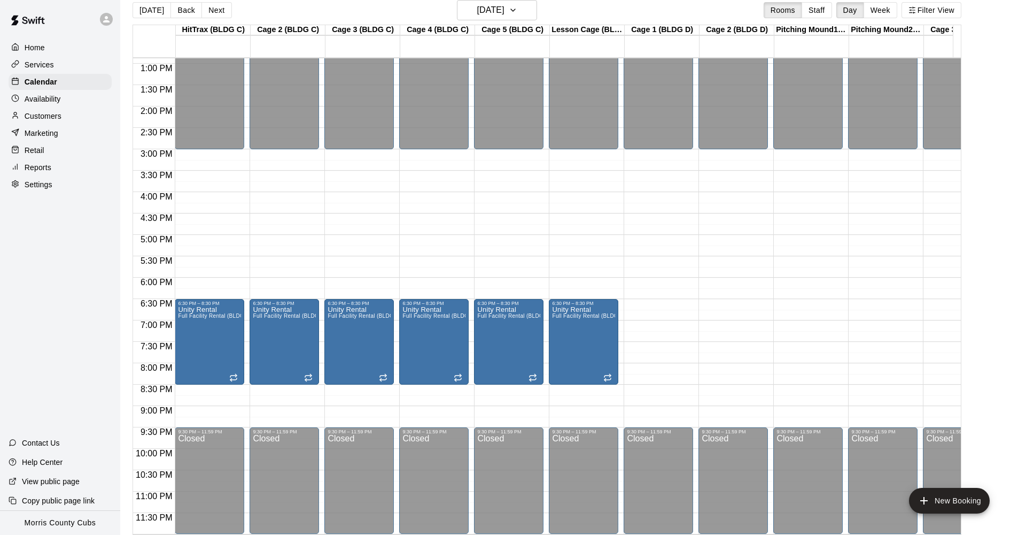
scroll to position [17, 0]
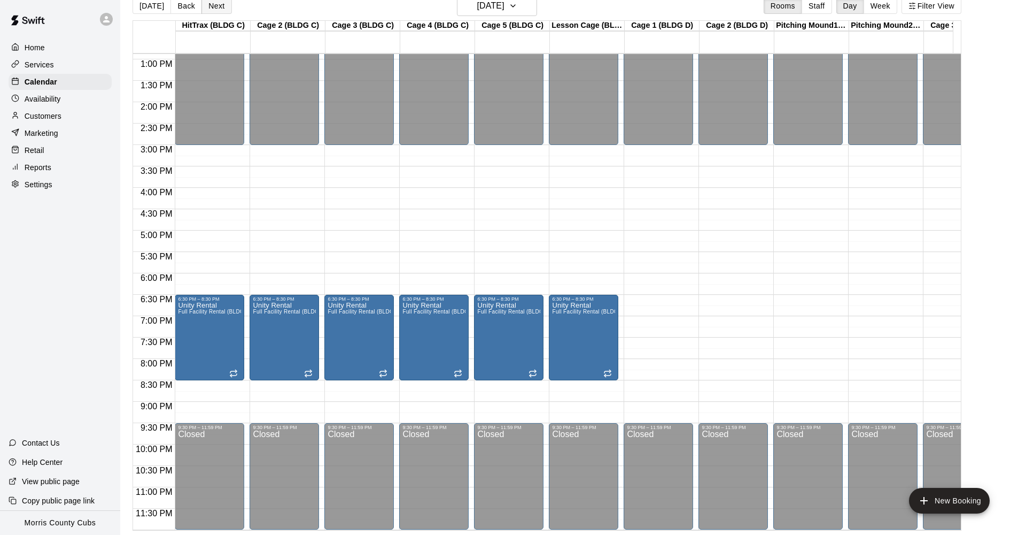
click at [220, 9] on button "Next" at bounding box center [217, 6] width 30 height 16
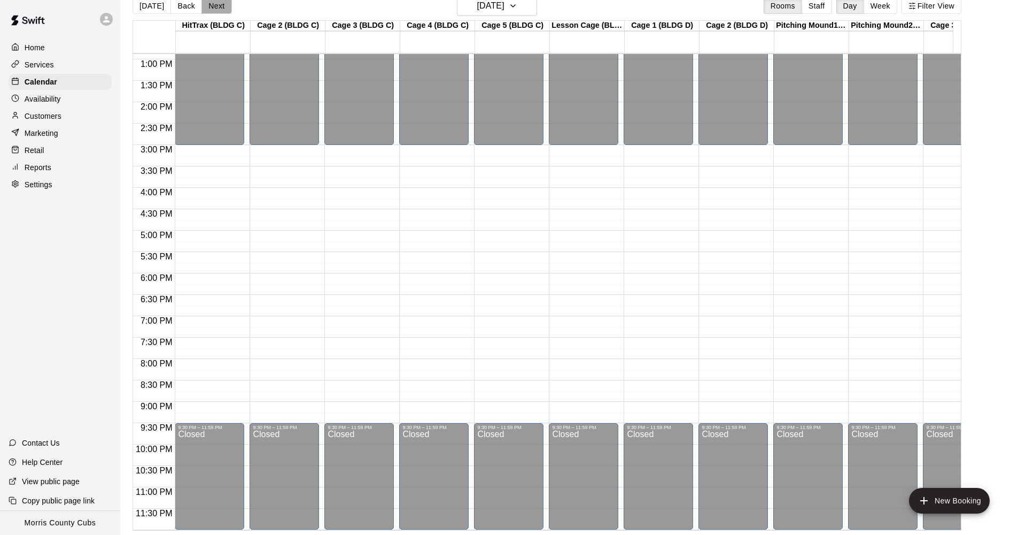
click at [223, 9] on button "Next" at bounding box center [217, 6] width 30 height 16
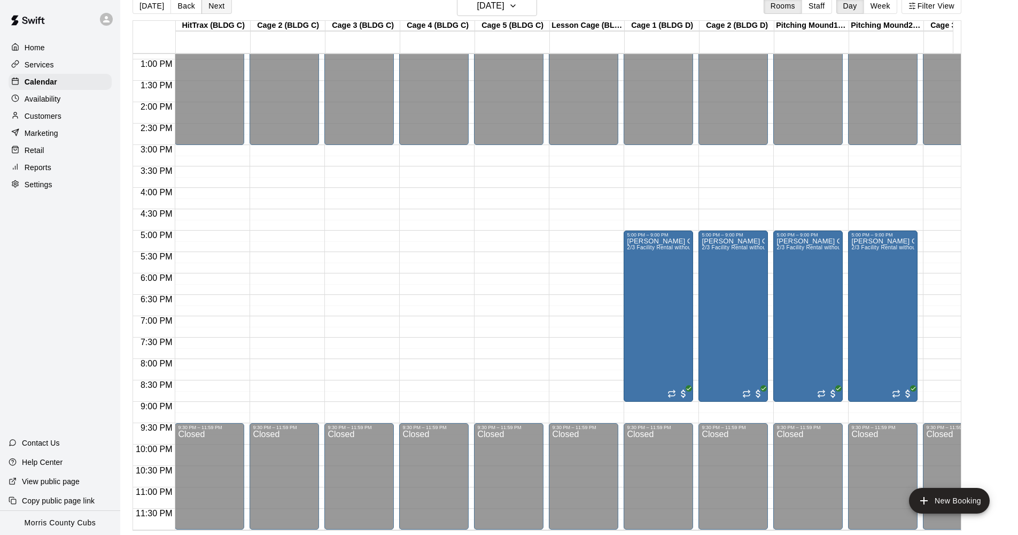
click at [223, 9] on button "Next" at bounding box center [217, 6] width 30 height 16
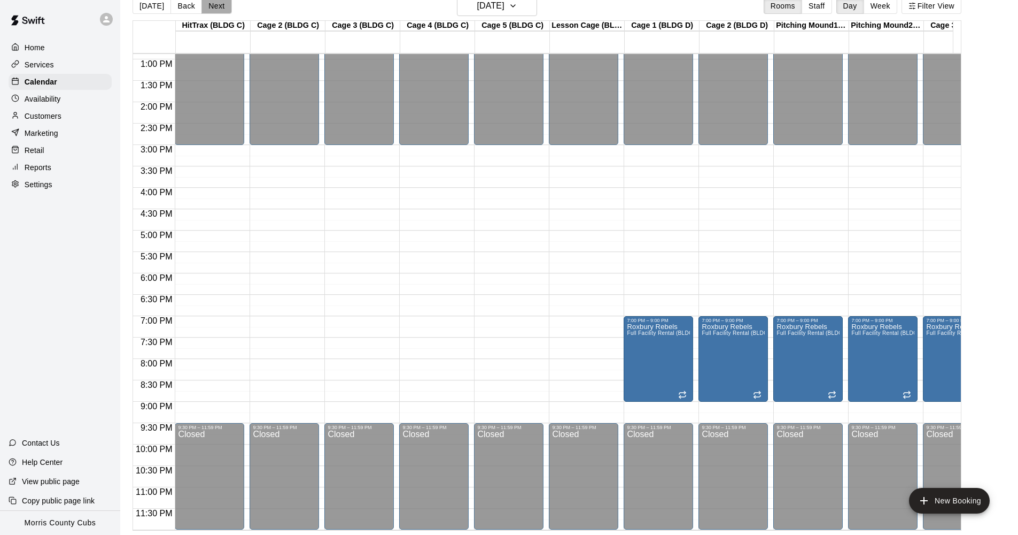
click at [223, 9] on button "Next" at bounding box center [217, 6] width 30 height 16
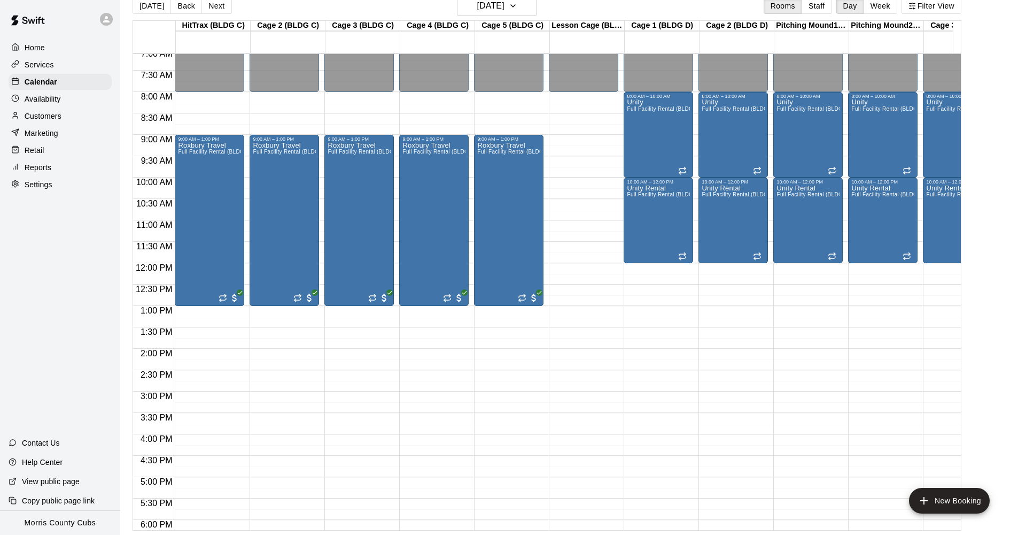
scroll to position [206, 0]
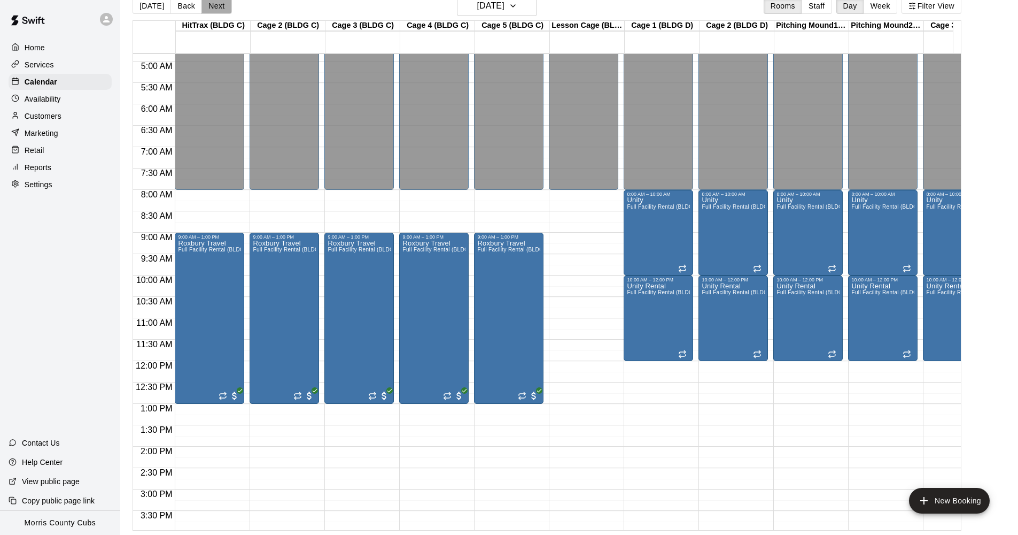
click at [214, 9] on button "Next" at bounding box center [217, 6] width 30 height 16
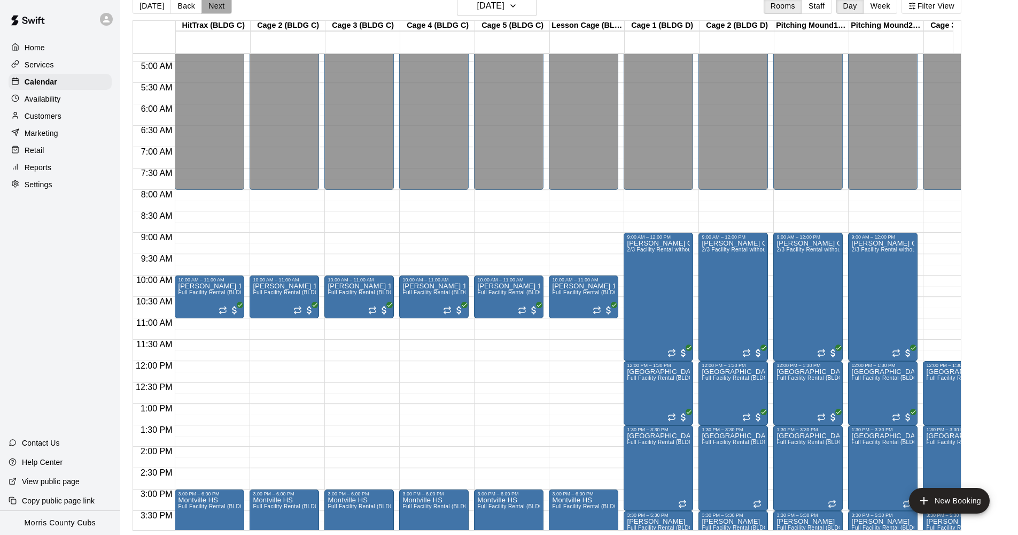
click at [214, 9] on button "Next" at bounding box center [217, 6] width 30 height 16
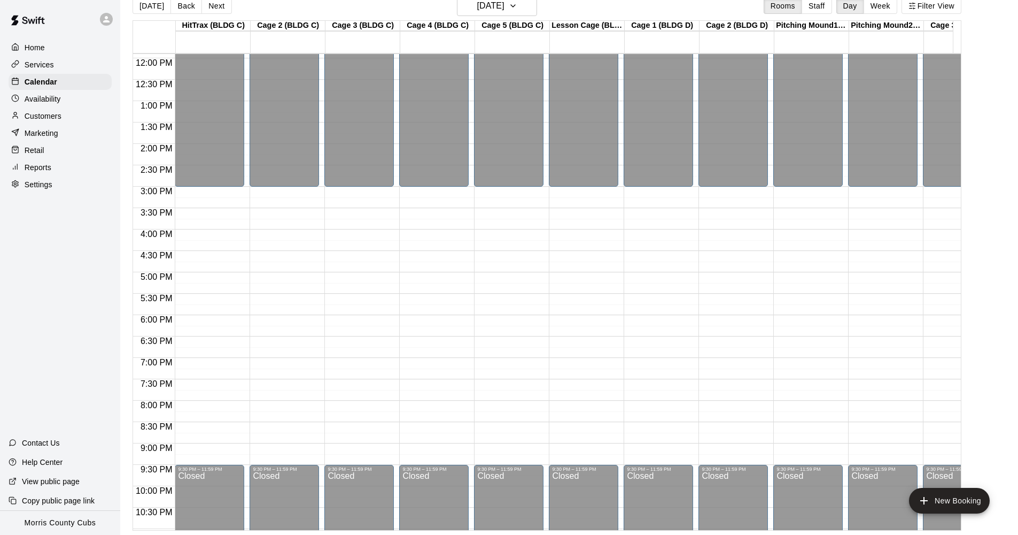
scroll to position [559, 0]
